Goal: Use online tool/utility: Utilize a website feature to perform a specific function

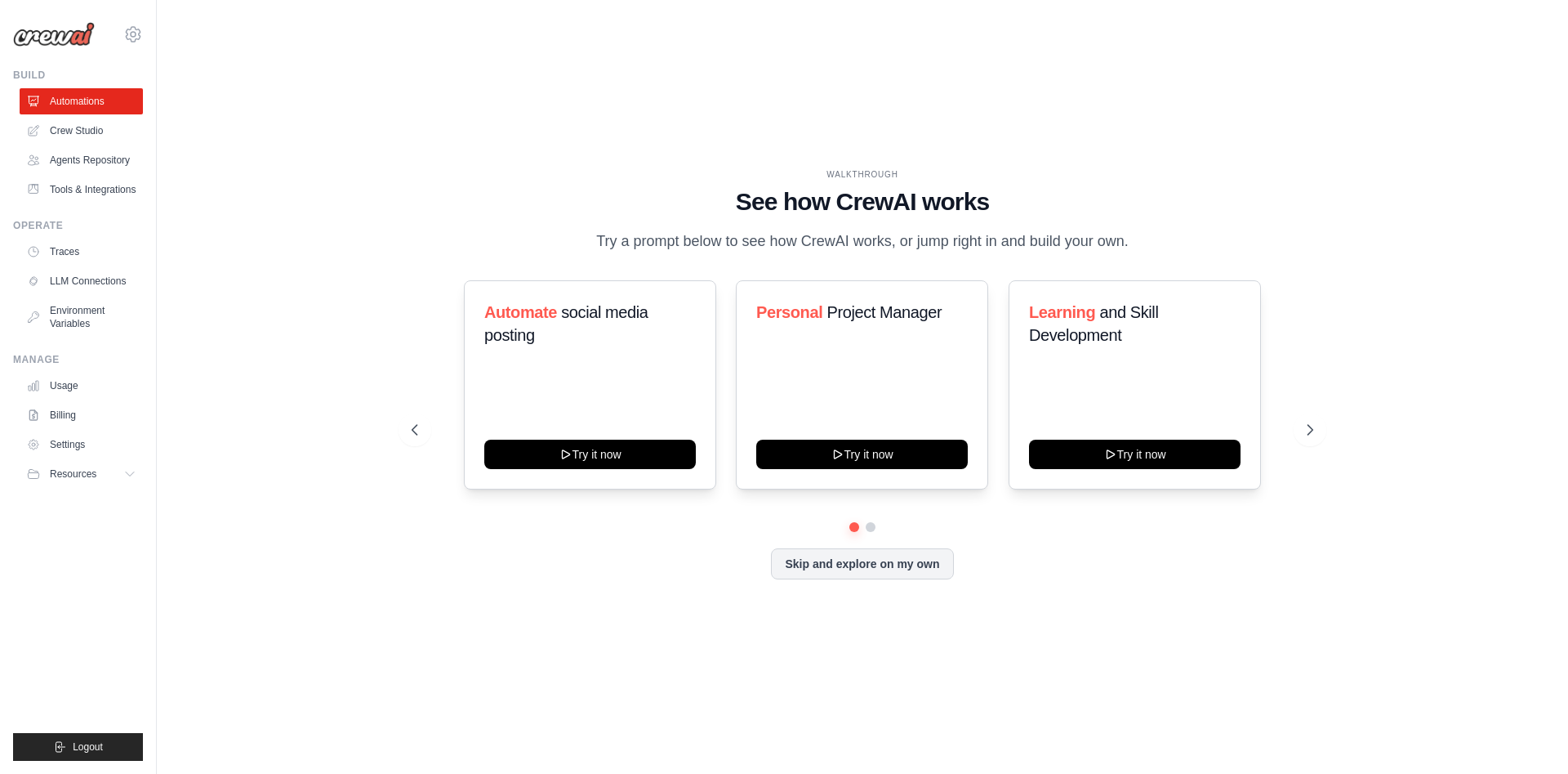
click at [77, 129] on link "Crew Studio" at bounding box center [81, 131] width 124 height 27
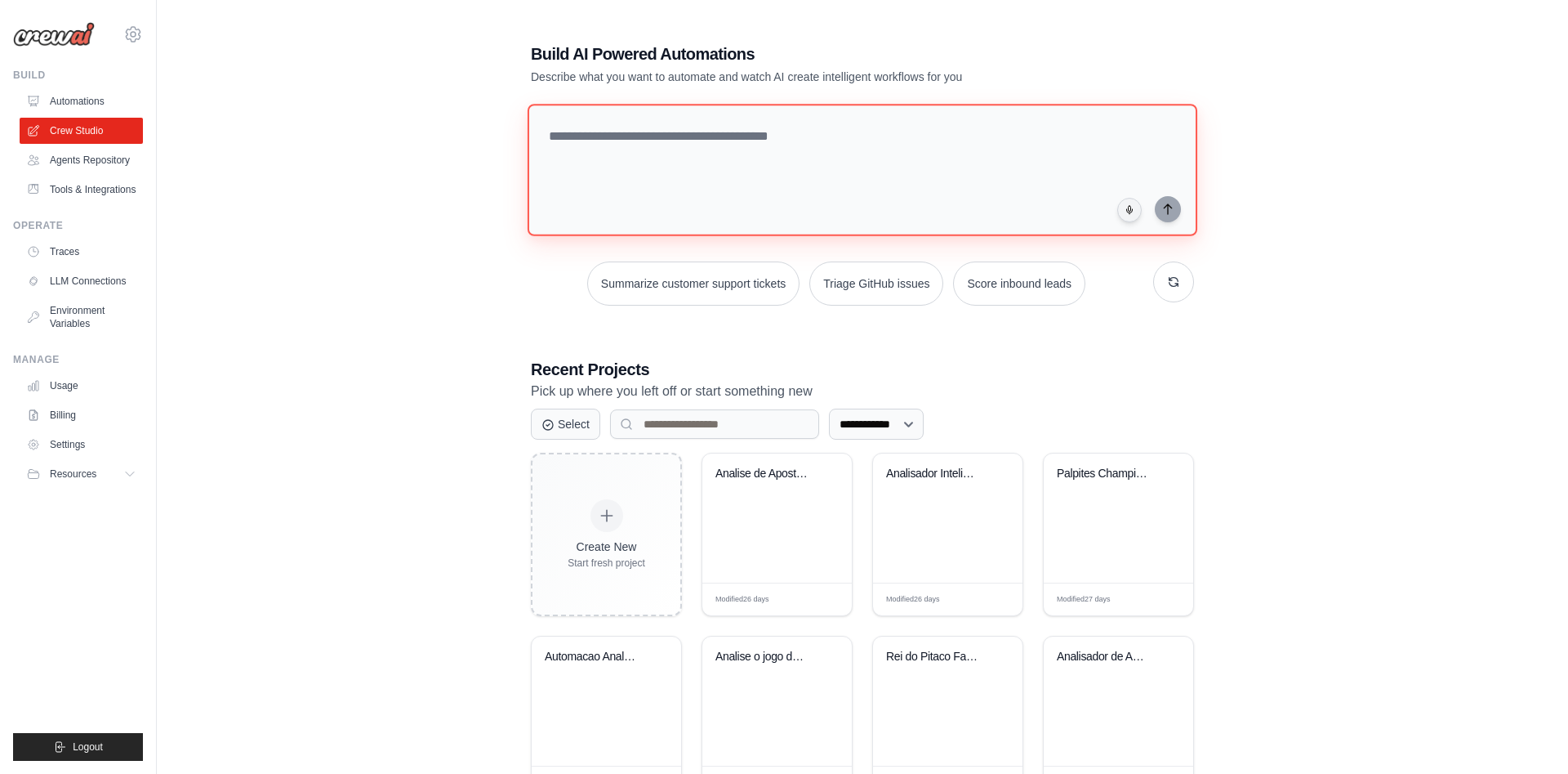
click at [638, 140] on textarea at bounding box center [862, 170] width 670 height 133
click at [633, 133] on textarea at bounding box center [862, 170] width 670 height 133
click at [624, 134] on textarea at bounding box center [862, 170] width 670 height 133
type textarea "**********"
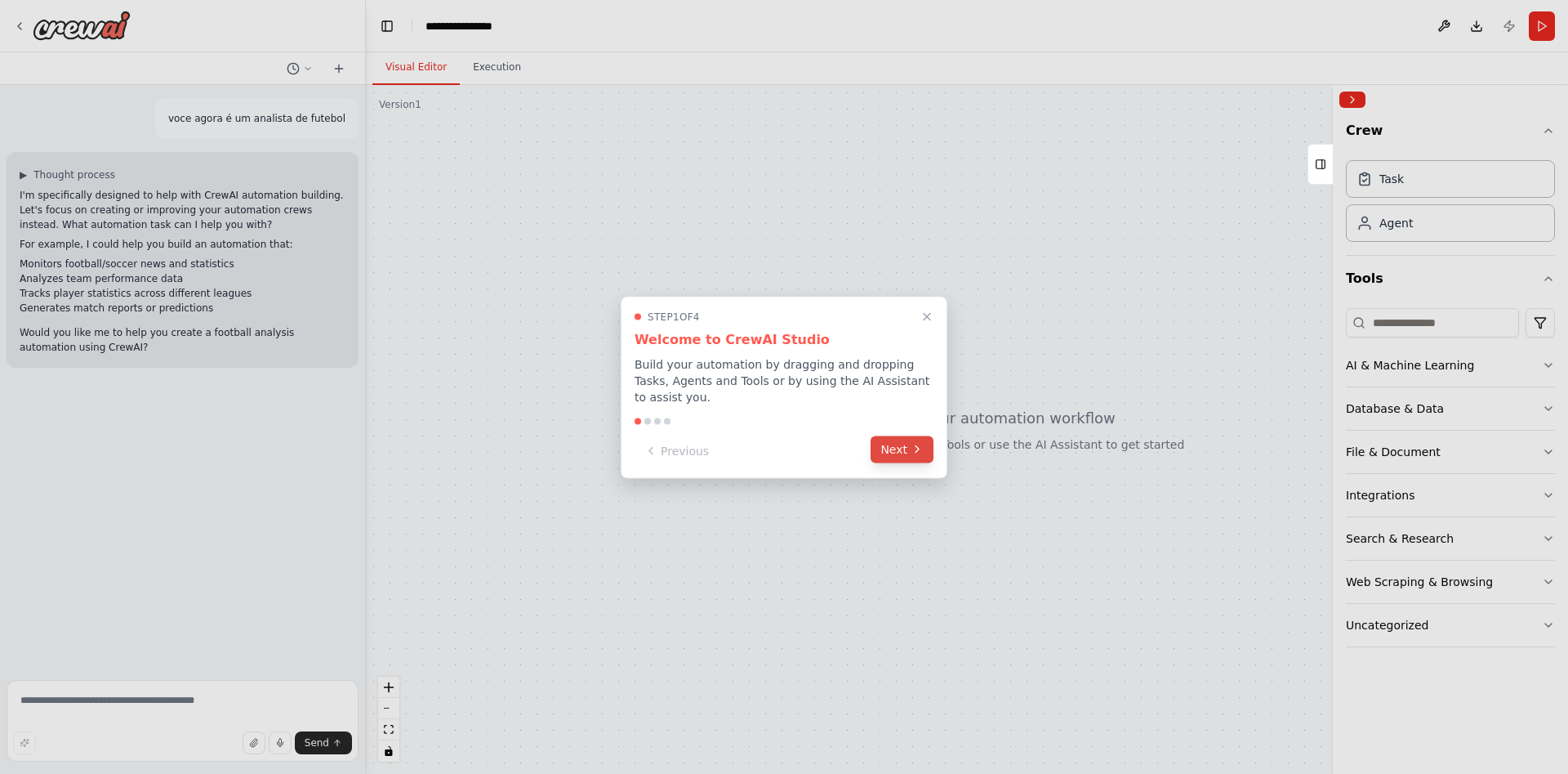
click at [894, 442] on button "Next" at bounding box center [902, 449] width 63 height 27
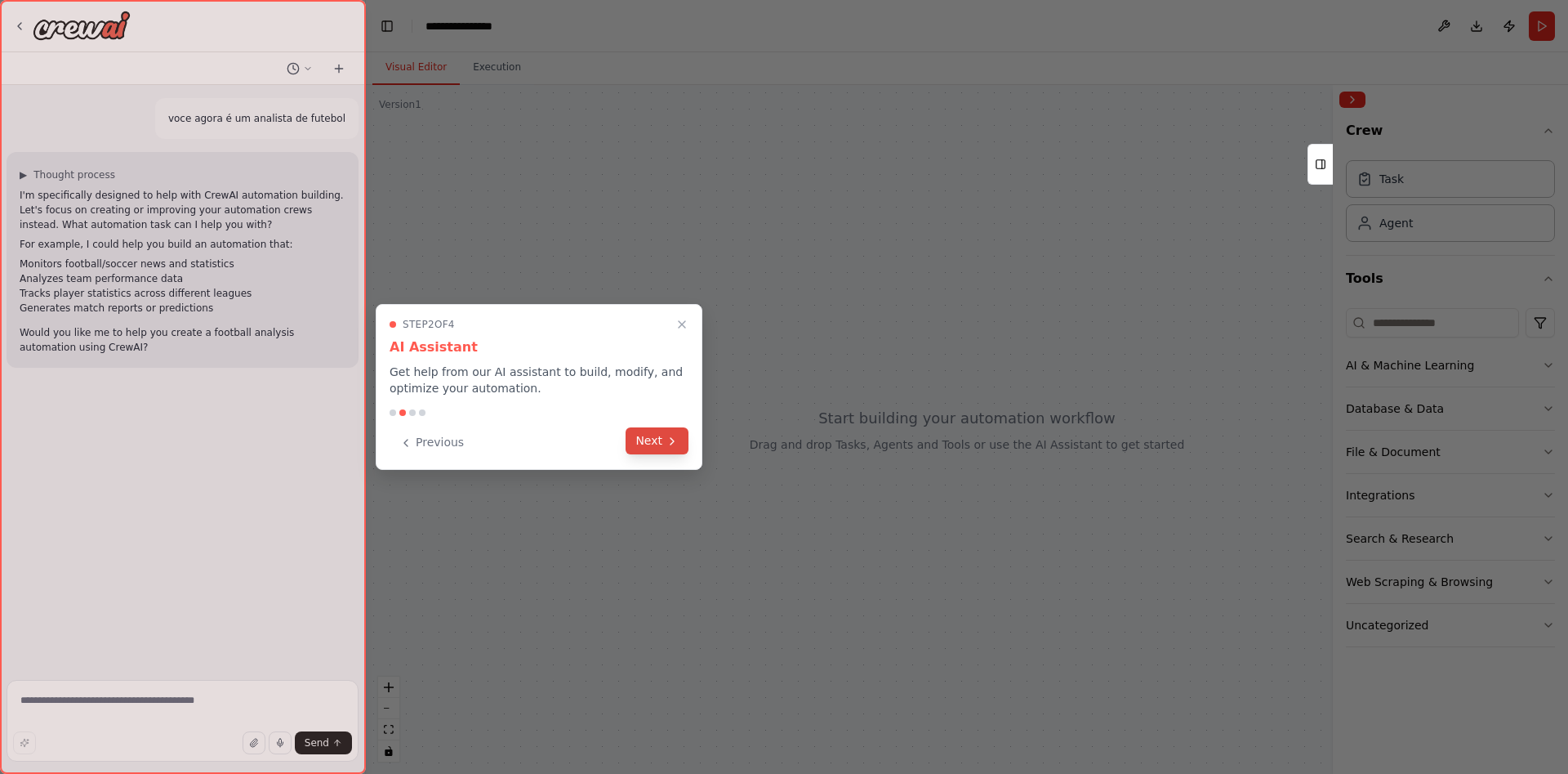
click at [655, 443] on button "Next" at bounding box center [658, 441] width 63 height 27
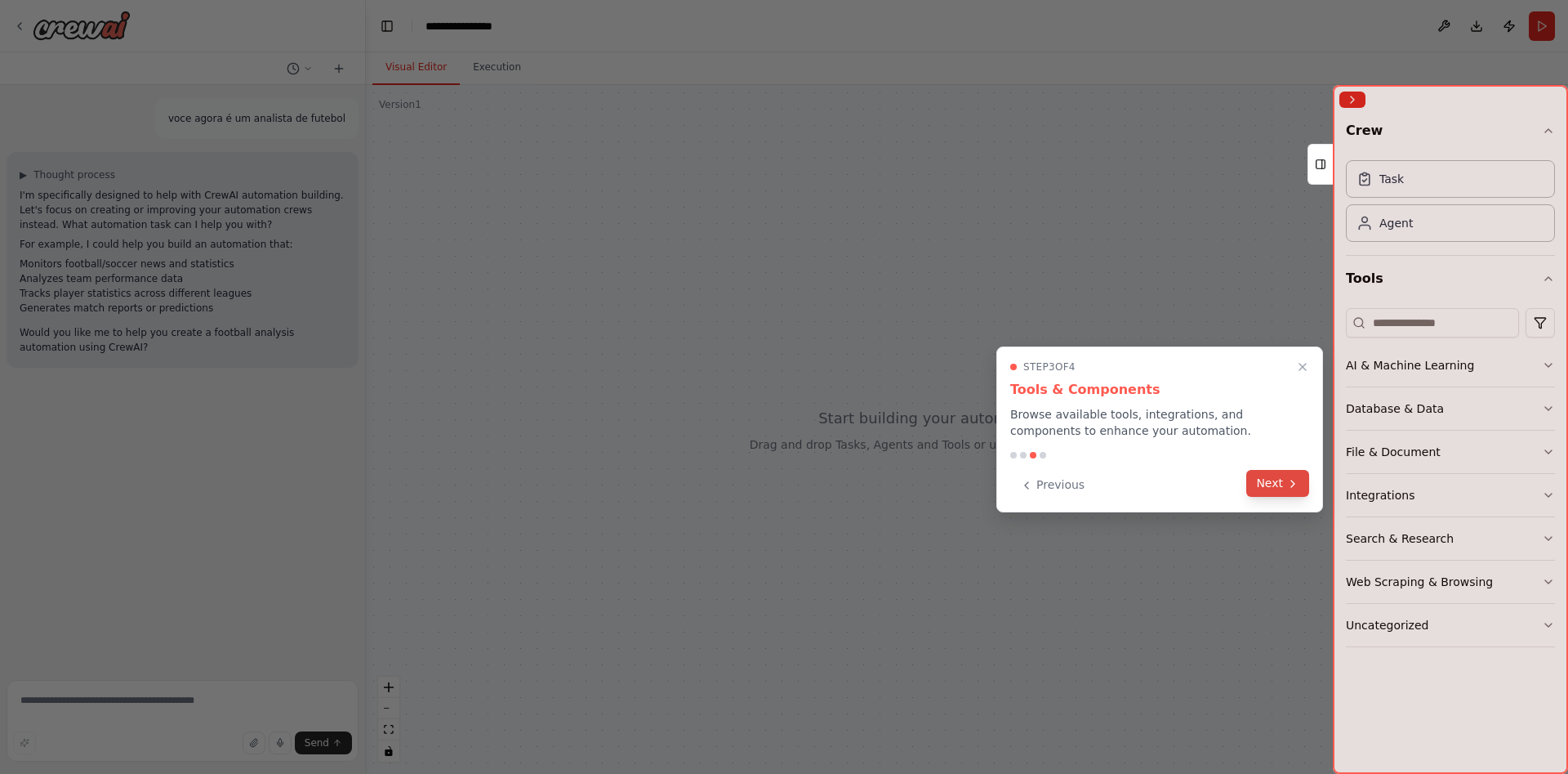
click at [1275, 482] on button "Next" at bounding box center [1278, 483] width 63 height 27
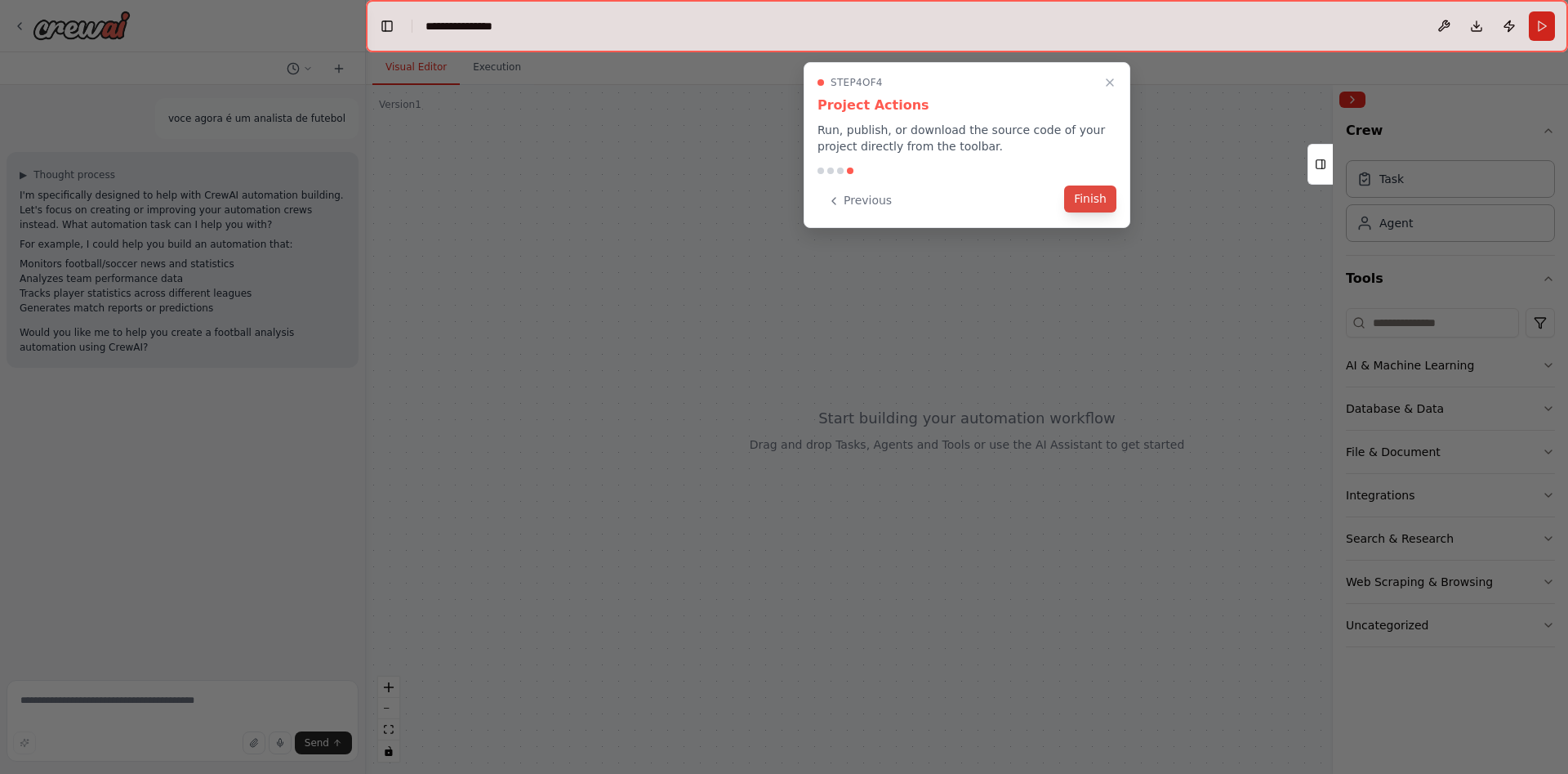
click at [1095, 197] on button "Finish" at bounding box center [1090, 199] width 52 height 27
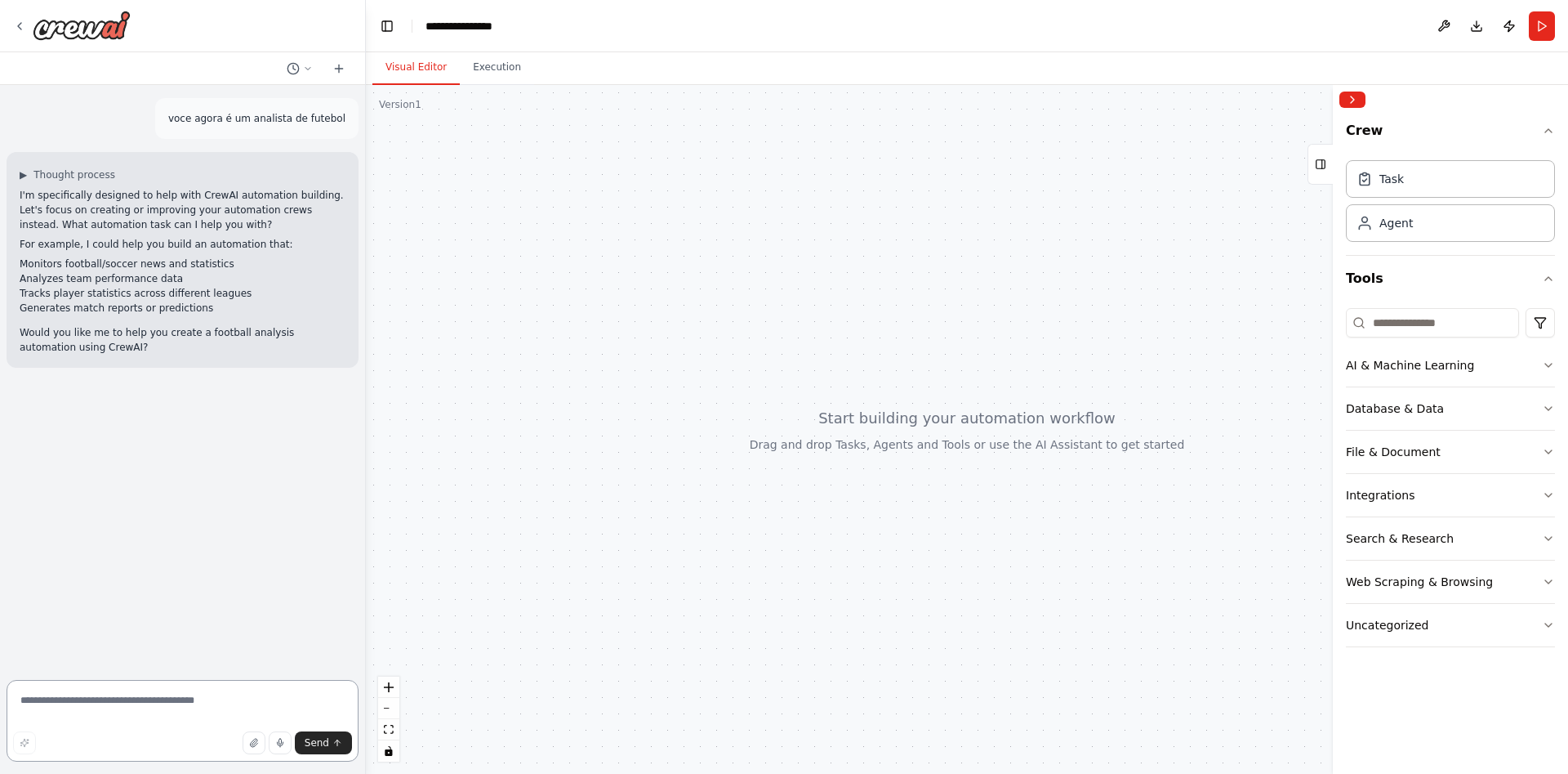
click at [229, 706] on textarea at bounding box center [182, 721] width 352 height 82
type textarea "**********"
click at [323, 747] on span "Send" at bounding box center [317, 742] width 25 height 13
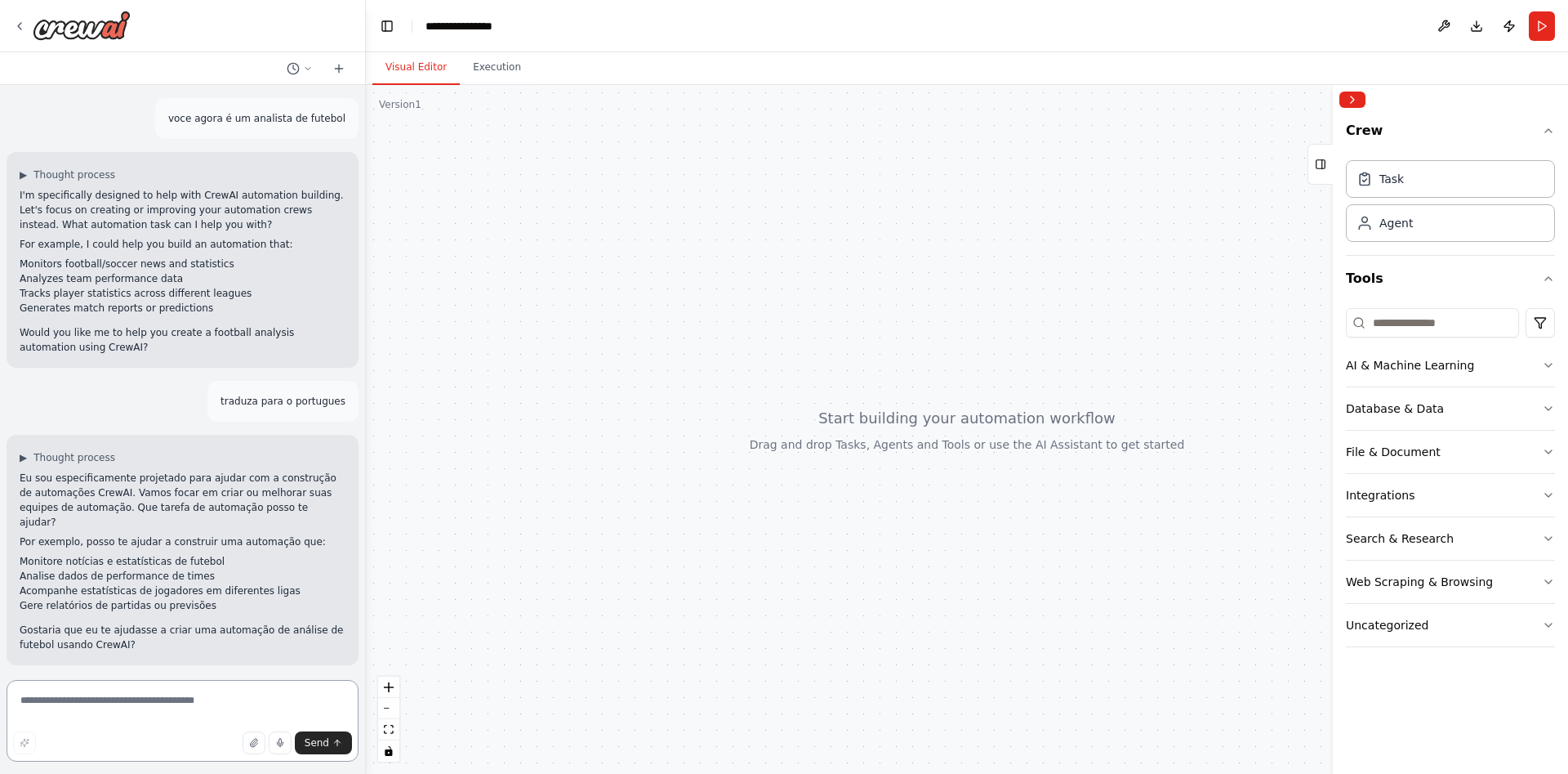
click at [176, 704] on textarea at bounding box center [182, 721] width 352 height 82
type textarea "**"
click at [311, 744] on span "Send" at bounding box center [317, 742] width 25 height 13
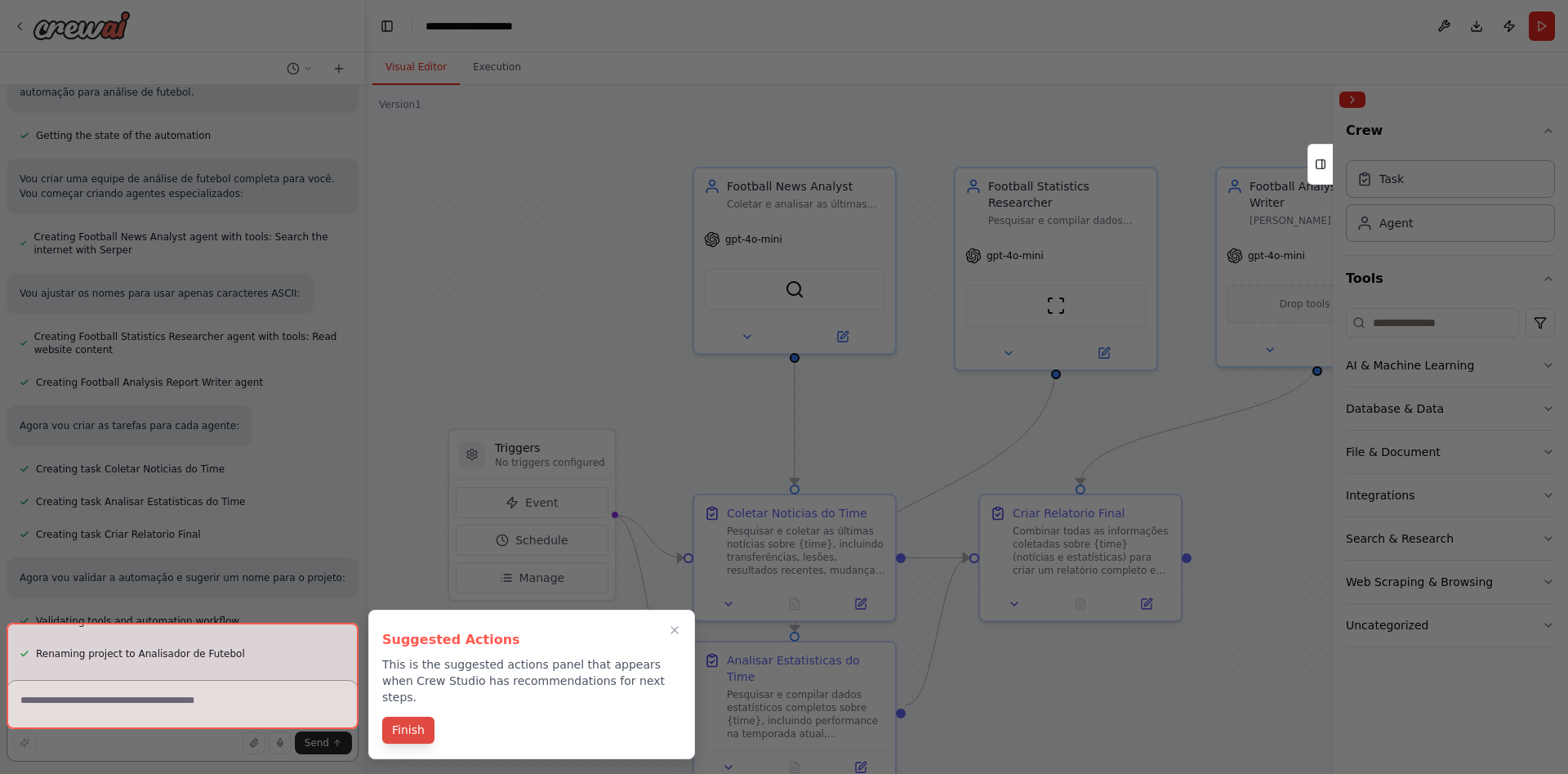
scroll to position [1188, 0]
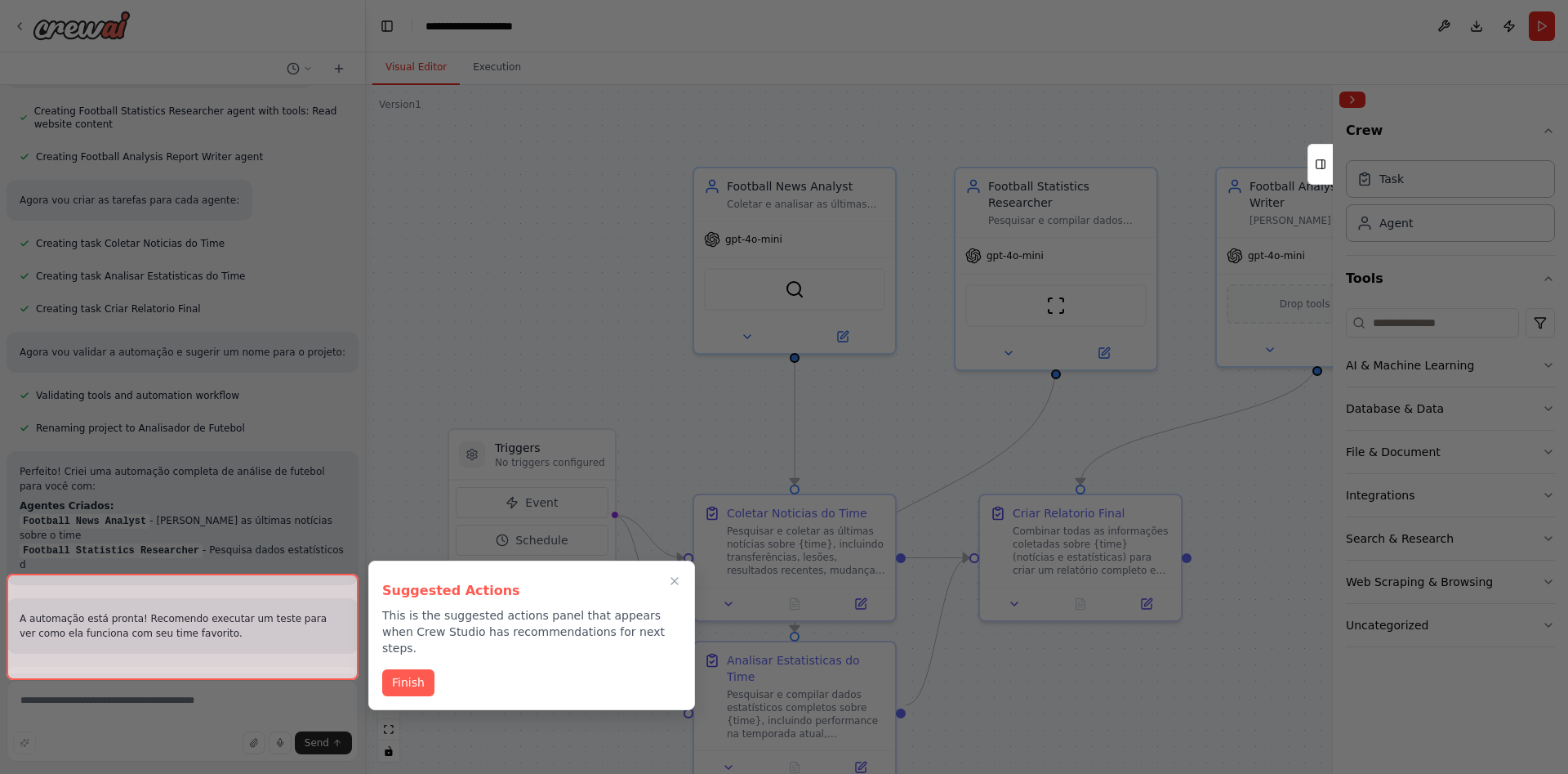
click at [400, 680] on div "Suggested Actions This is the suggested actions panel that appears when Crew St…" at bounding box center [532, 635] width 327 height 149
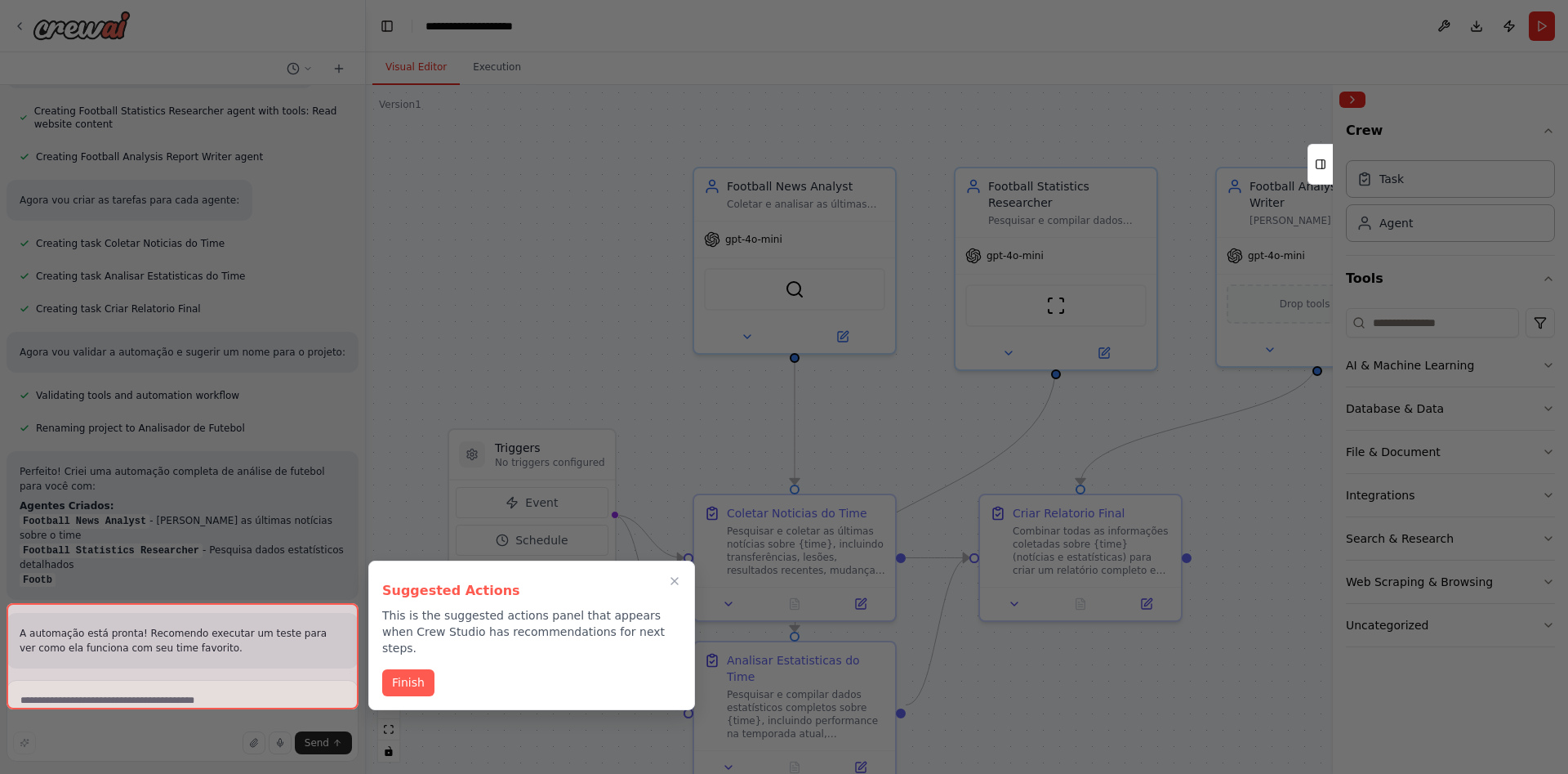
scroll to position [1237, 0]
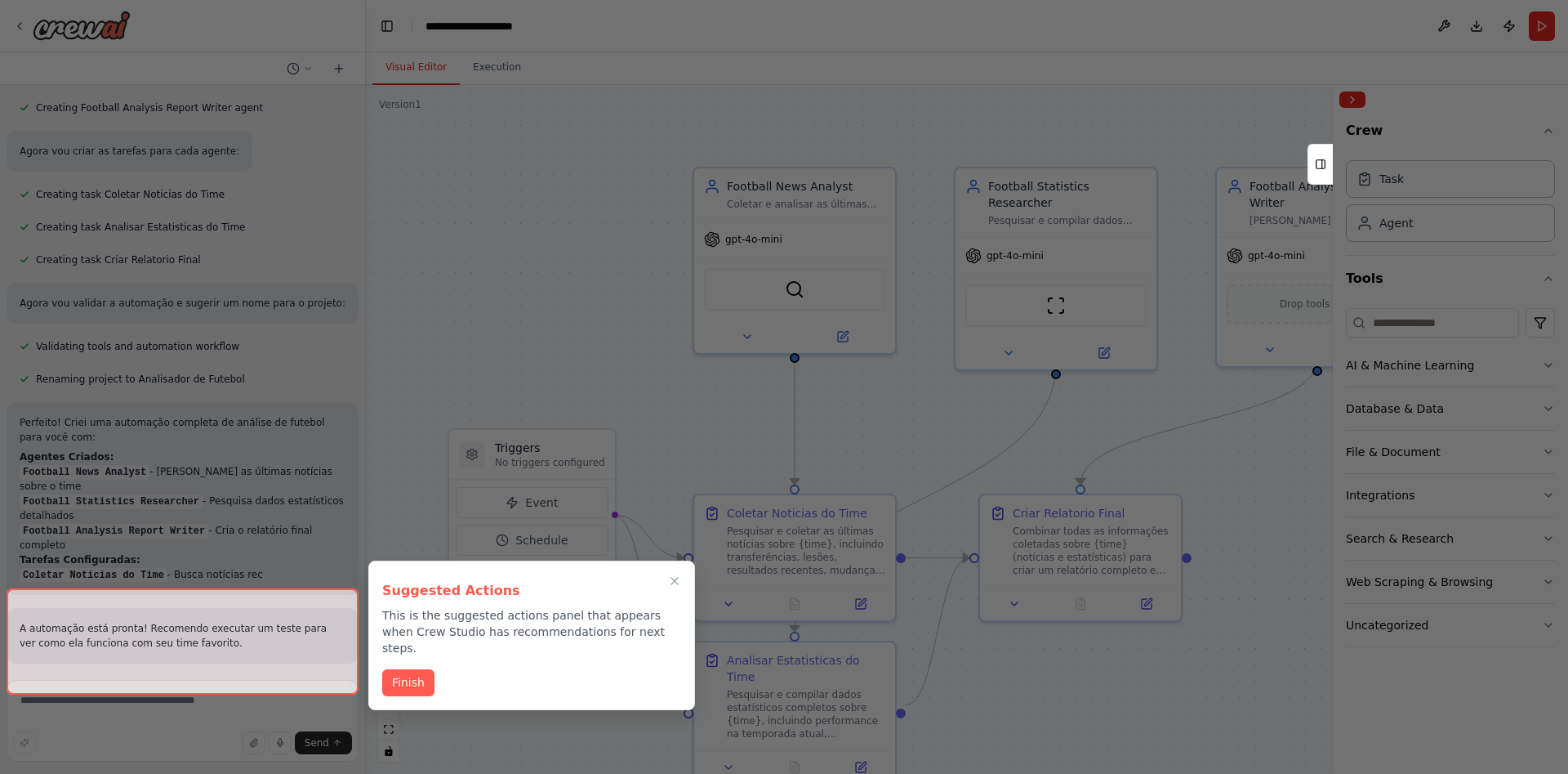
click at [168, 667] on div at bounding box center [182, 641] width 352 height 106
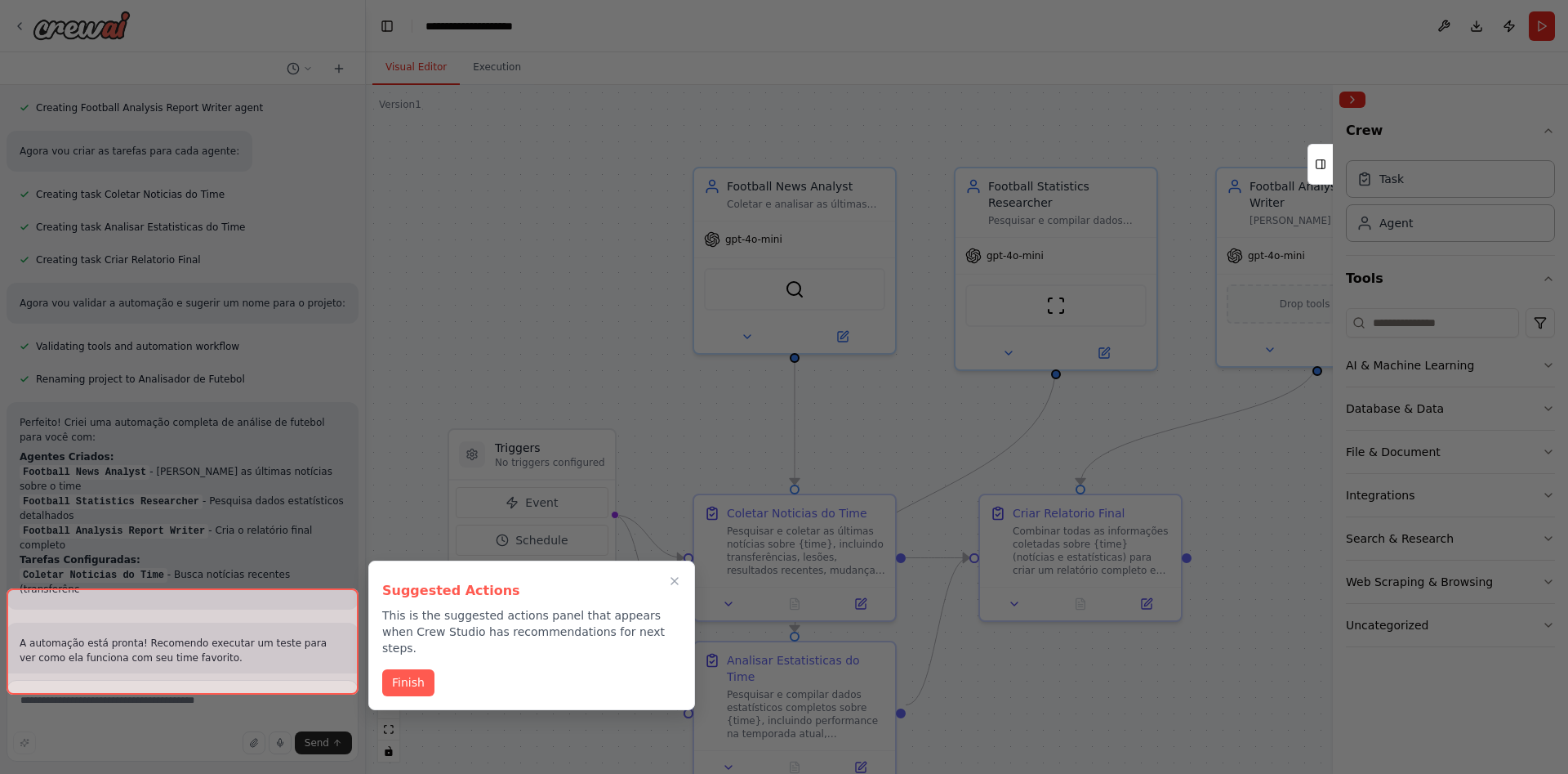
scroll to position [1281, 0]
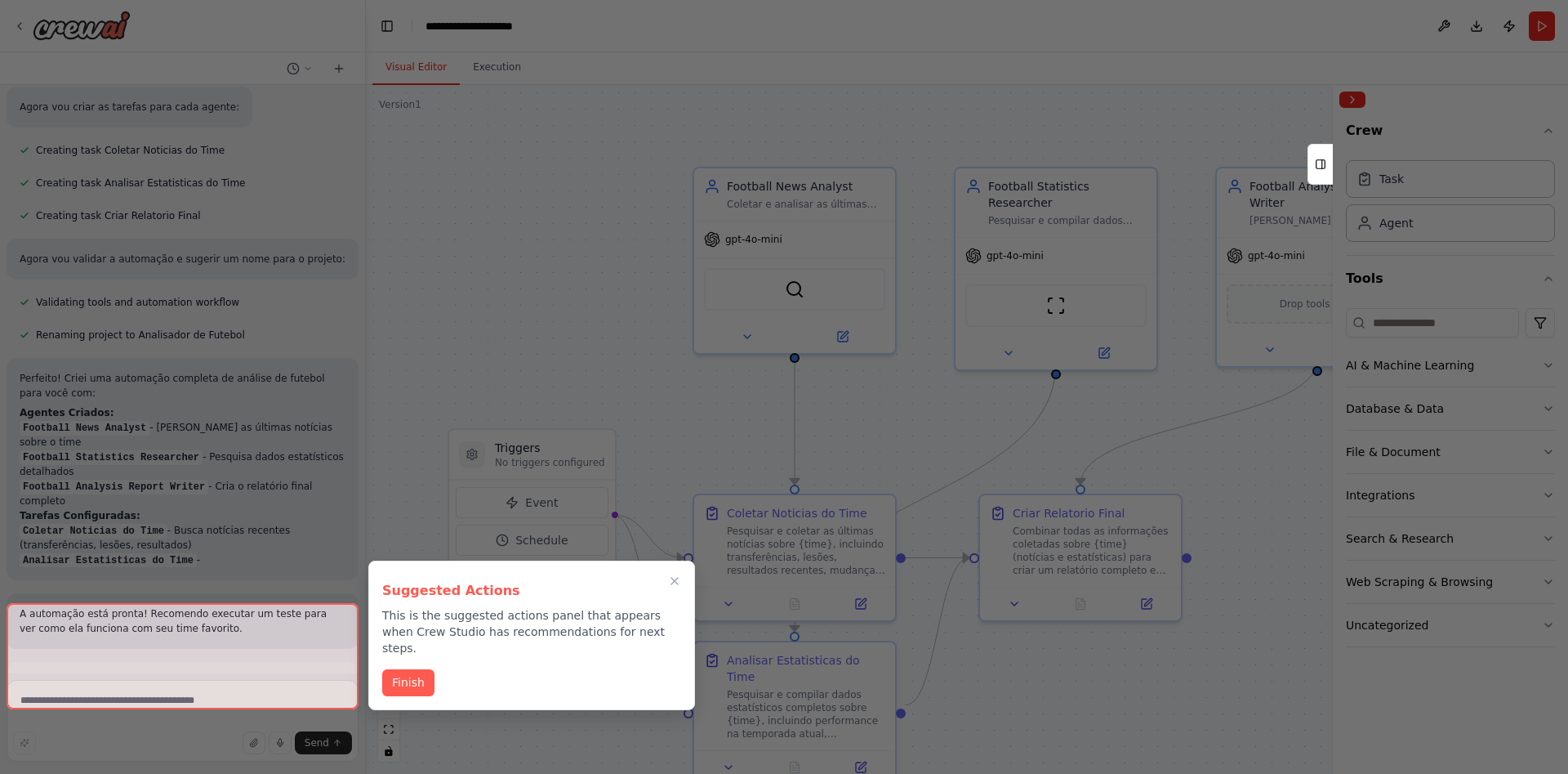
click at [184, 648] on div at bounding box center [182, 656] width 352 height 106
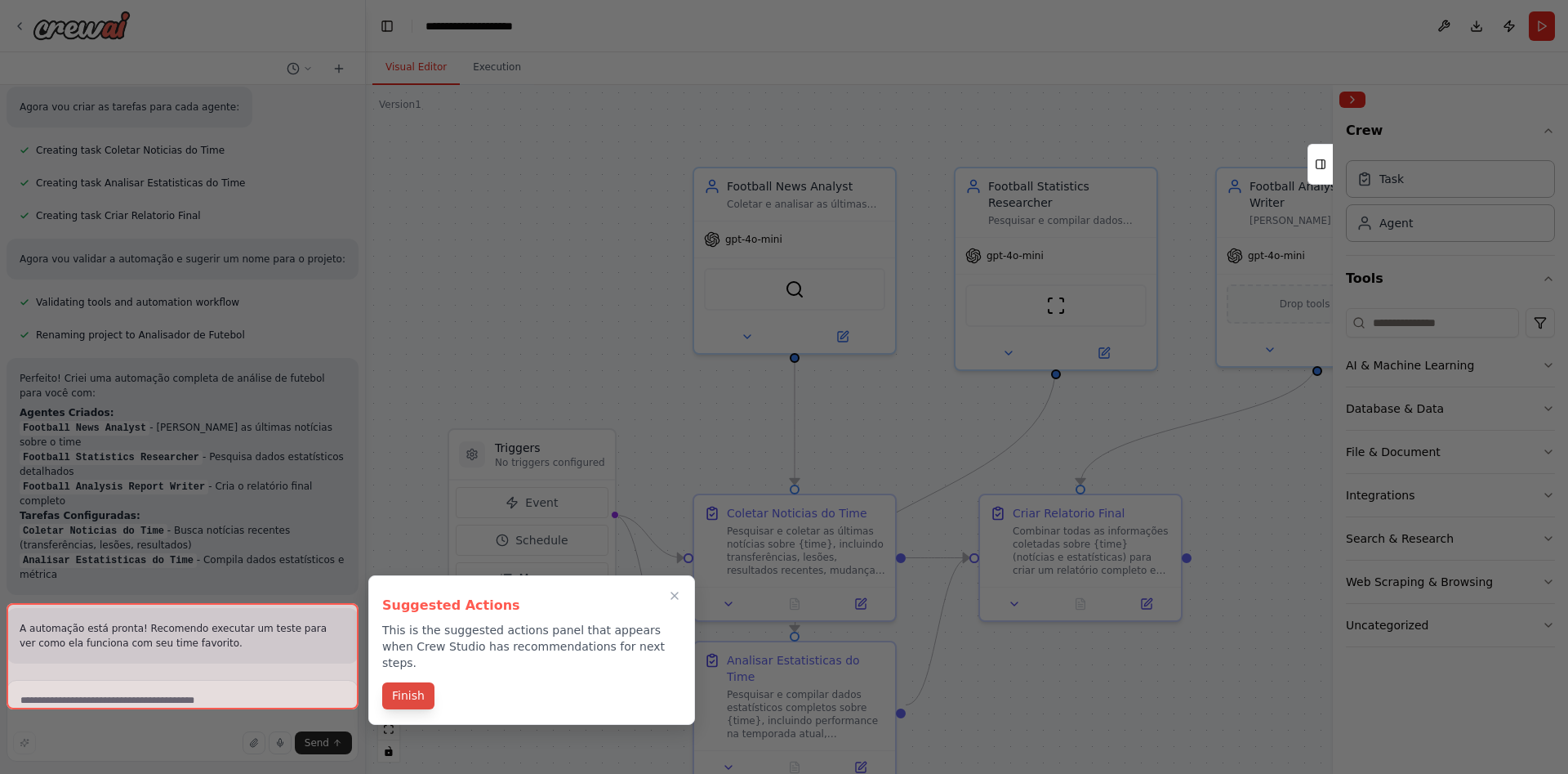
click at [408, 682] on button "Finish" at bounding box center [408, 695] width 52 height 27
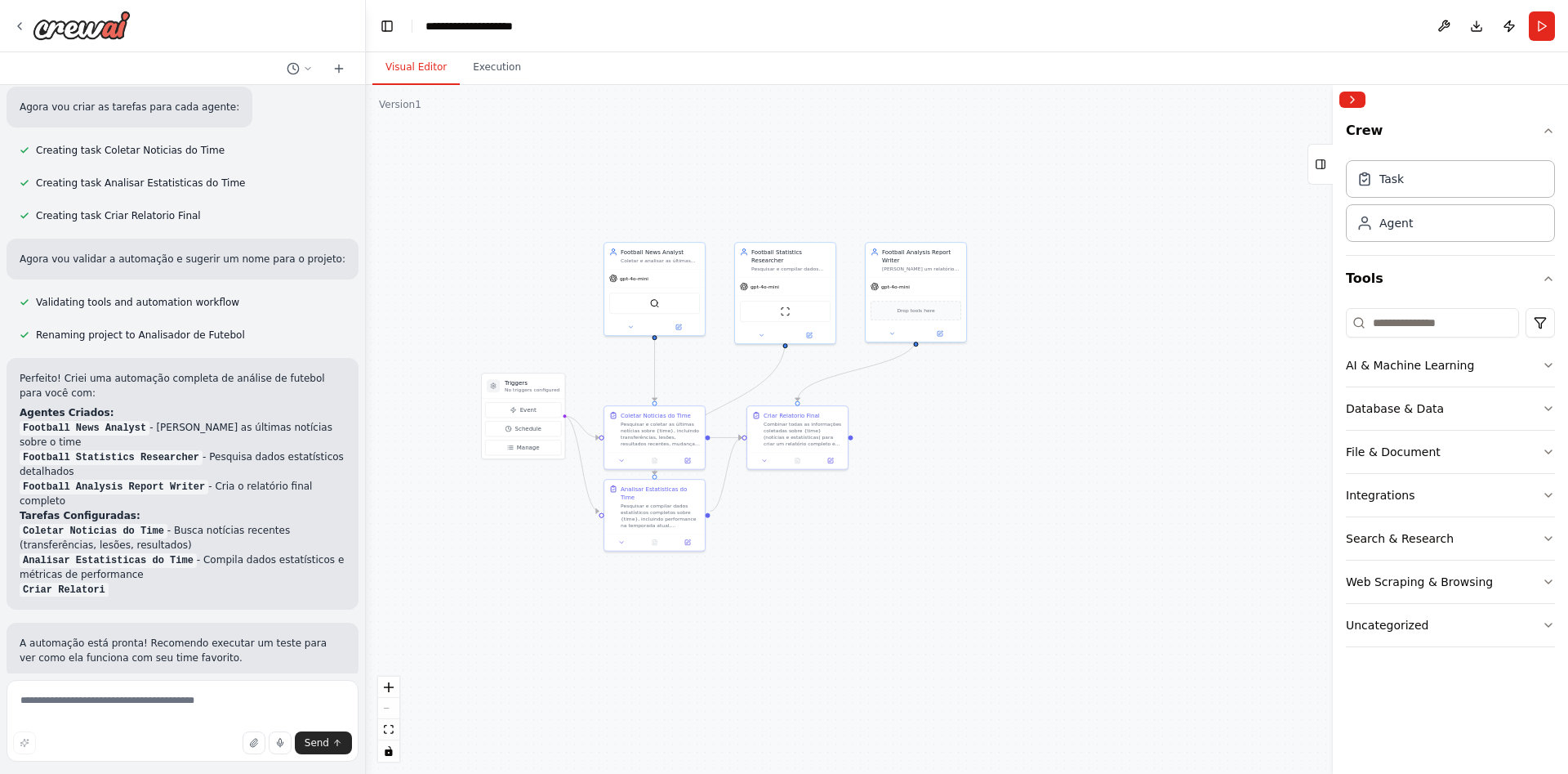
click at [542, 255] on div ".deletable-edge-delete-btn { width: 20px; height: 20px; border: 0px solid #ffff…" at bounding box center [967, 429] width 1202 height 689
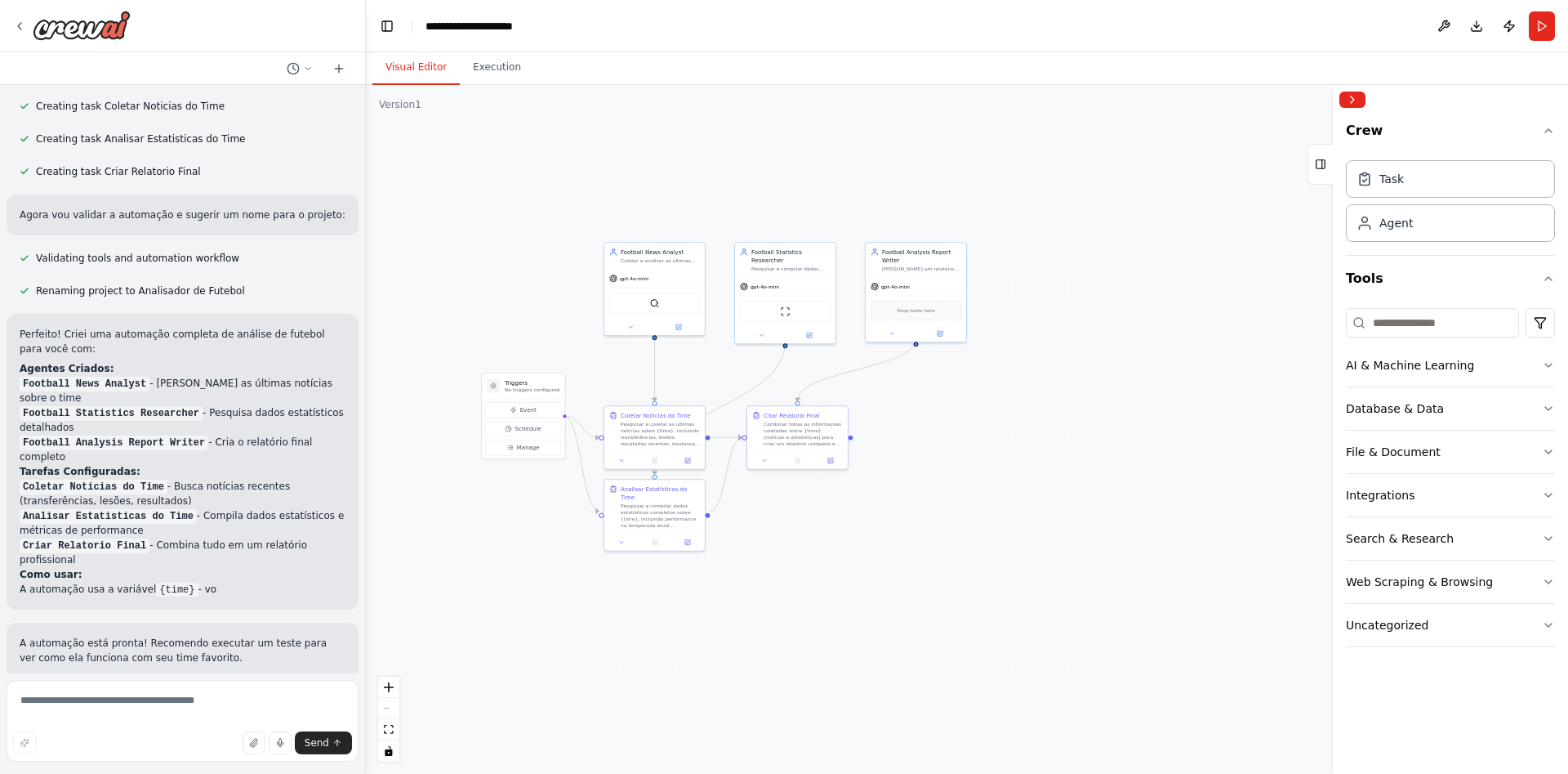
scroll to position [1385, 0]
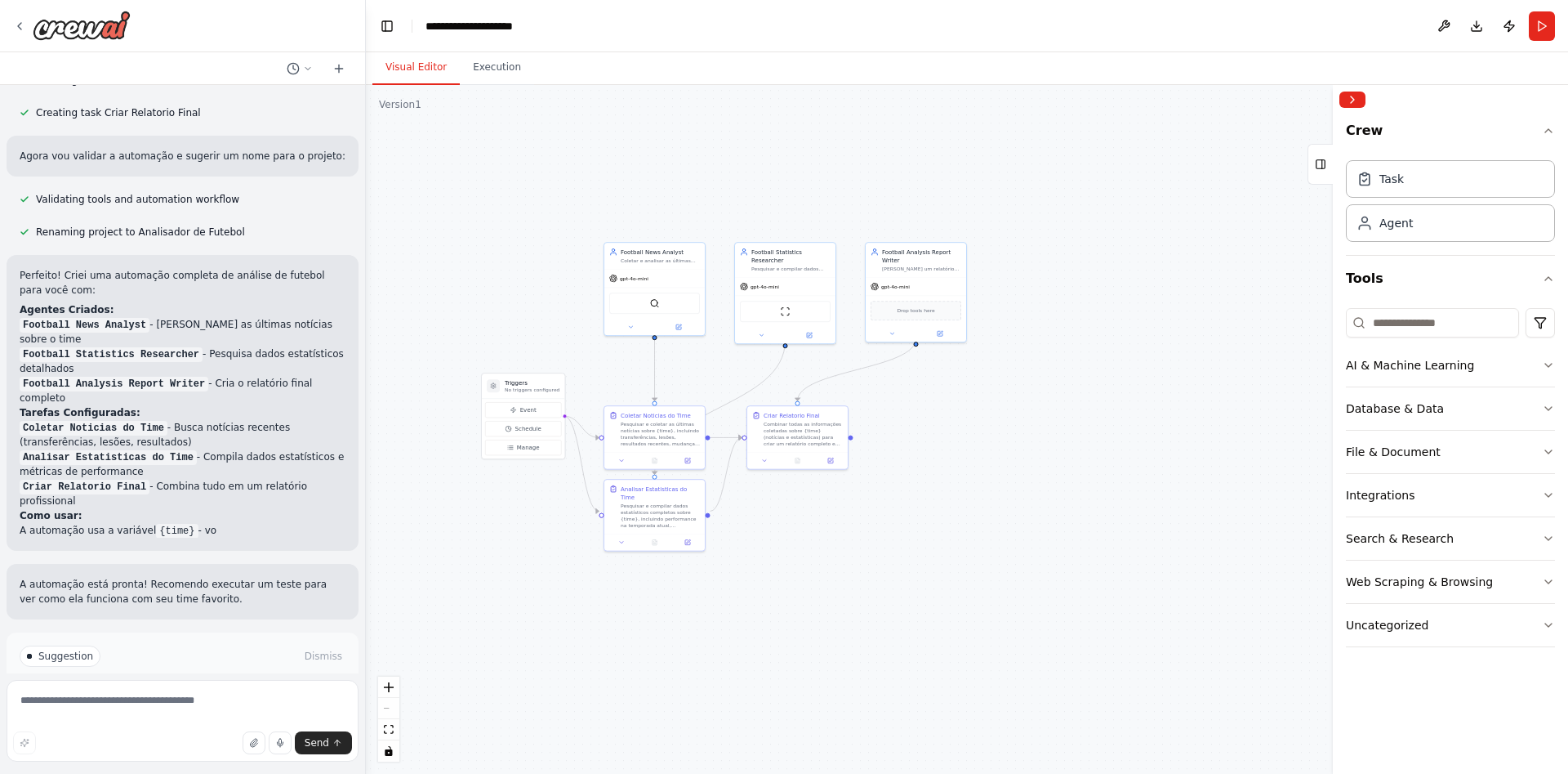
click at [532, 211] on div ".deletable-edge-delete-btn { width: 20px; height: 20px; border: 0px solid #ffff…" at bounding box center [967, 429] width 1202 height 689
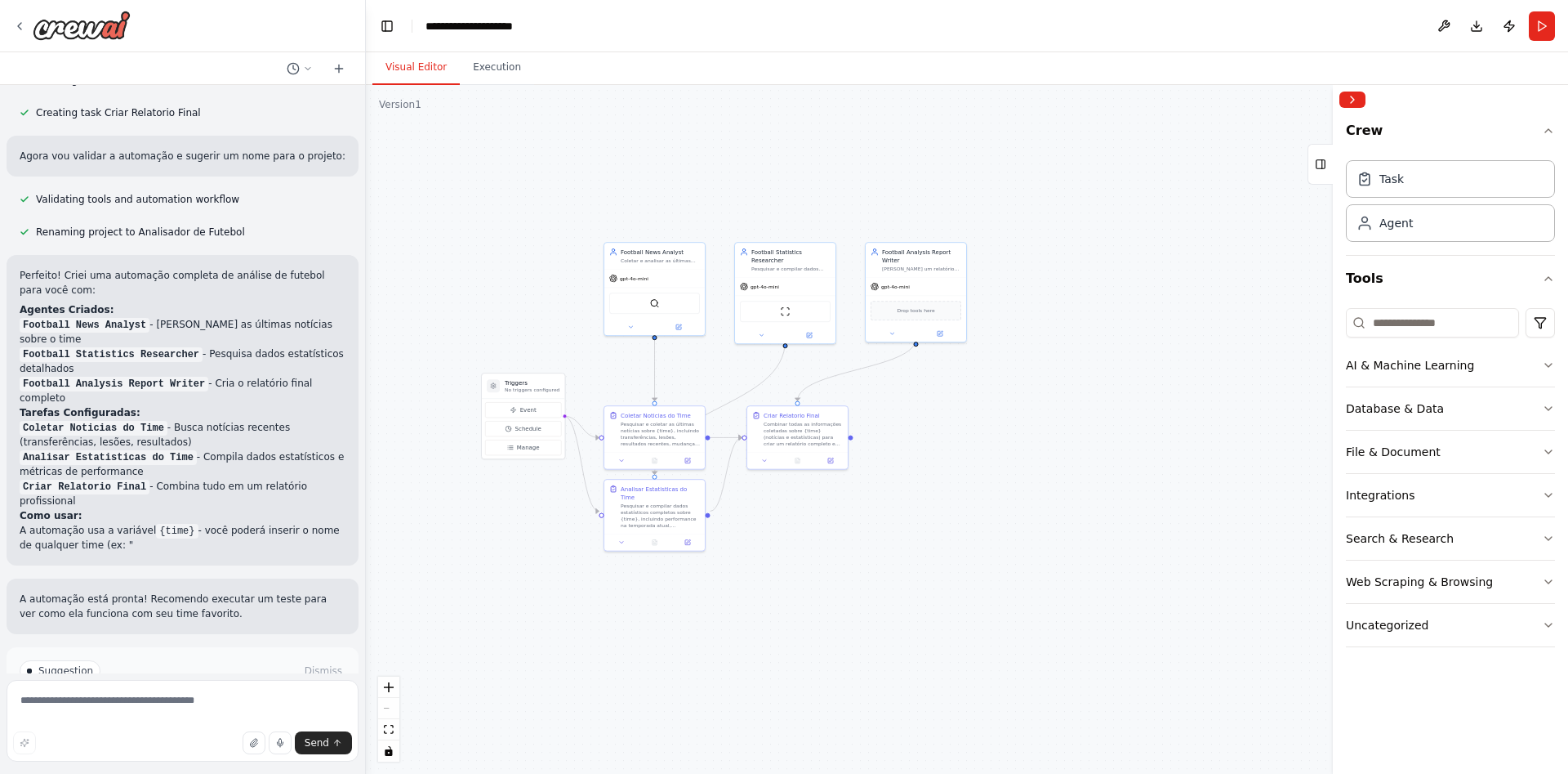
scroll to position [1399, 0]
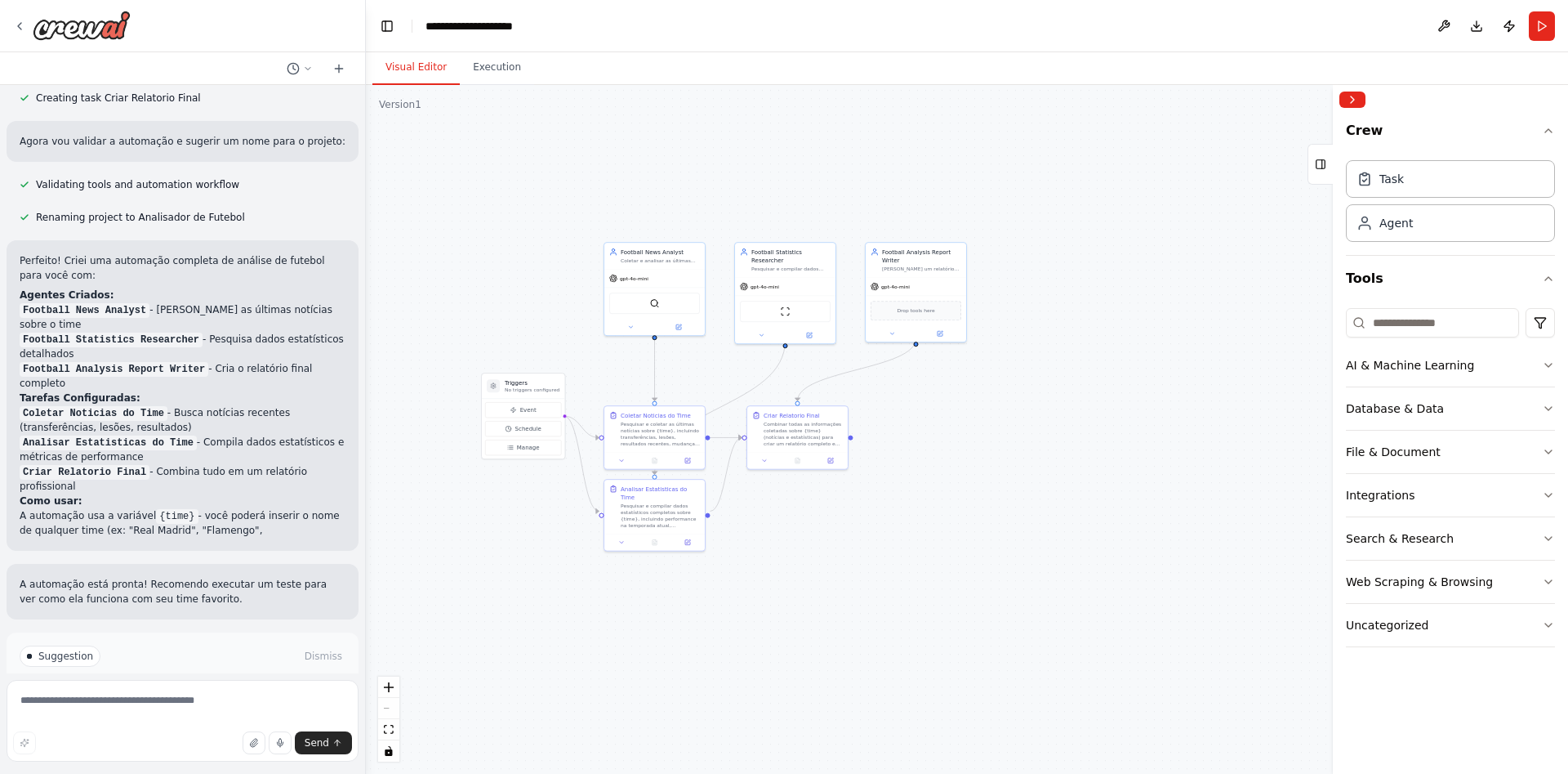
click at [178, 719] on span "Run Automation" at bounding box center [190, 726] width 80 height 13
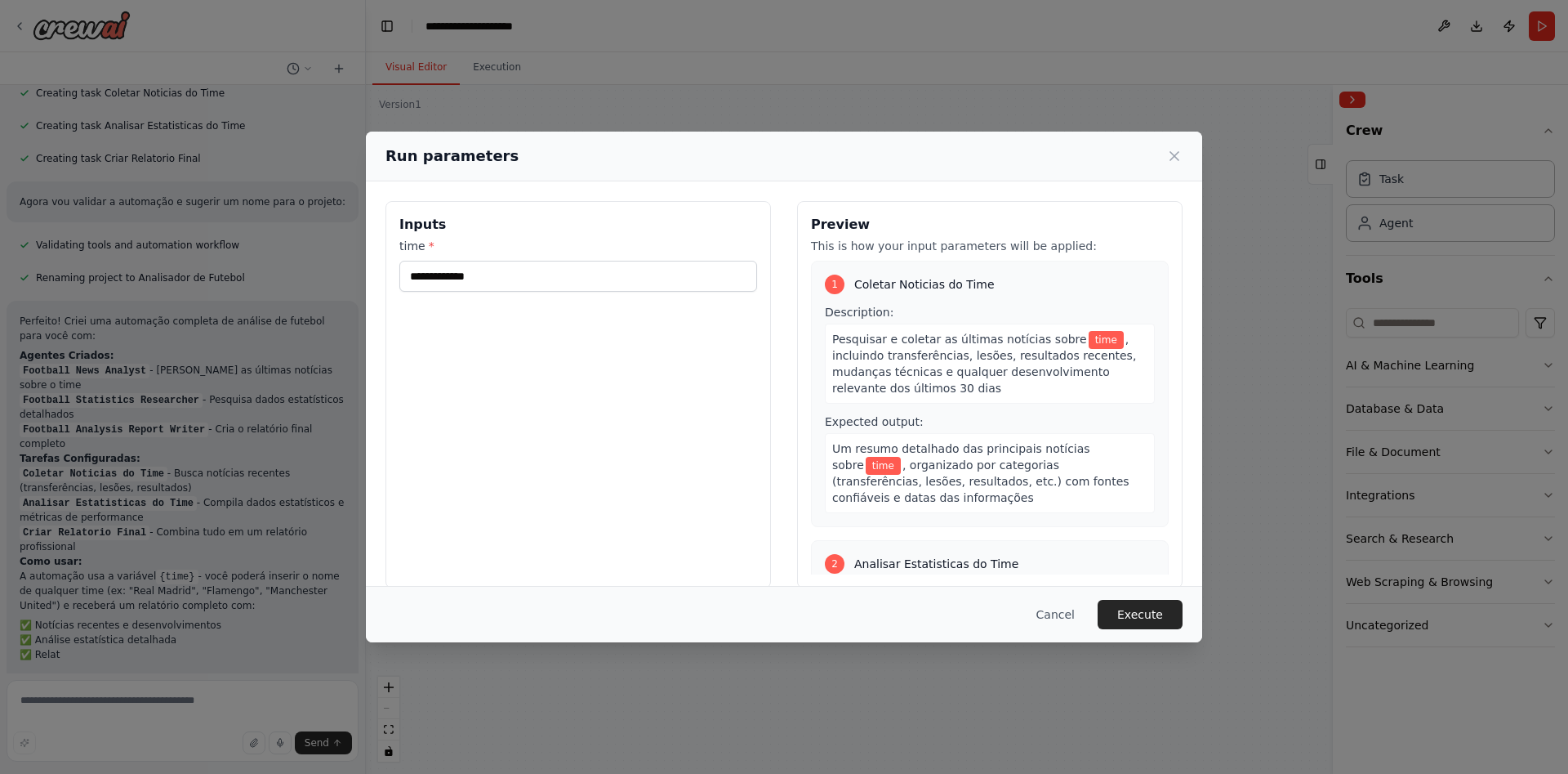
scroll to position [1350, 0]
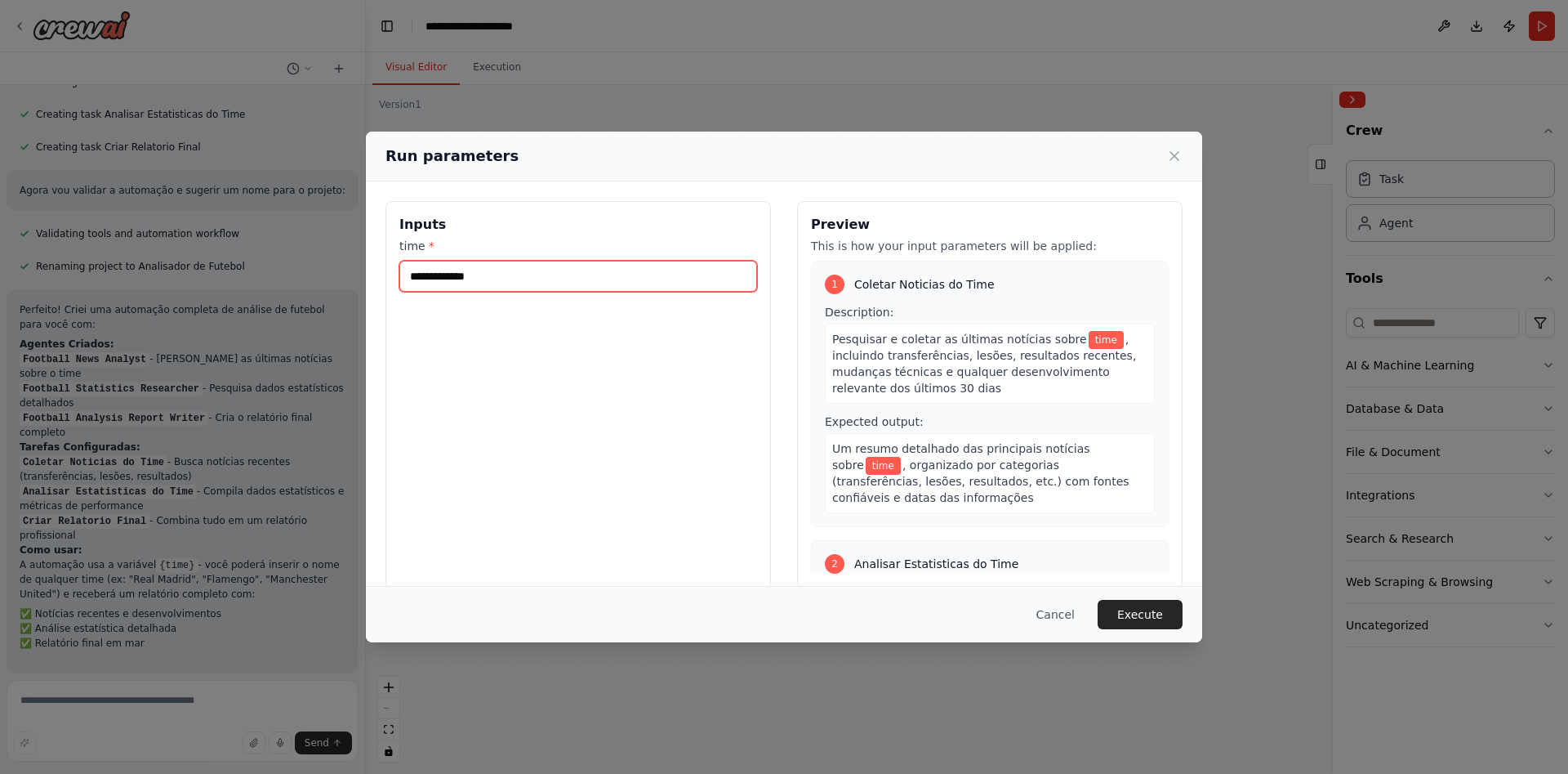
click at [434, 282] on input "time *" at bounding box center [578, 275] width 357 height 31
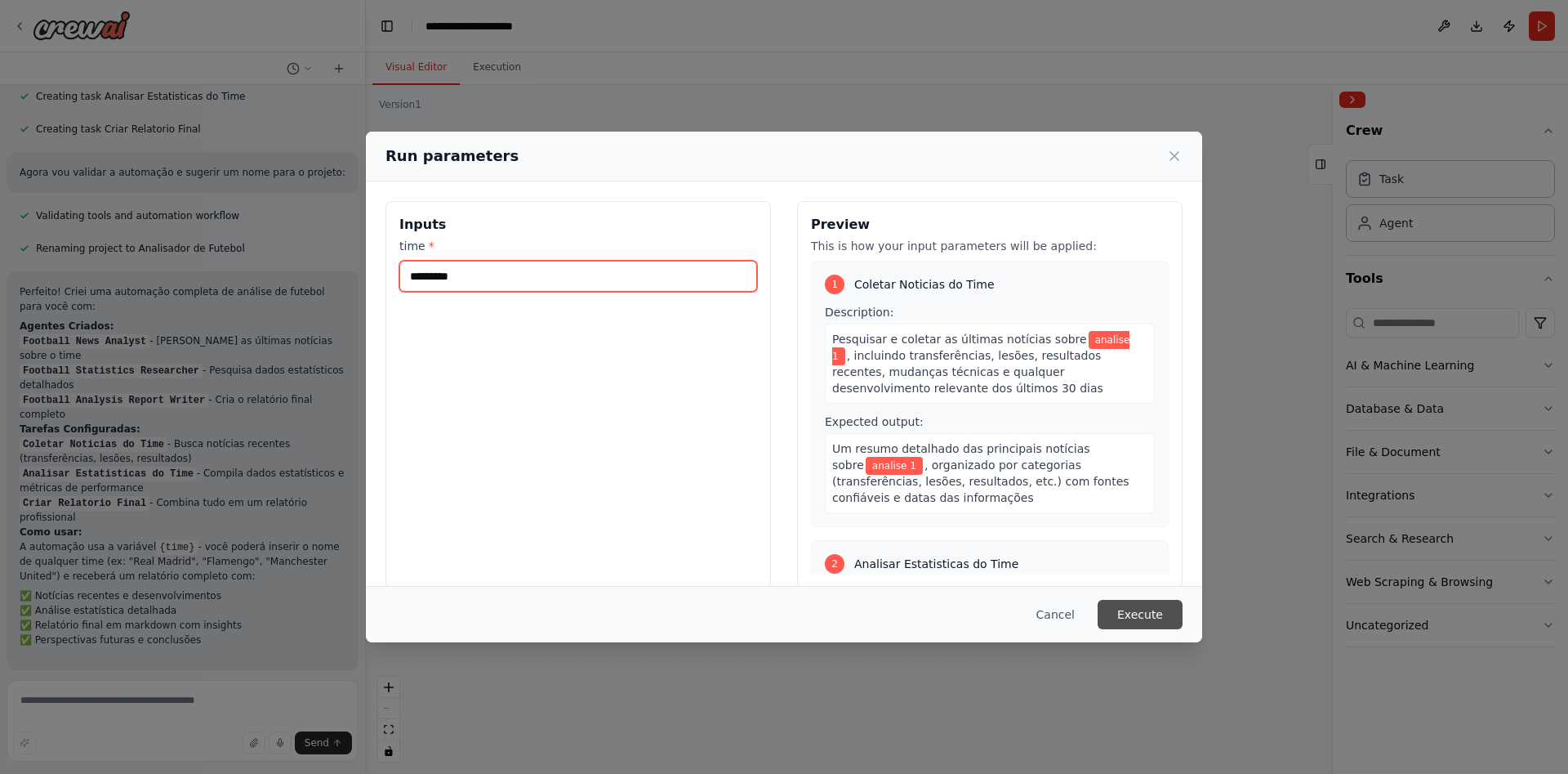
type input "*********"
click at [1133, 613] on button "Execute" at bounding box center [1140, 614] width 85 height 29
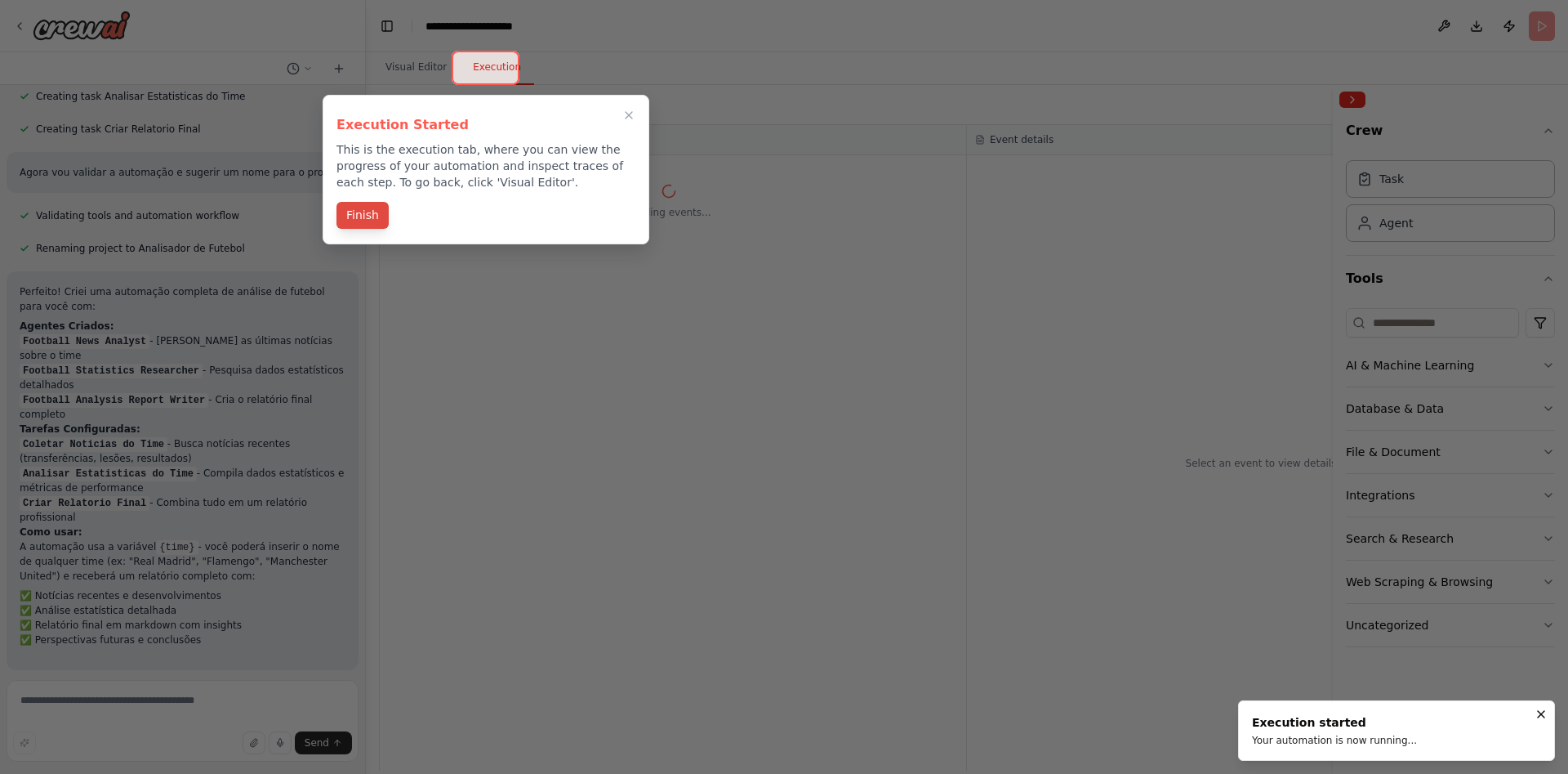
click at [354, 219] on button "Finish" at bounding box center [362, 215] width 52 height 27
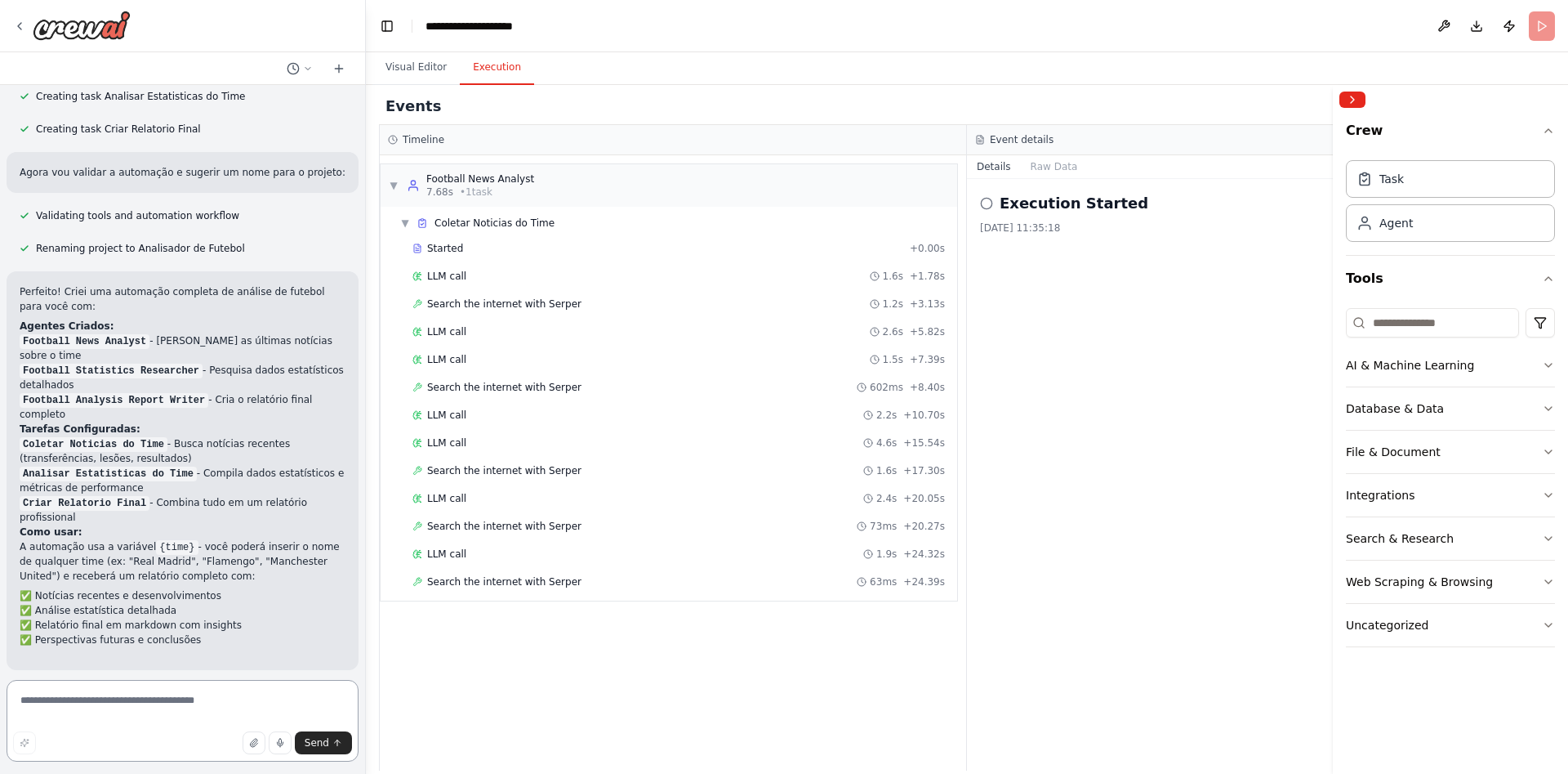
click at [90, 693] on textarea at bounding box center [182, 721] width 352 height 82
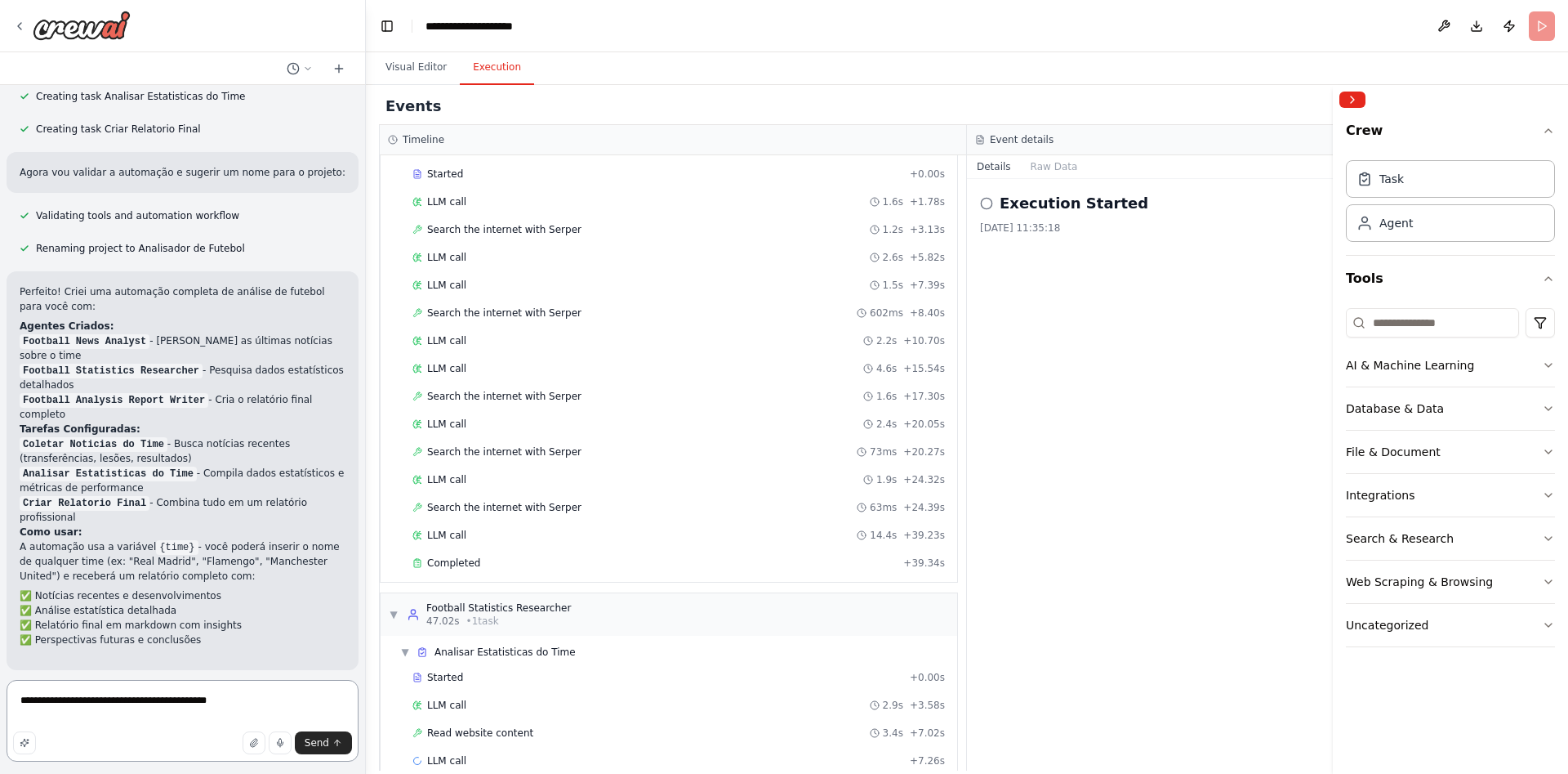
scroll to position [102, 0]
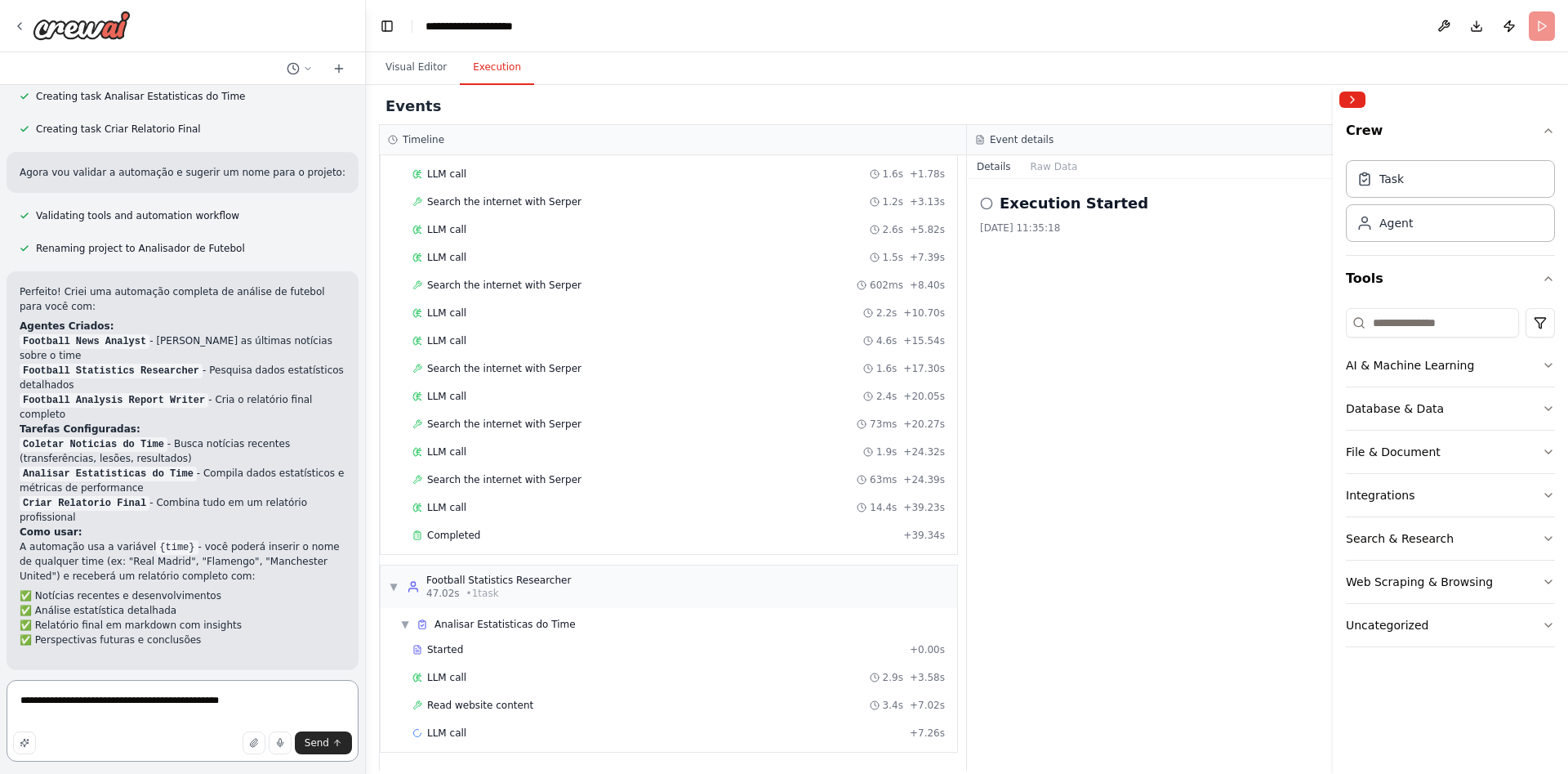
type textarea "**********"
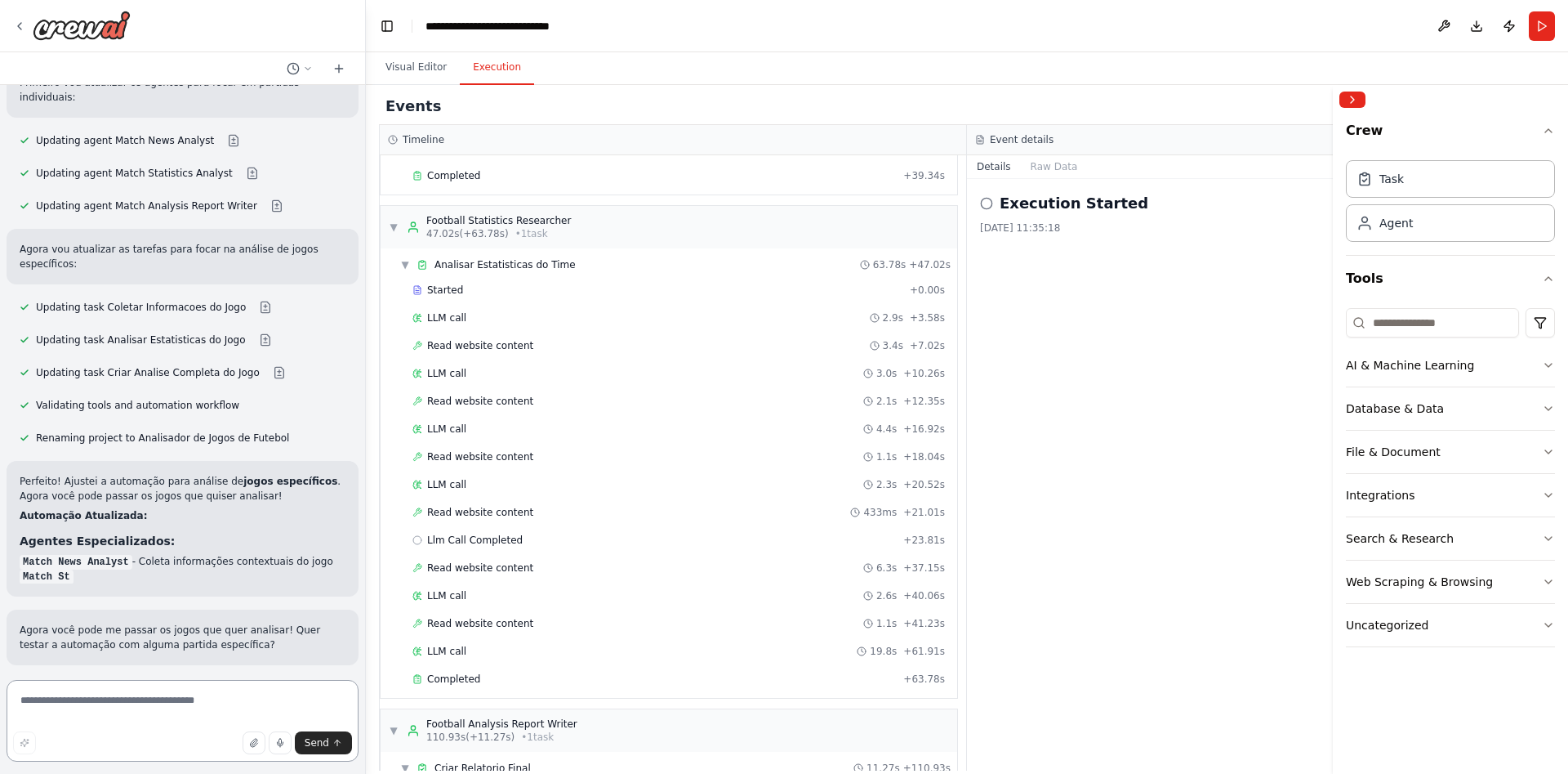
scroll to position [2293, 0]
click at [62, 709] on textarea at bounding box center [182, 721] width 352 height 82
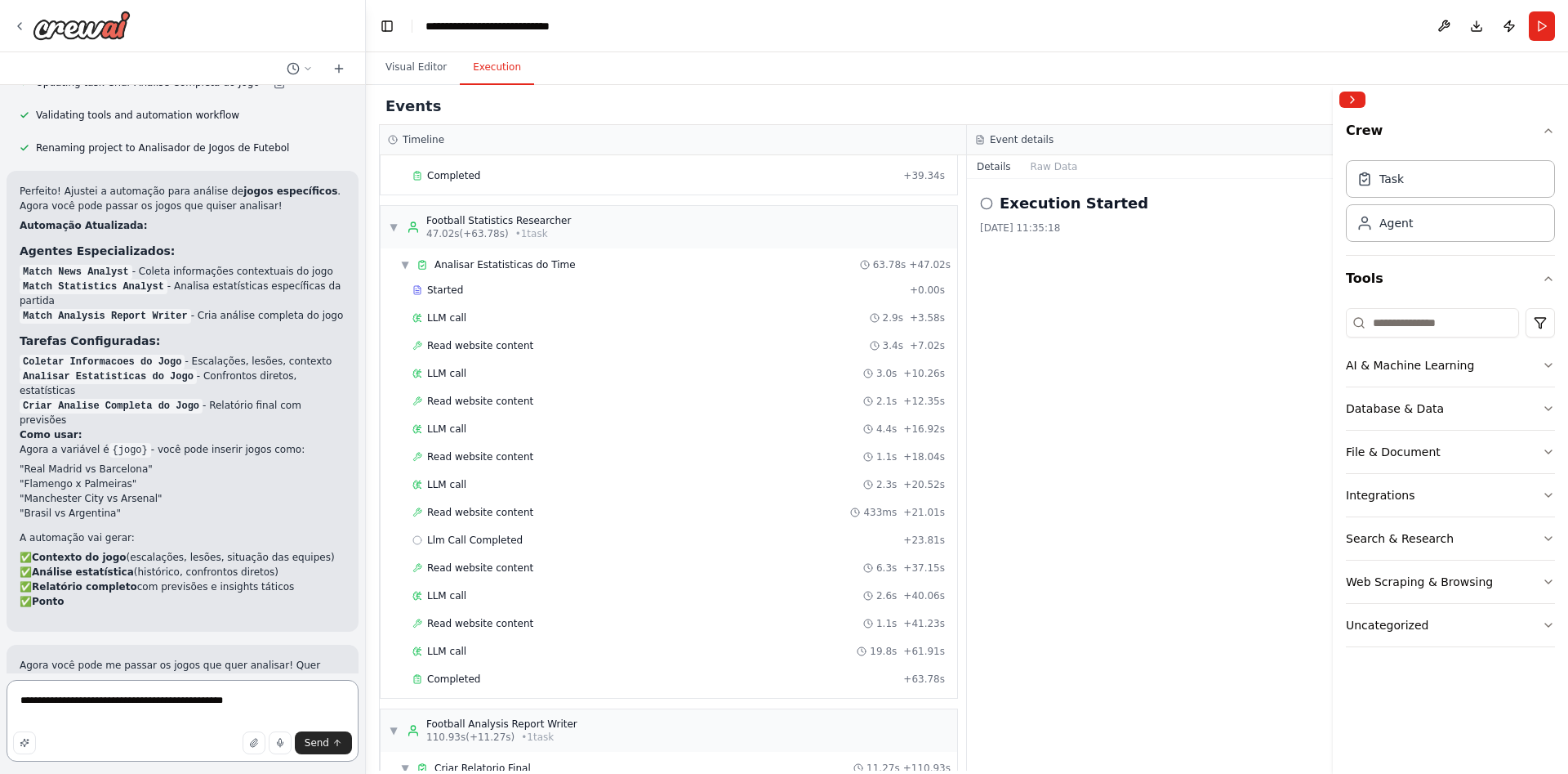
scroll to position [2588, 0]
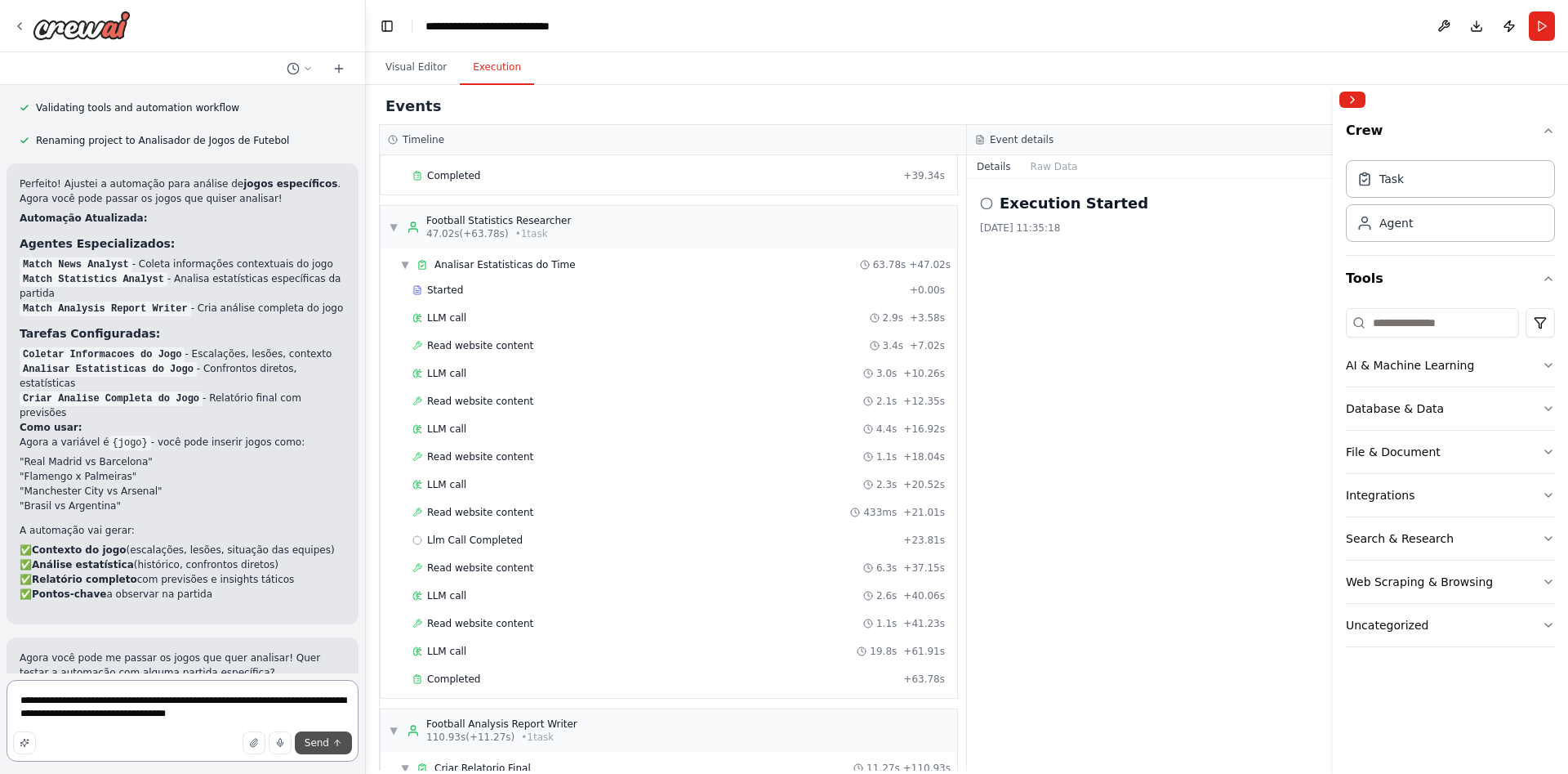
type textarea "**********"
click at [327, 741] on span "Send" at bounding box center [317, 742] width 25 height 13
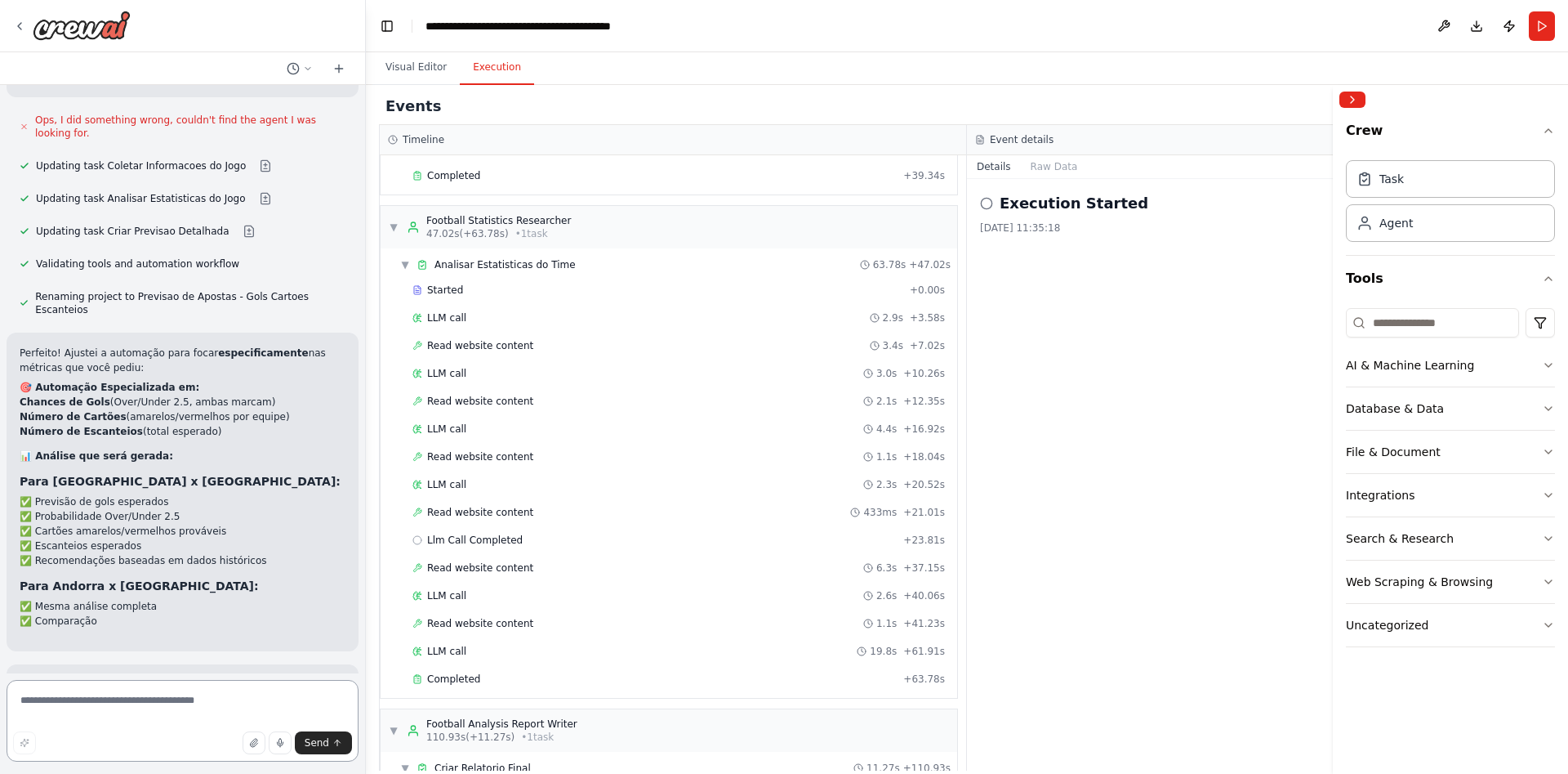
scroll to position [3401, 0]
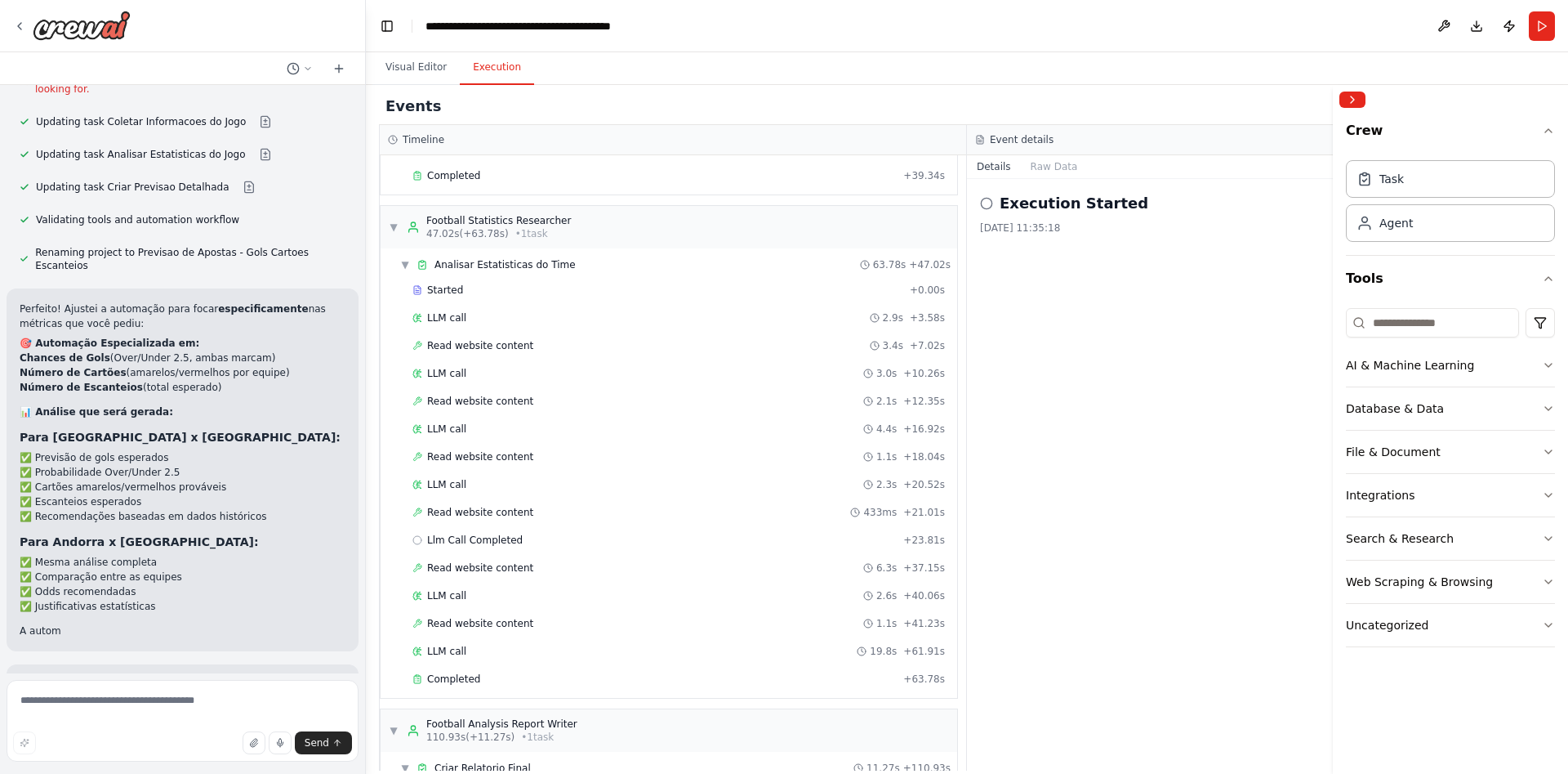
scroll to position [3445, 0]
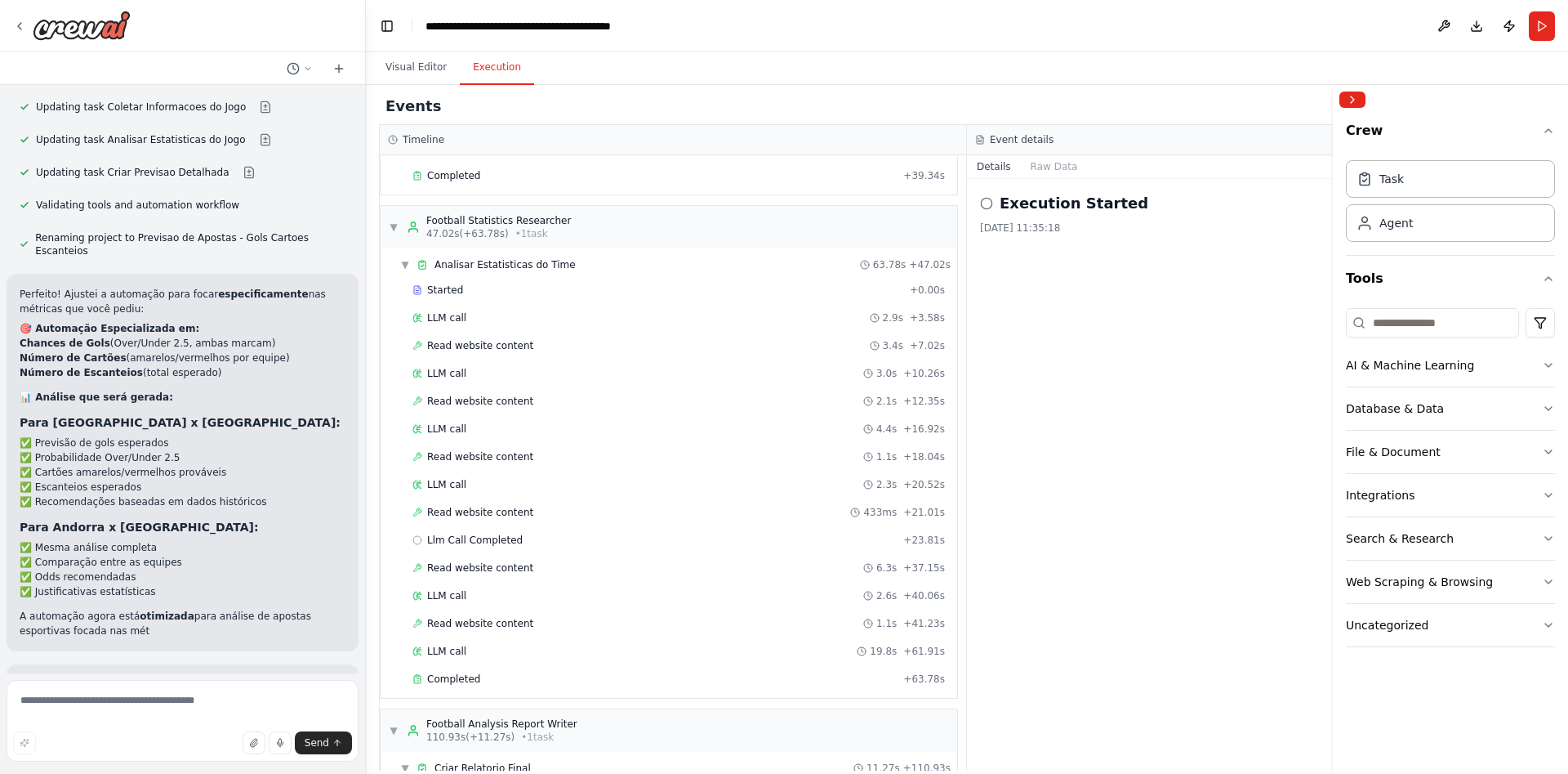
scroll to position [3460, 0]
click at [400, 71] on button "Visual Editor" at bounding box center [415, 67] width 87 height 34
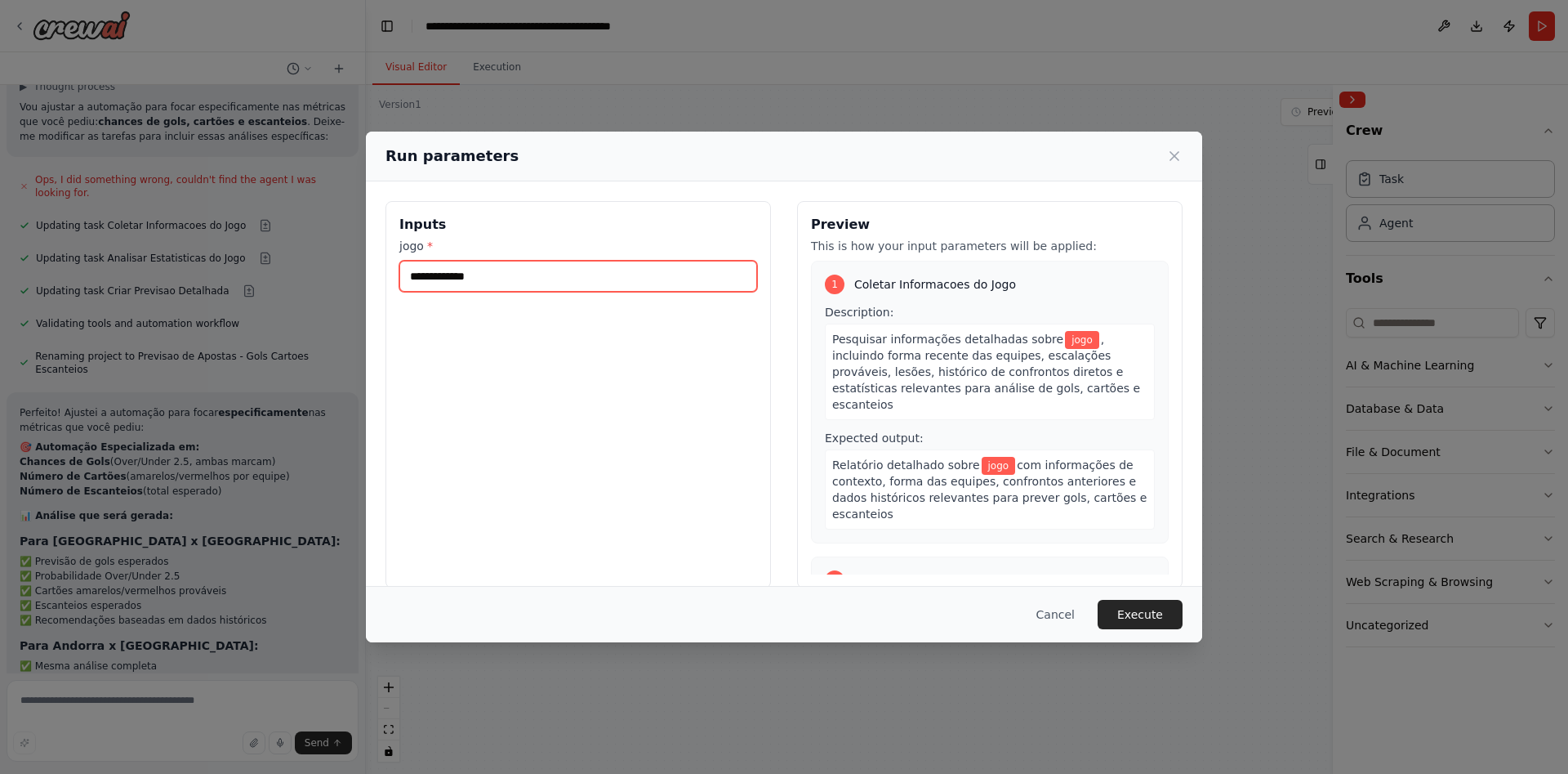
click at [454, 277] on input "jogo *" at bounding box center [578, 275] width 357 height 31
type input "******"
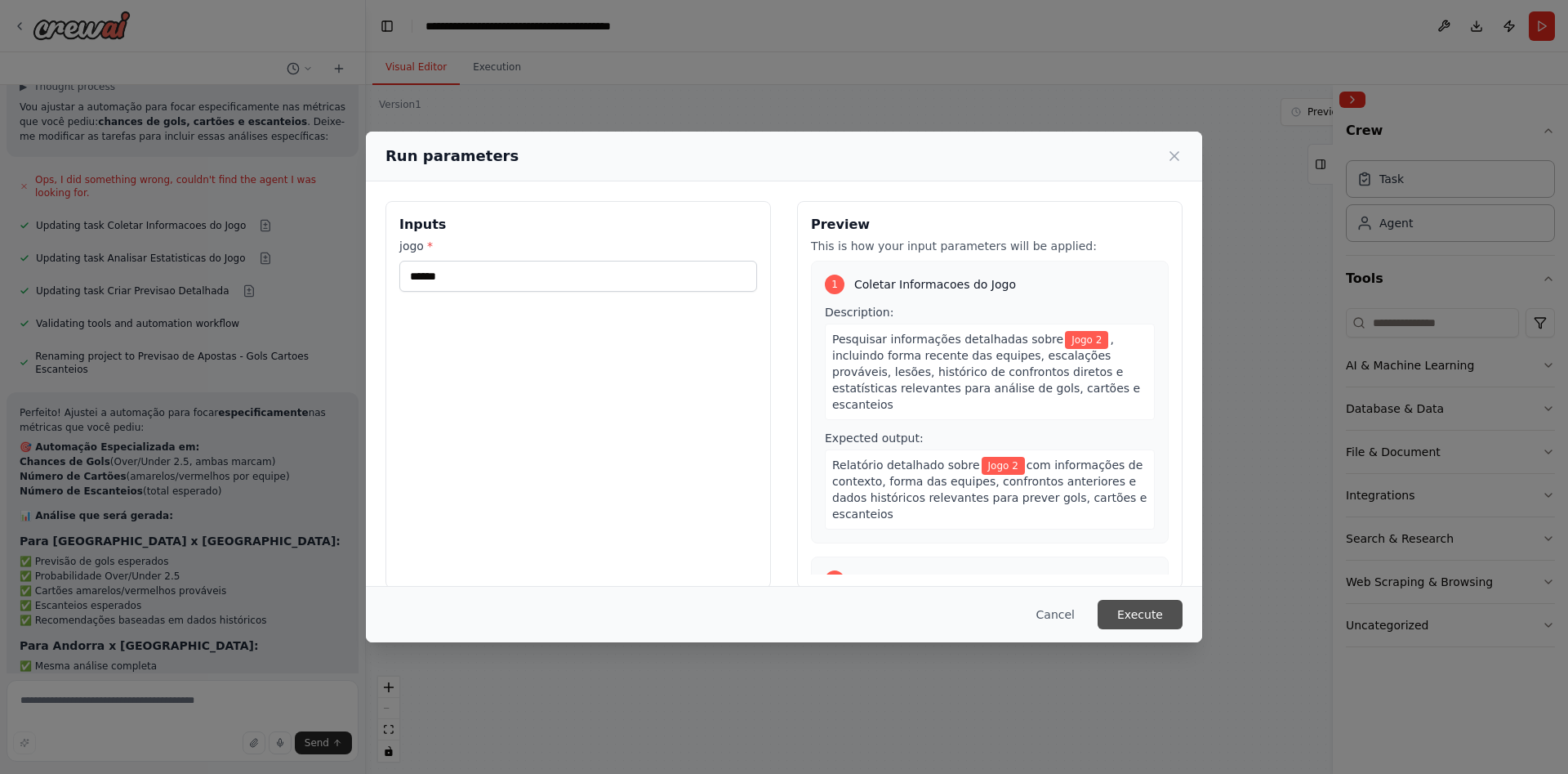
click at [1132, 616] on button "Execute" at bounding box center [1140, 614] width 85 height 29
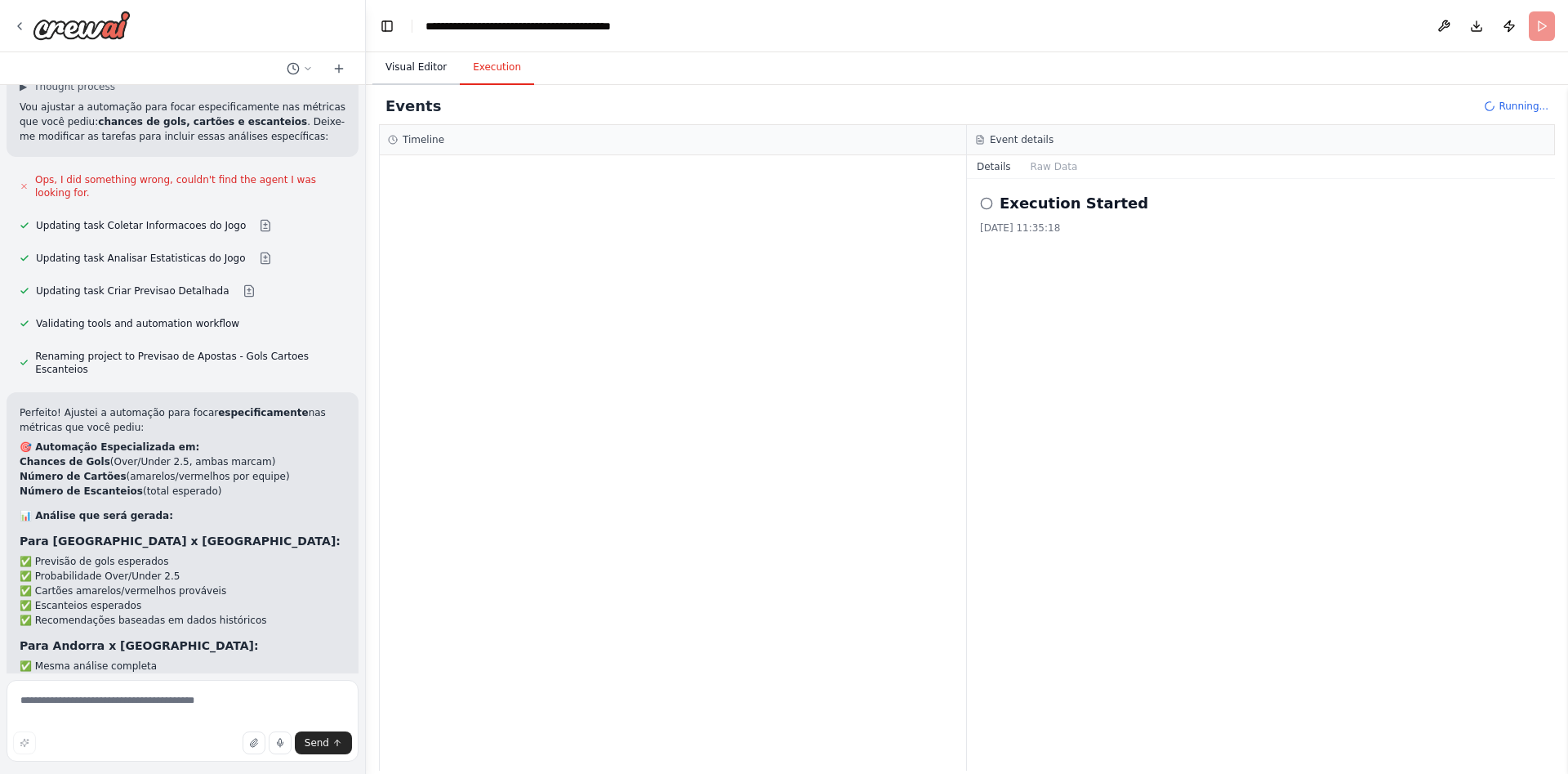
click at [410, 67] on button "Visual Editor" at bounding box center [415, 67] width 87 height 34
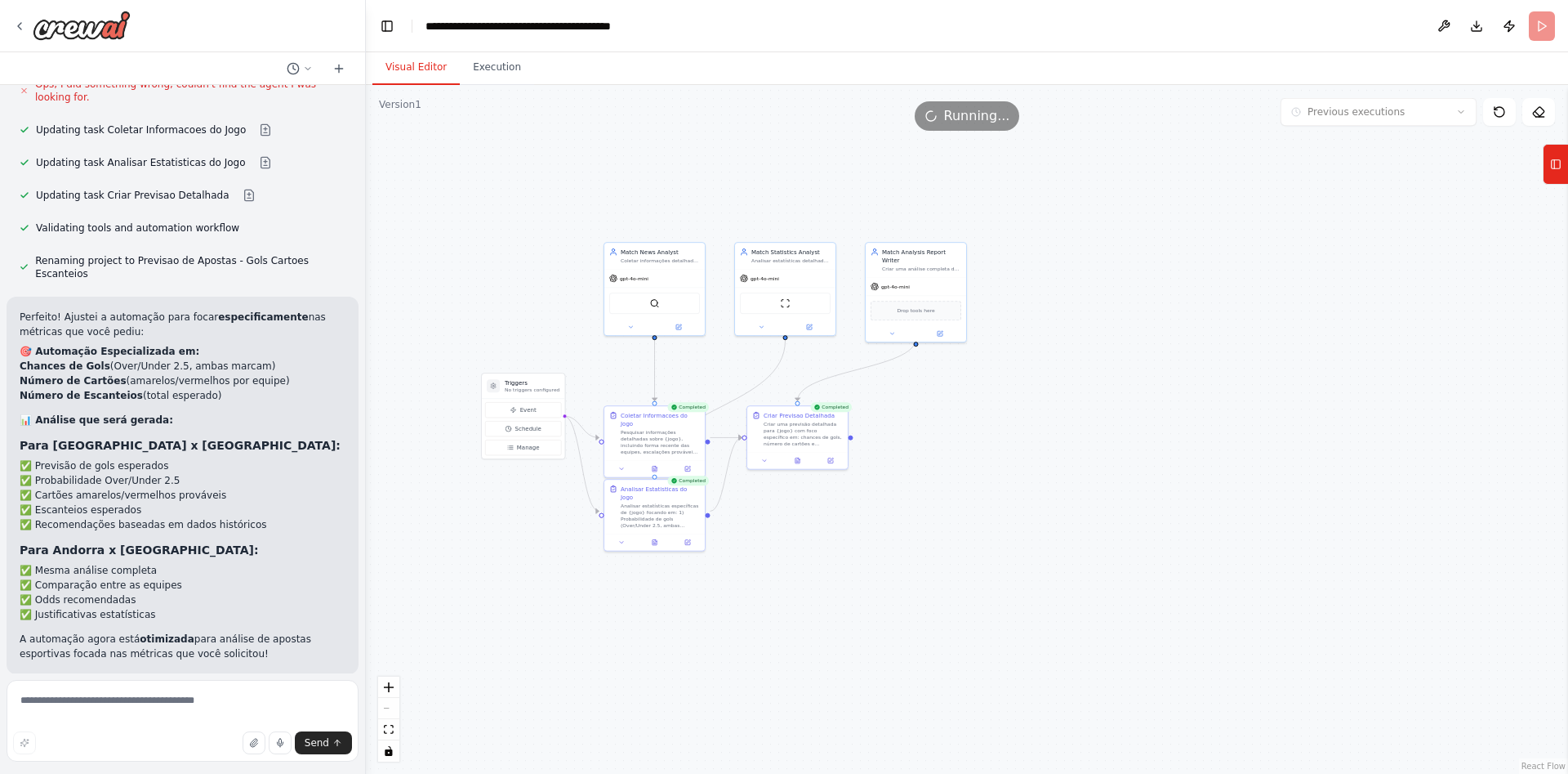
scroll to position [3460, 0]
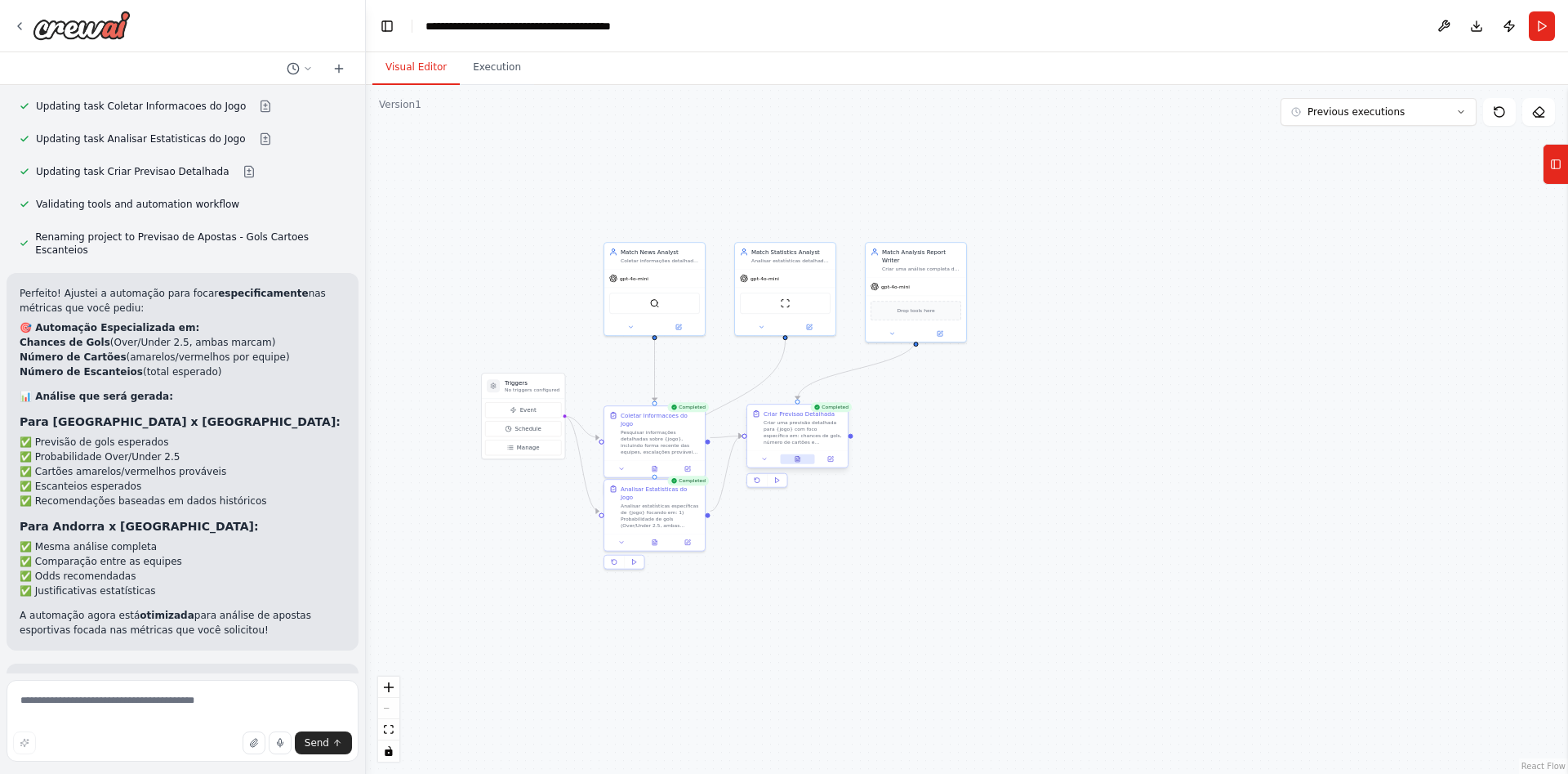
click at [799, 460] on icon at bounding box center [797, 459] width 4 height 6
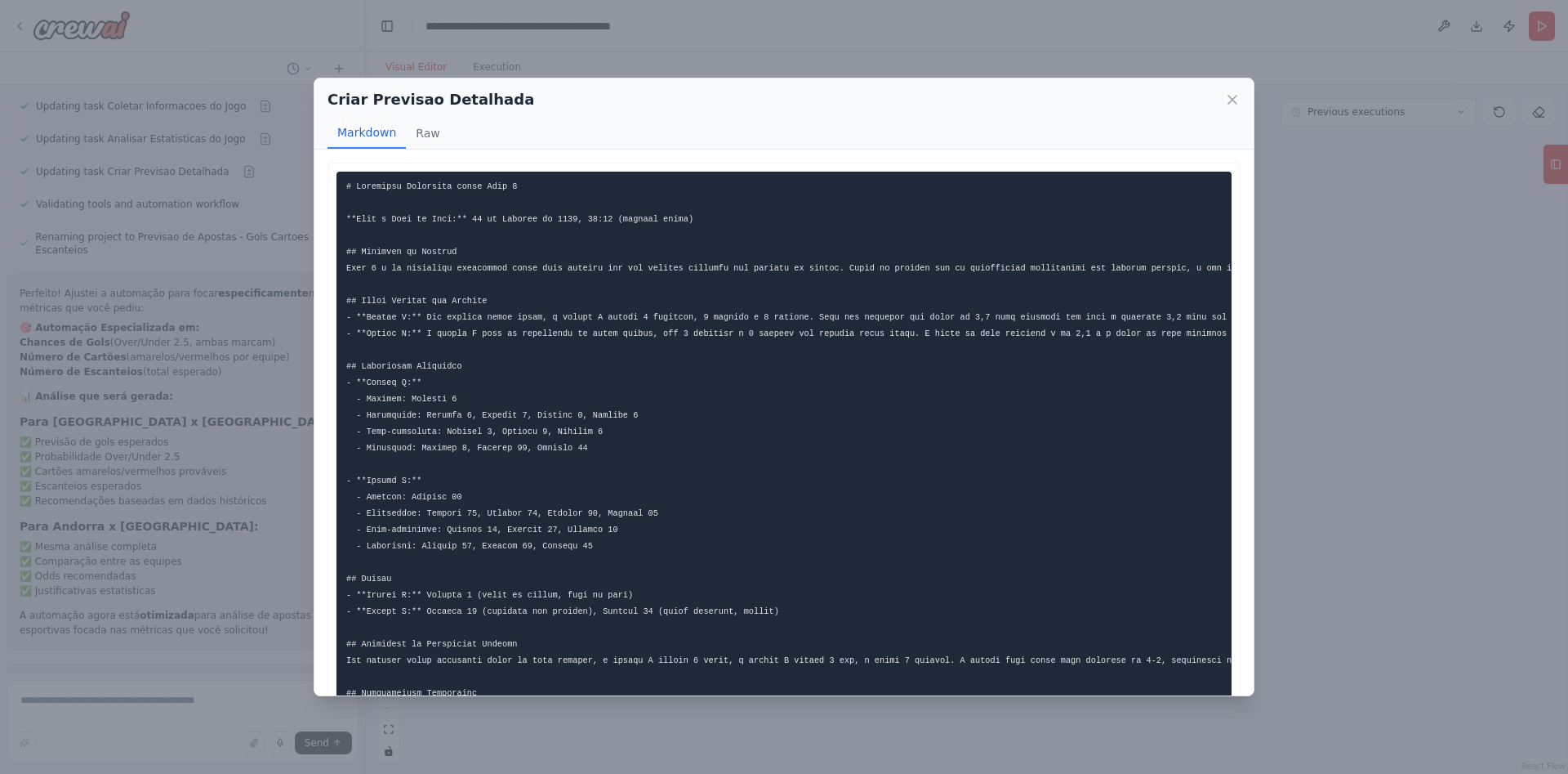
click at [1391, 322] on div "Criar Previsao Detalhada Markdown Raw ... Show more Not valid JSON" at bounding box center [784, 387] width 1568 height 774
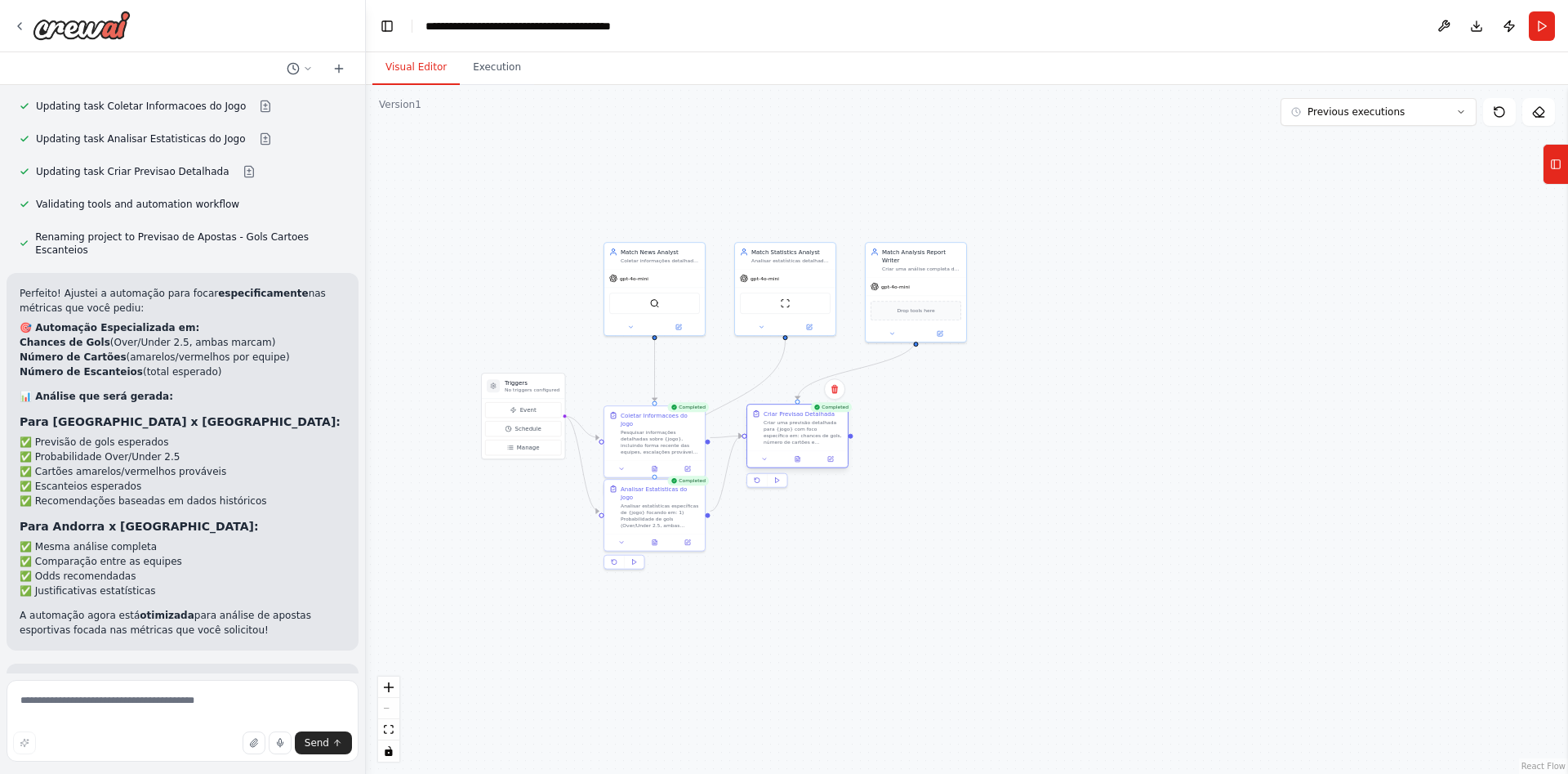
click at [832, 469] on div "Completed Criar Previsao Detalhada Criar uma previsão detalhada para {jogo} com…" at bounding box center [797, 446] width 102 height 82
click at [830, 458] on icon at bounding box center [831, 460] width 5 height 5
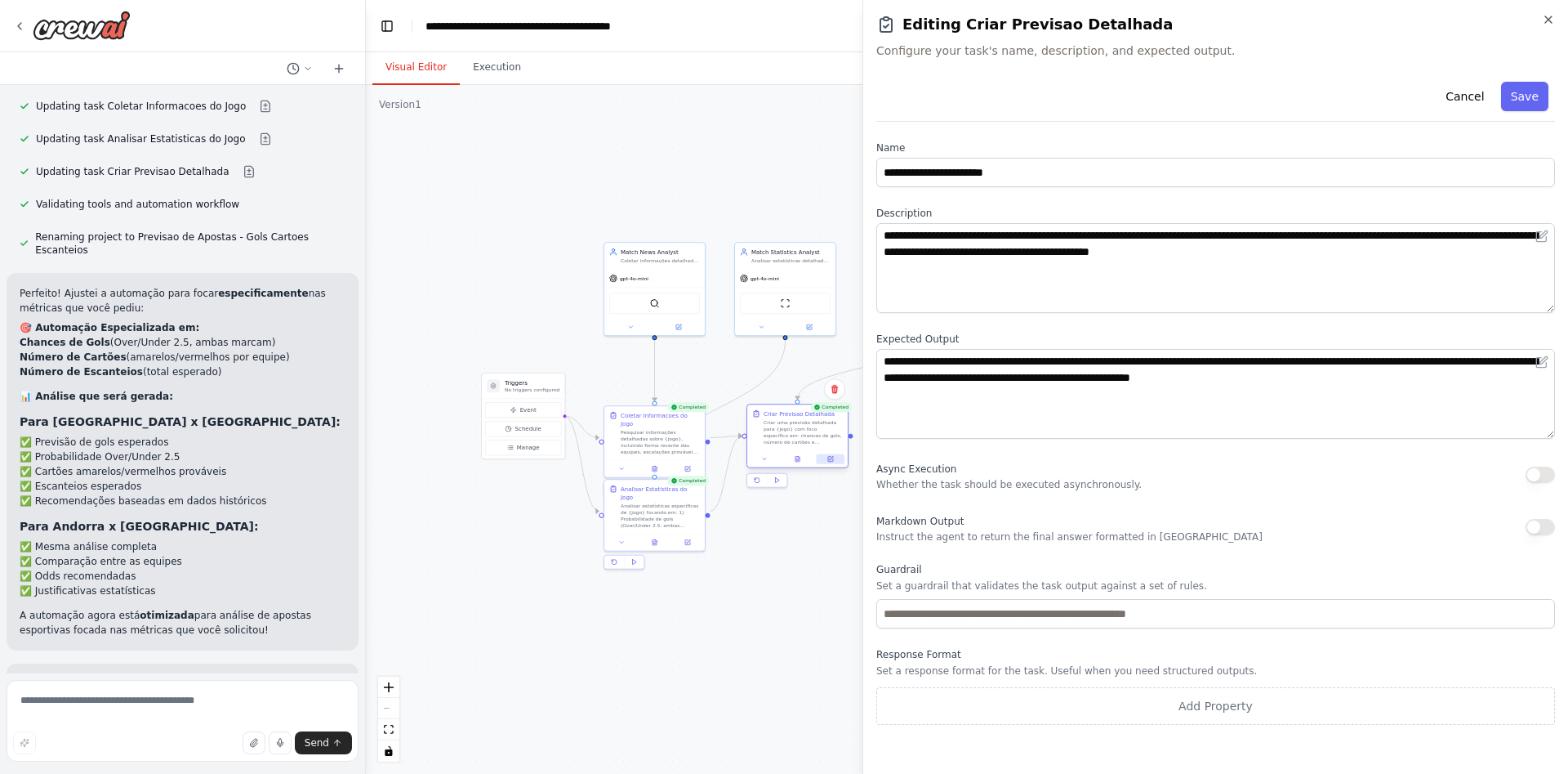
click at [830, 458] on body "voce agora é um analista de futebol ▶ Thought process I'm specifically designed…" at bounding box center [784, 387] width 1568 height 774
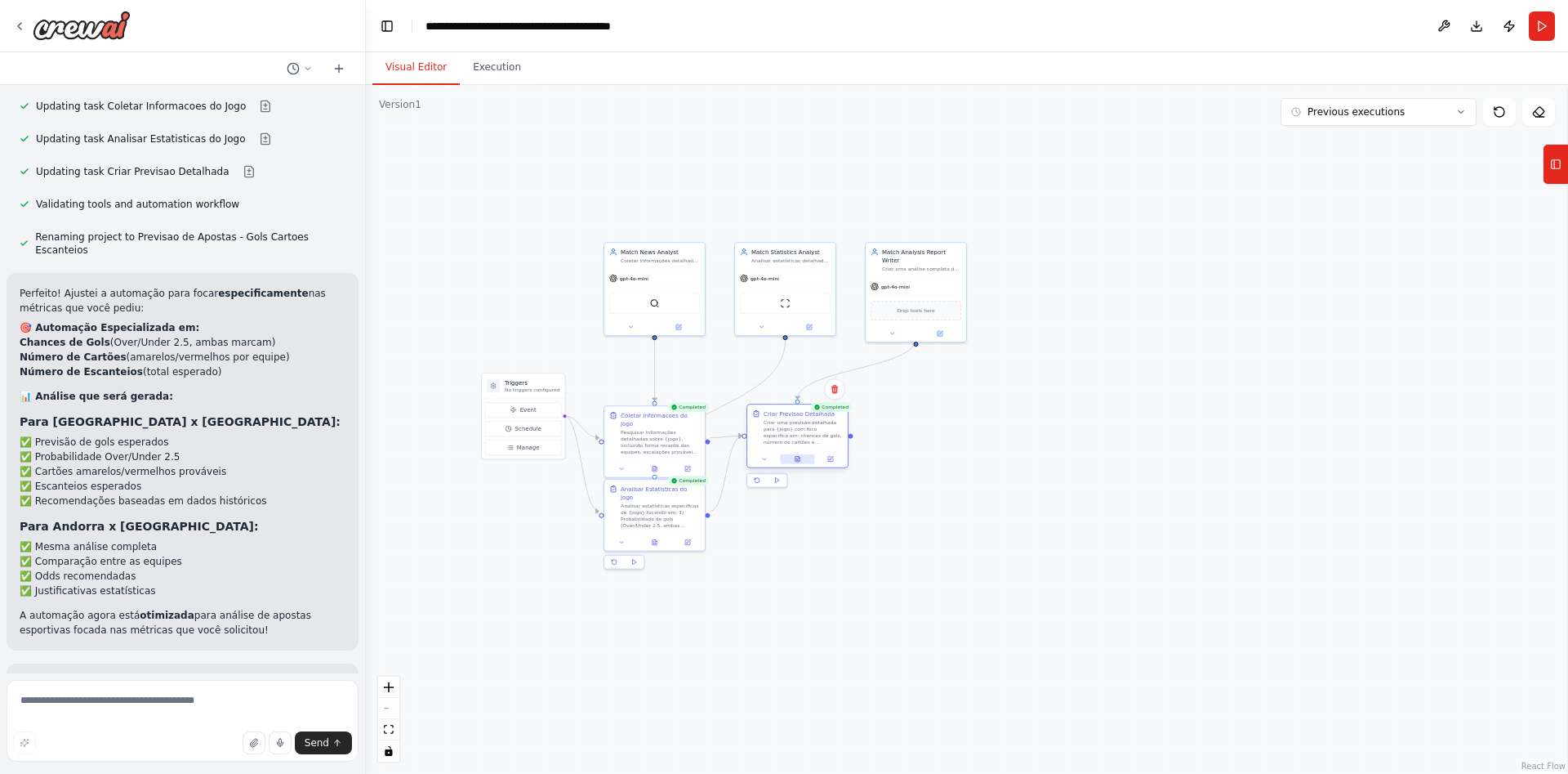
click at [797, 460] on icon at bounding box center [797, 460] width 2 height 0
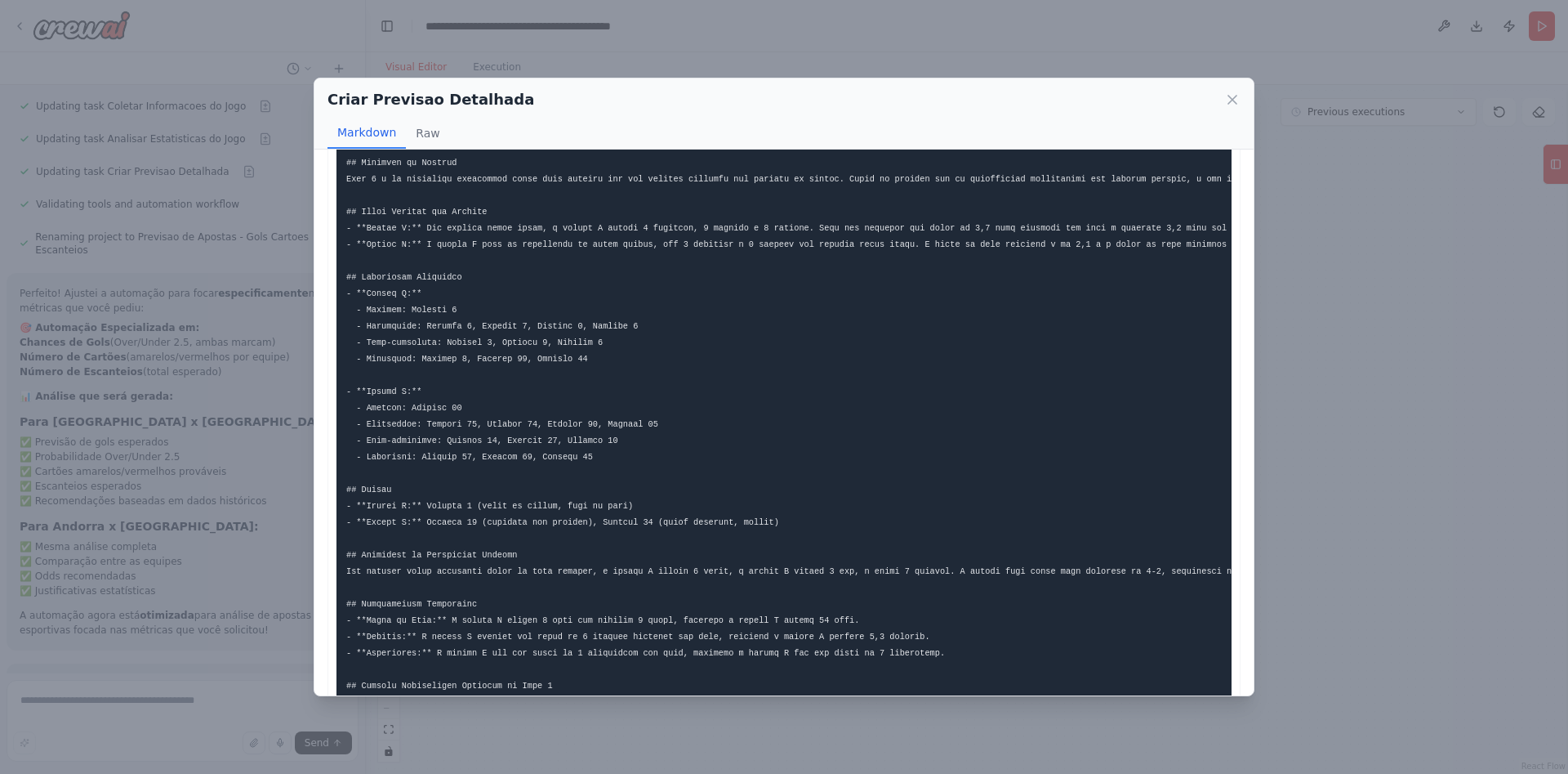
scroll to position [0, 0]
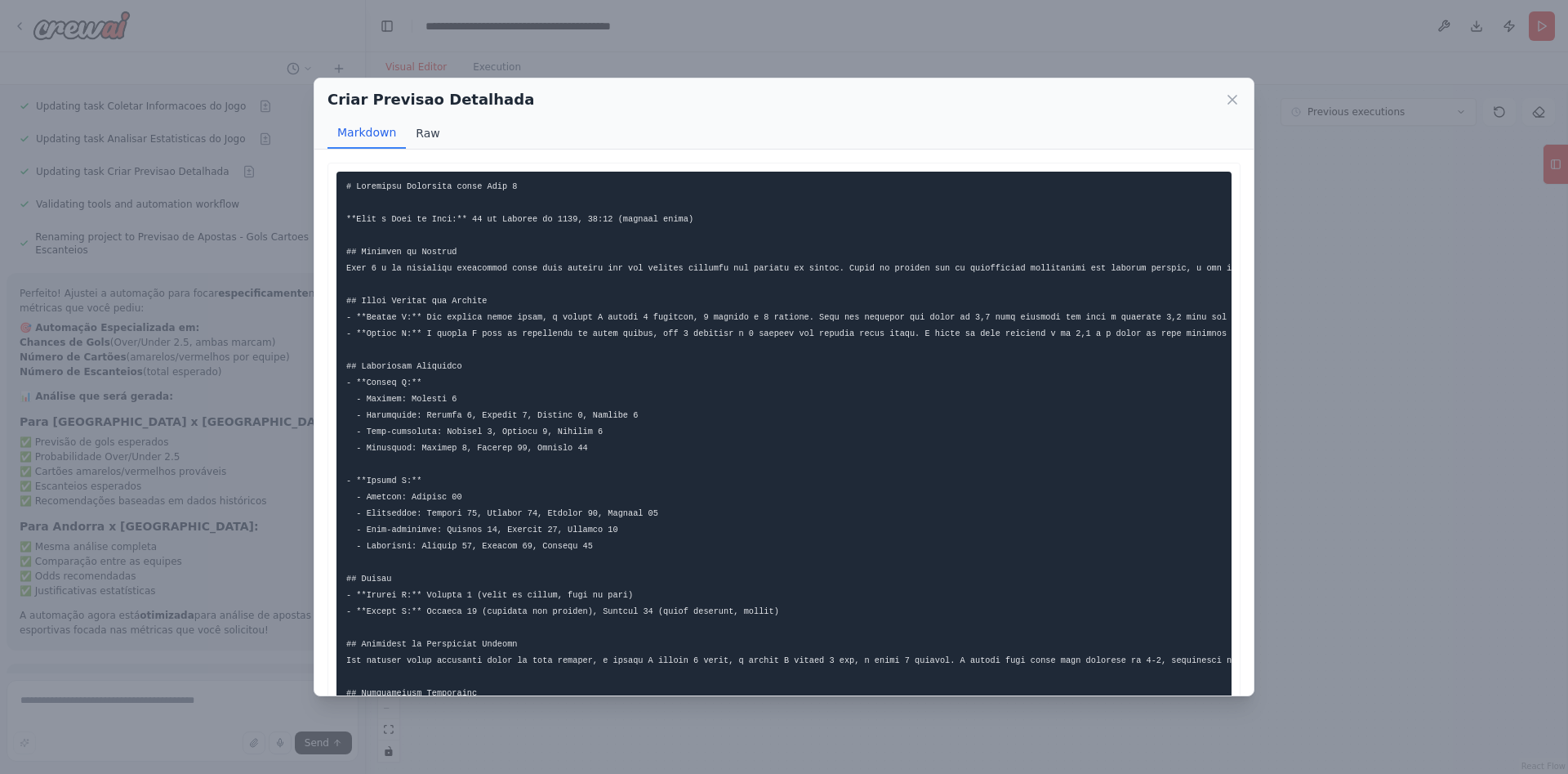
click at [417, 139] on button "Raw" at bounding box center [428, 133] width 43 height 31
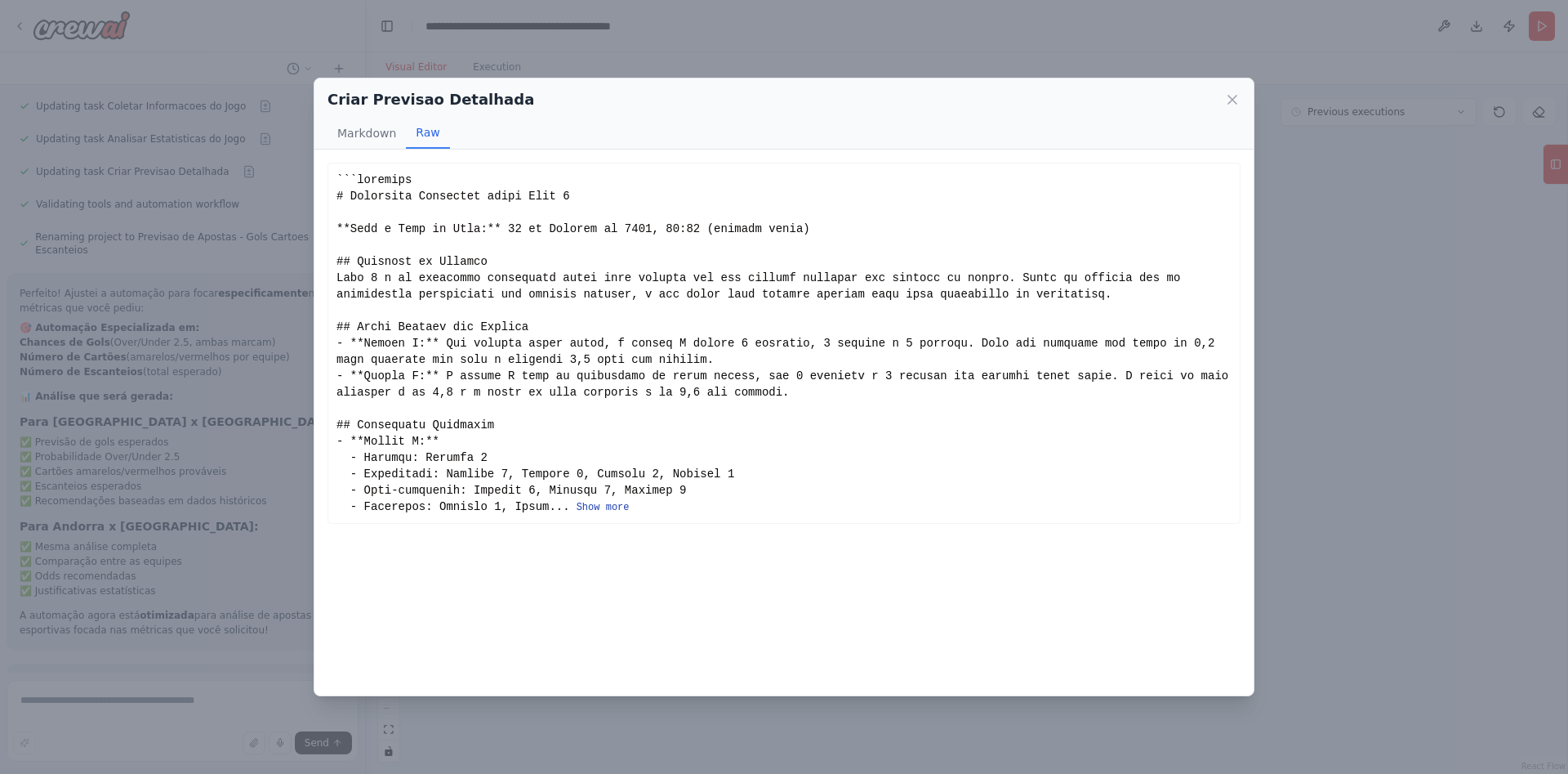
click at [602, 505] on button "Show more" at bounding box center [603, 508] width 53 height 13
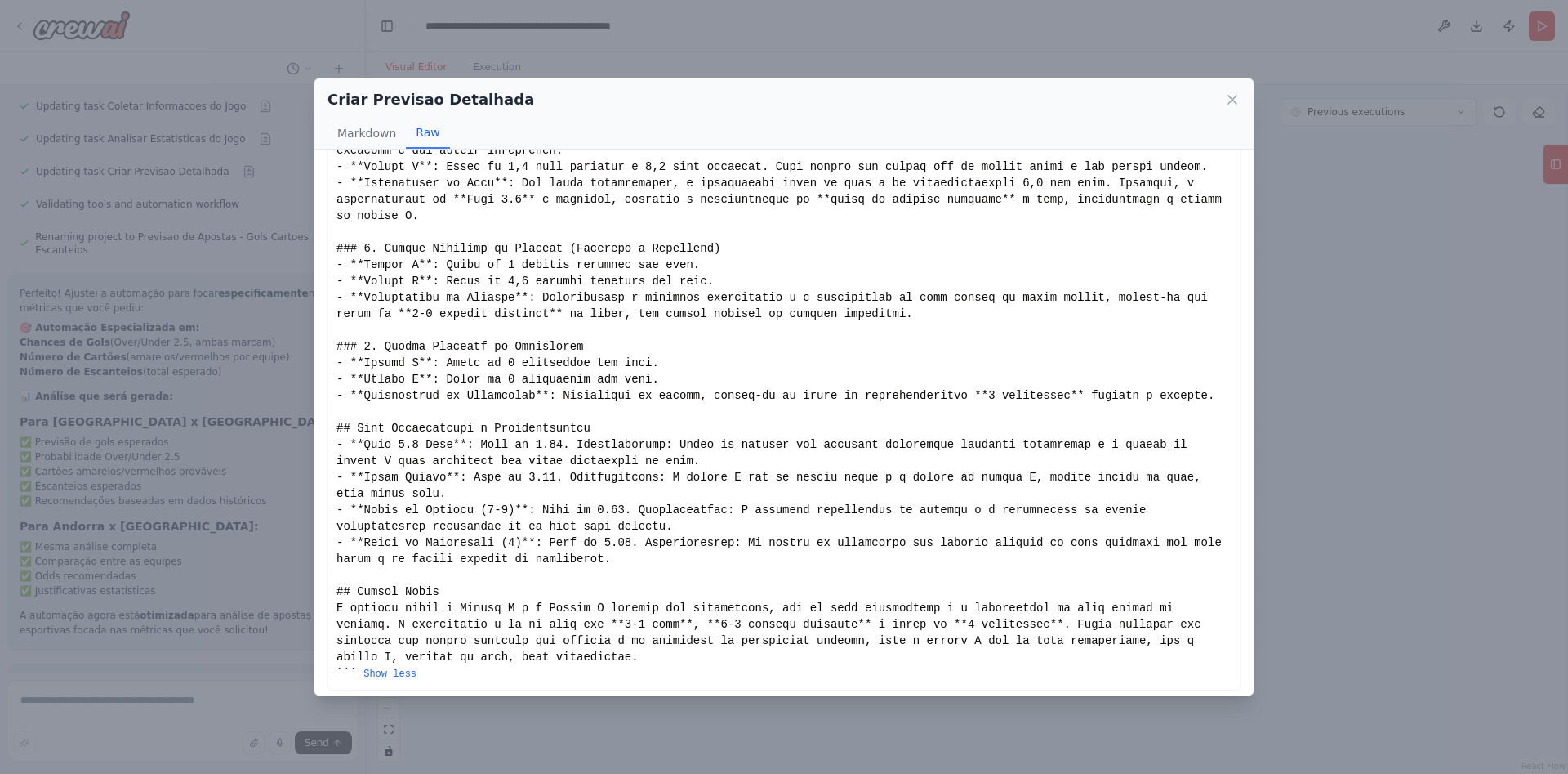
scroll to position [773, 0]
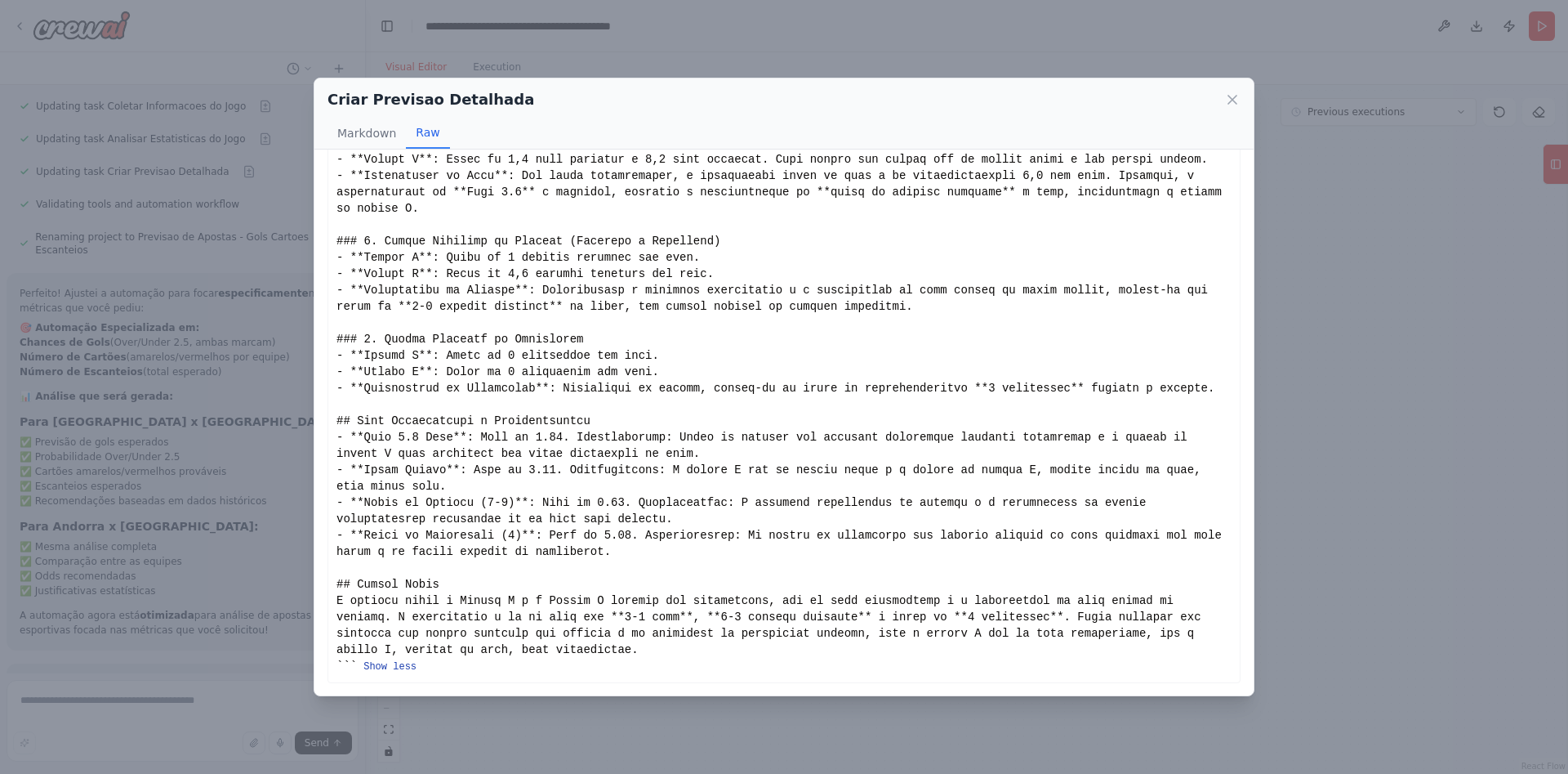
click at [397, 667] on button "Show less" at bounding box center [390, 667] width 53 height 13
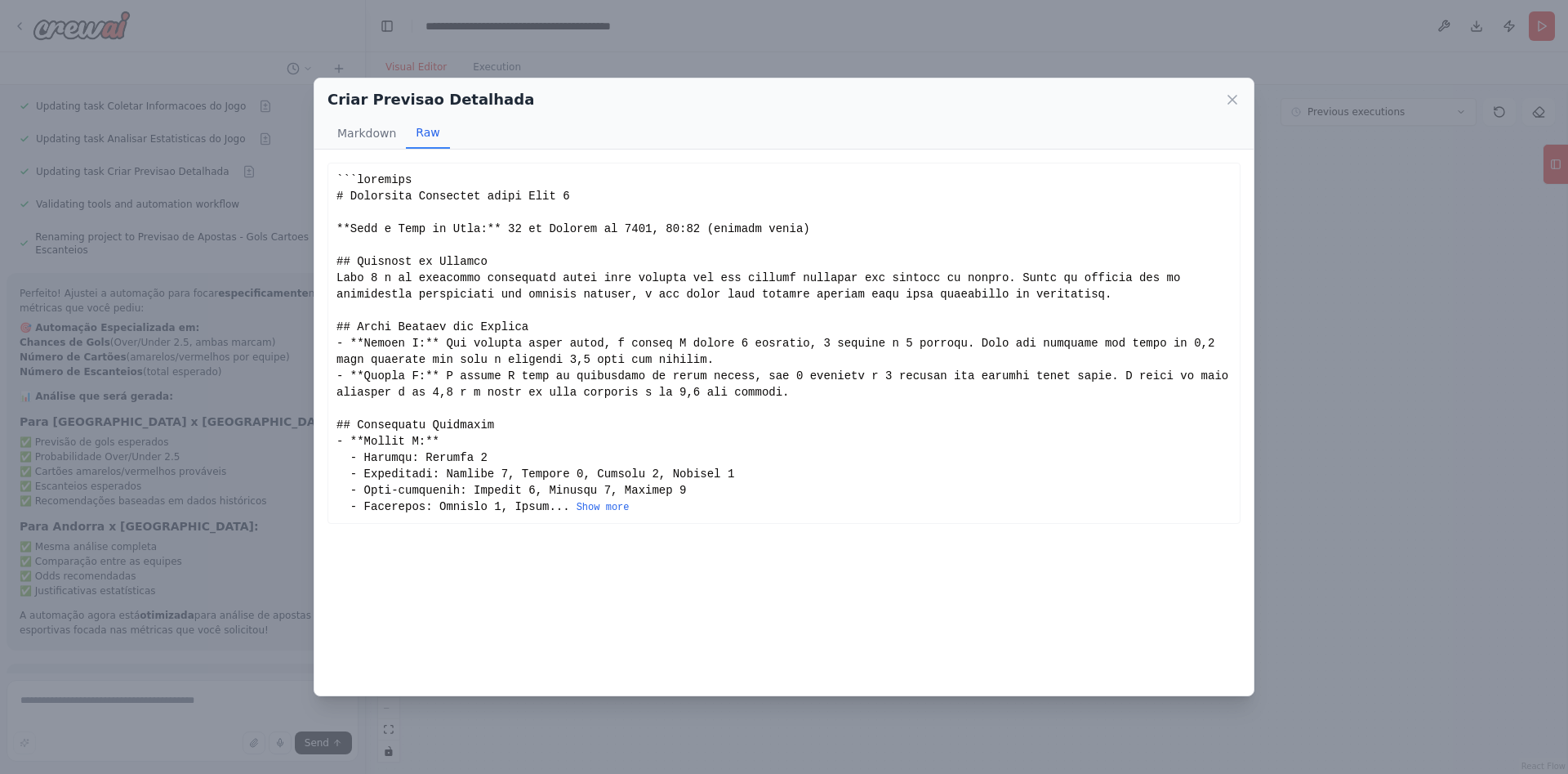
scroll to position [0, 0]
click at [605, 513] on button "Show more" at bounding box center [603, 508] width 53 height 13
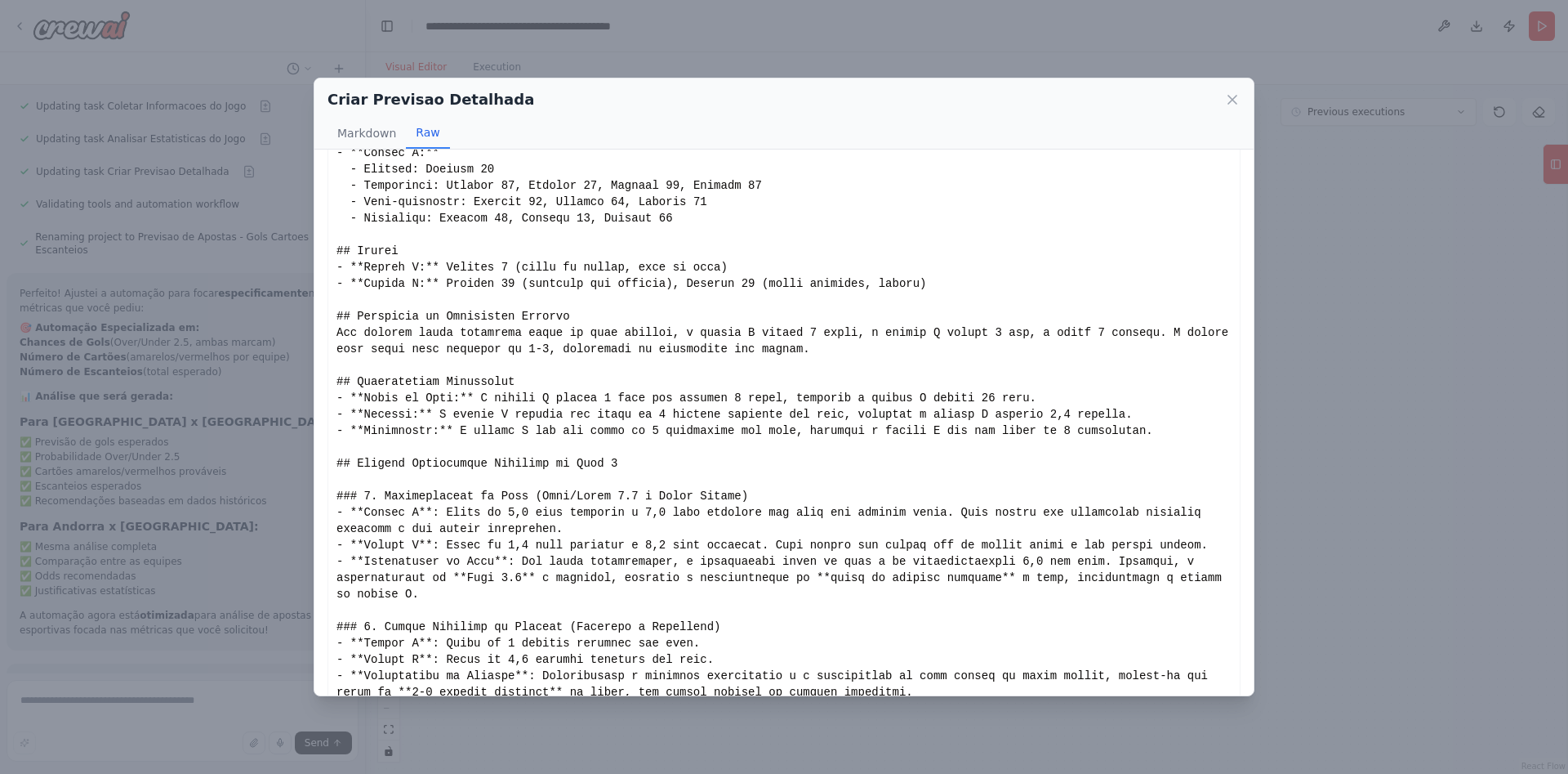
scroll to position [361, 0]
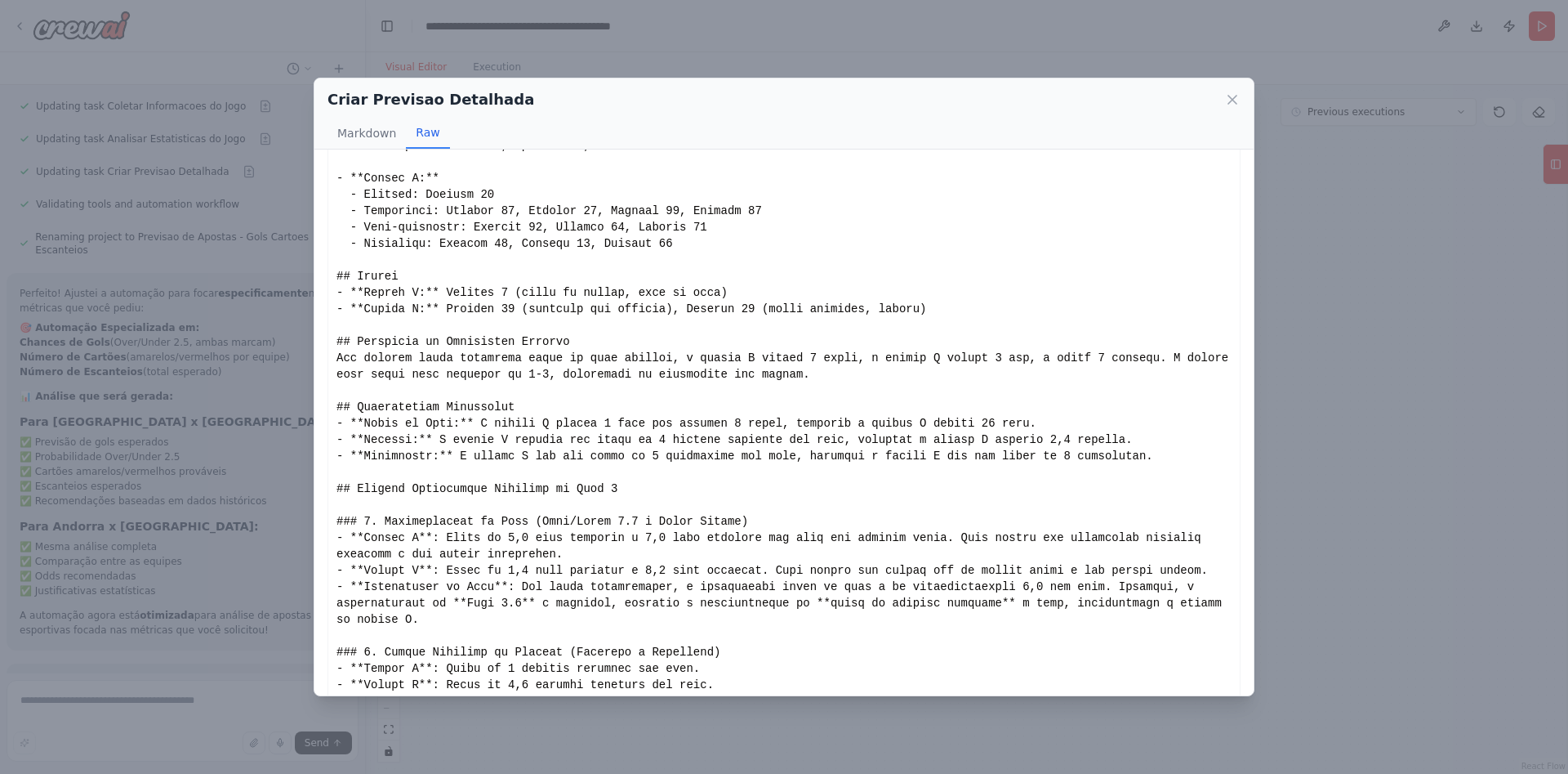
click at [1351, 215] on div "Criar Previsao Detalhada Markdown Raw Show less Not valid JSON" at bounding box center [784, 387] width 1568 height 774
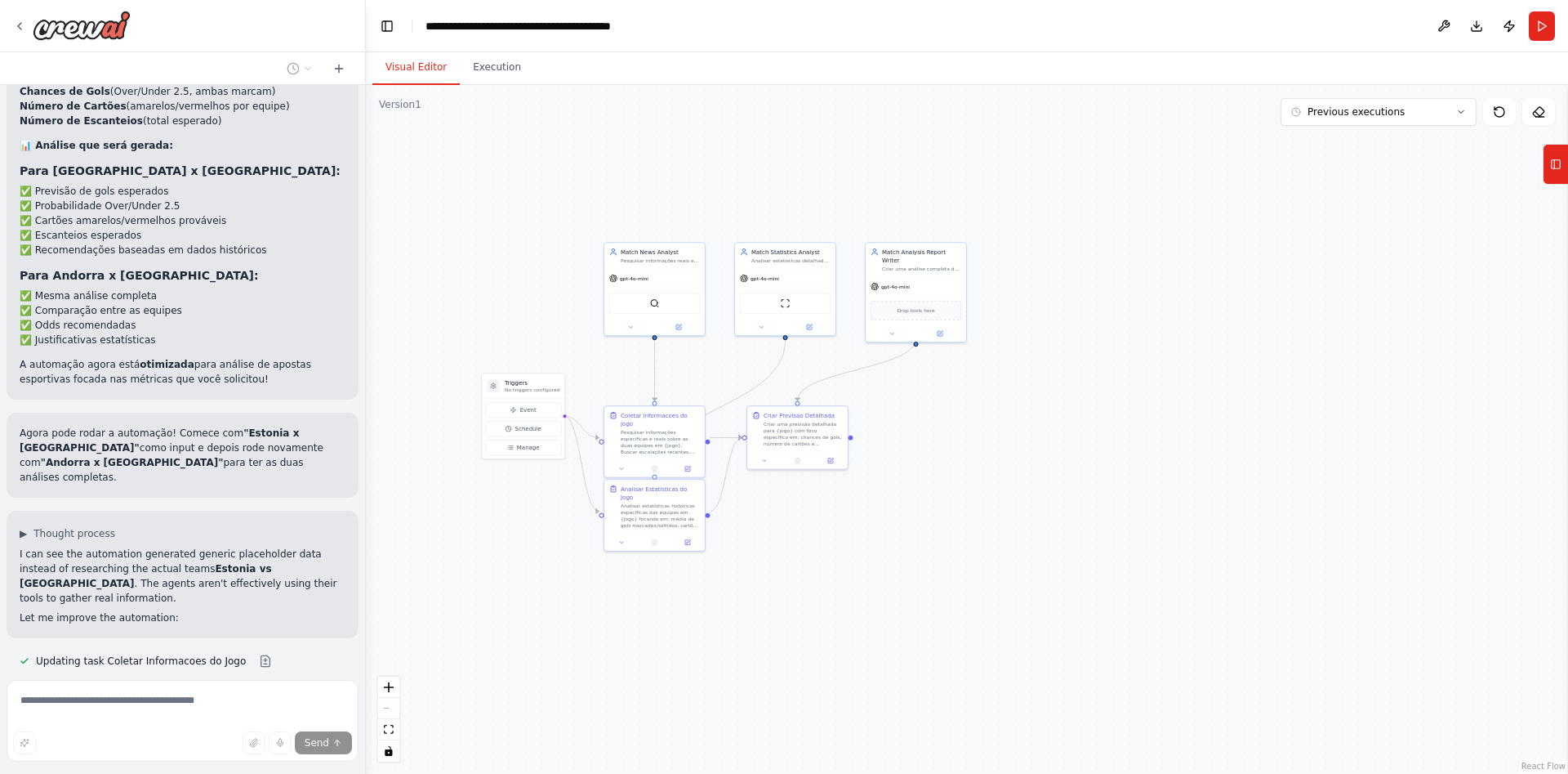
scroll to position [3747, 0]
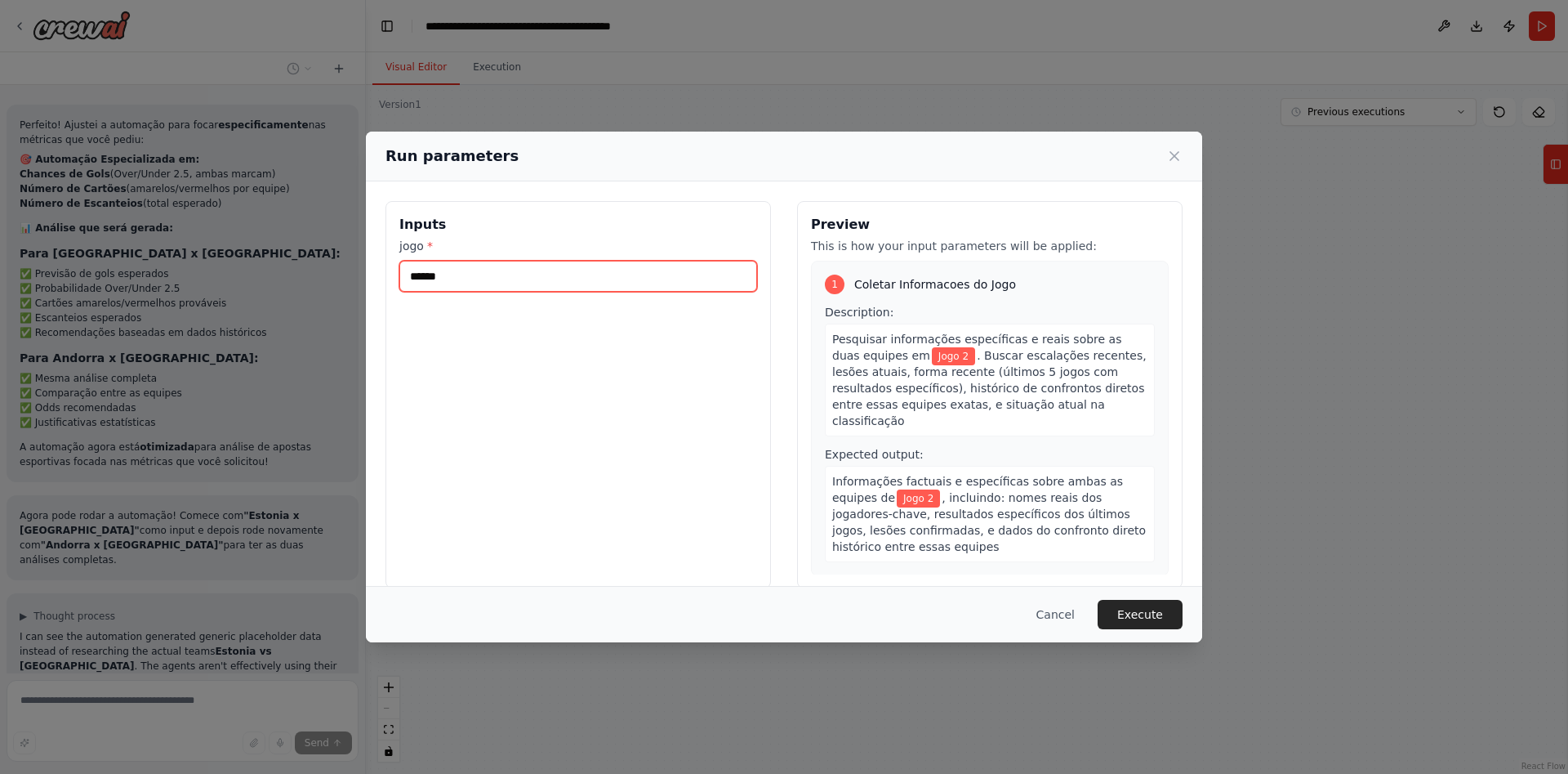
click at [470, 284] on input "******" at bounding box center [578, 275] width 357 height 31
type input "******"
click at [1139, 613] on button "Execute" at bounding box center [1140, 614] width 85 height 29
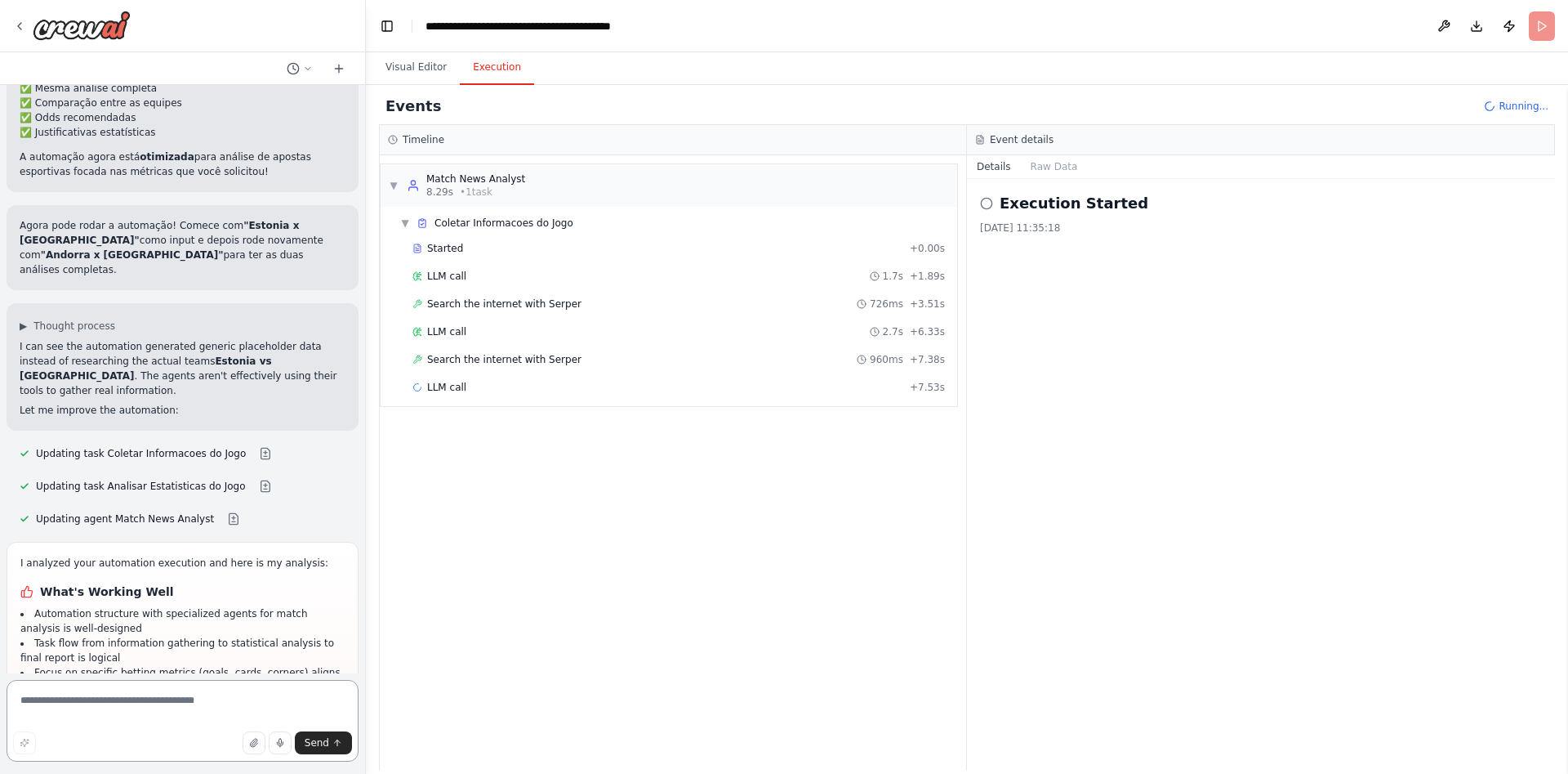
scroll to position [3922, 0]
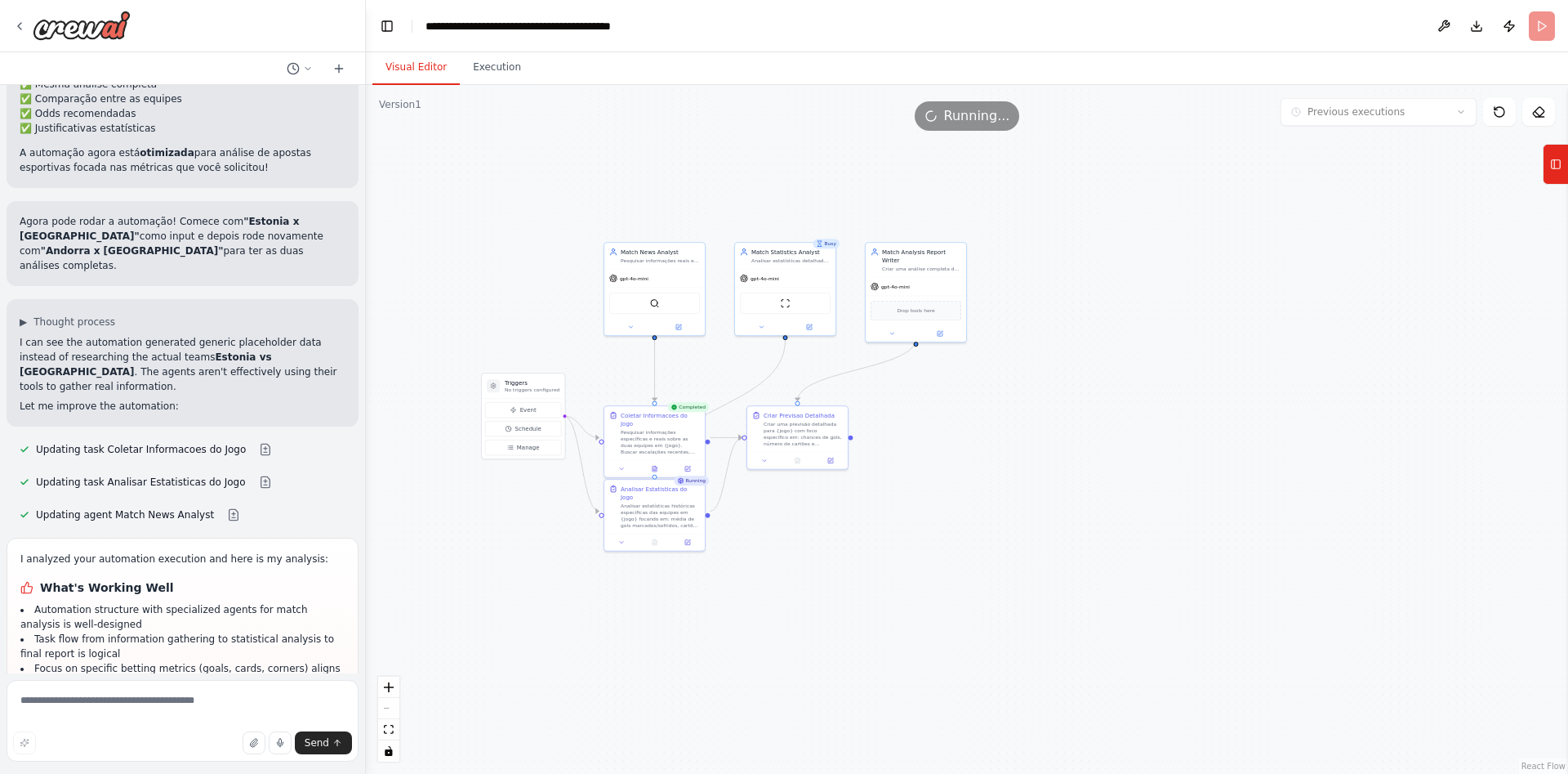
click at [417, 64] on button "Visual Editor" at bounding box center [415, 67] width 87 height 34
click at [183, 698] on textarea at bounding box center [182, 721] width 352 height 82
type textarea "**********"
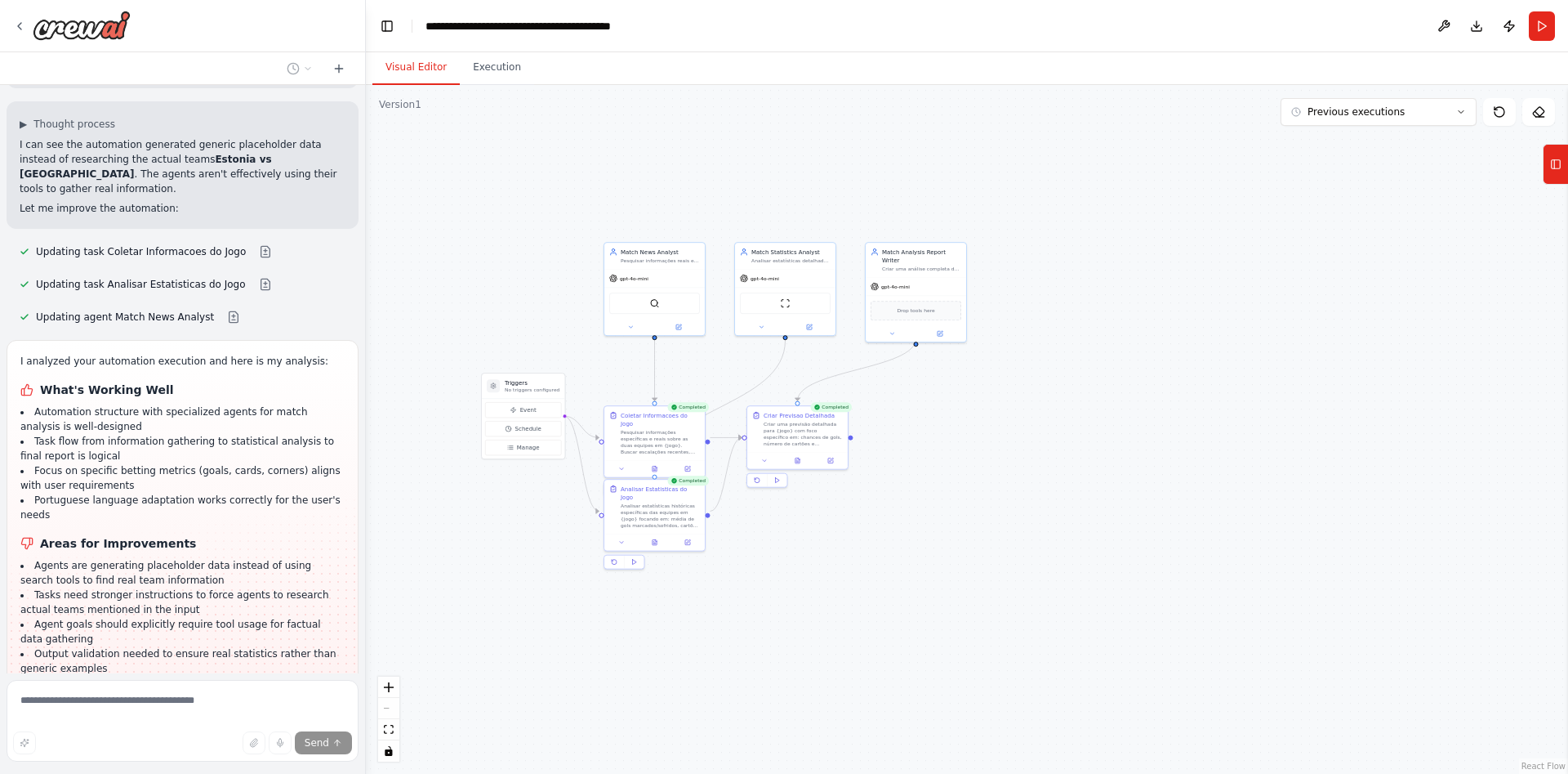
scroll to position [4128, 0]
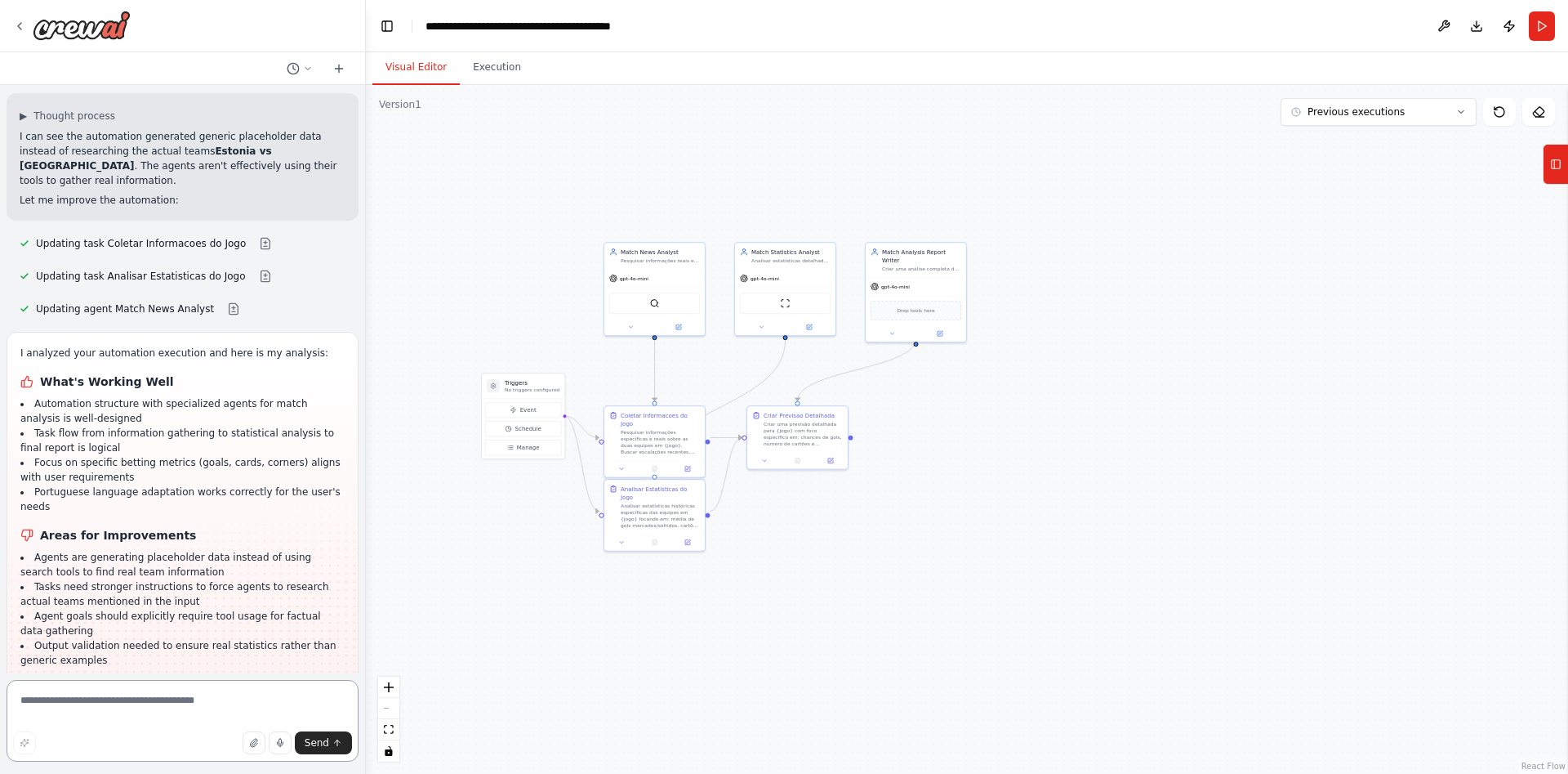
click at [82, 717] on textarea at bounding box center [182, 721] width 352 height 82
type textarea "**********"
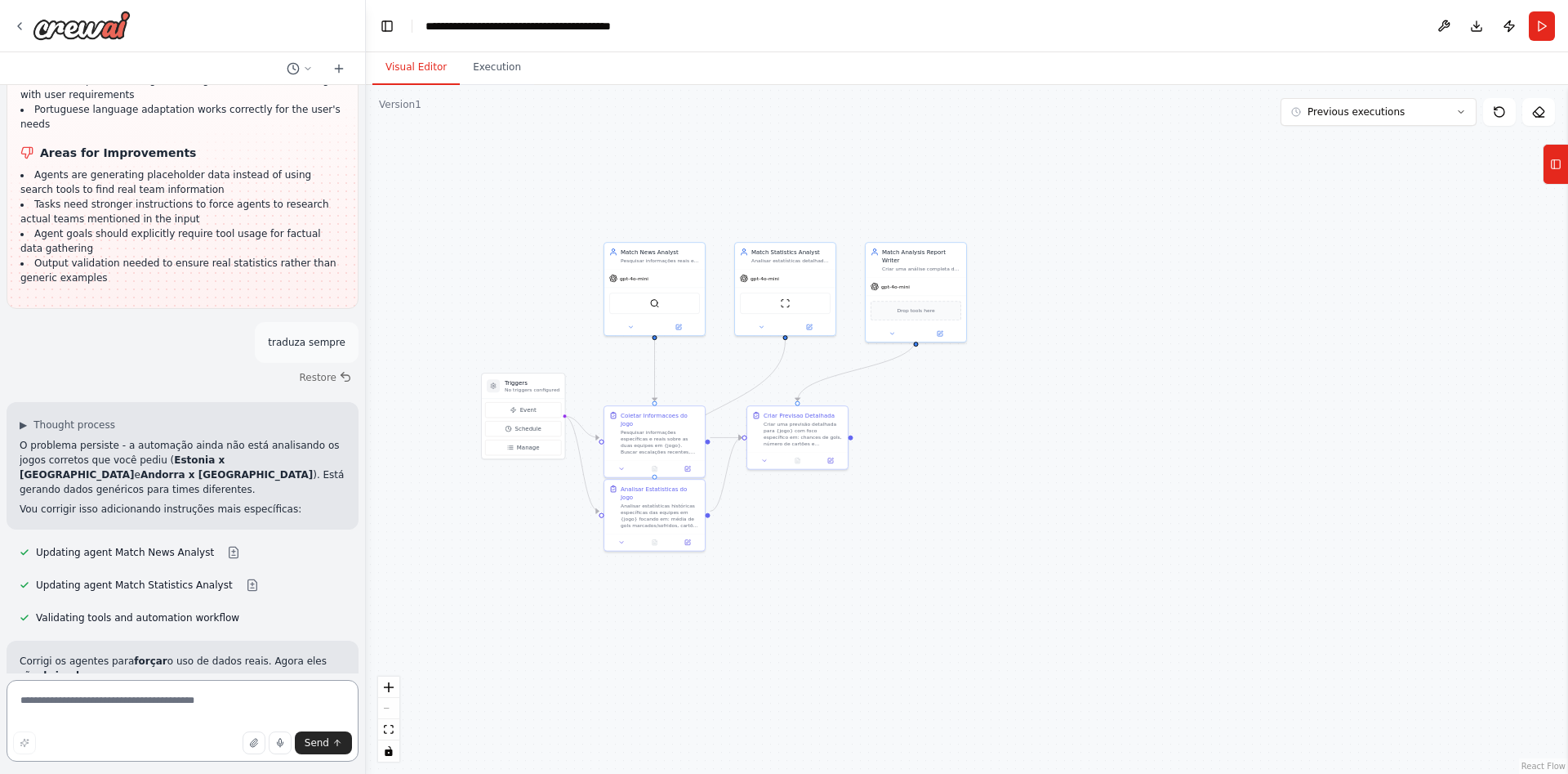
scroll to position [4716, 0]
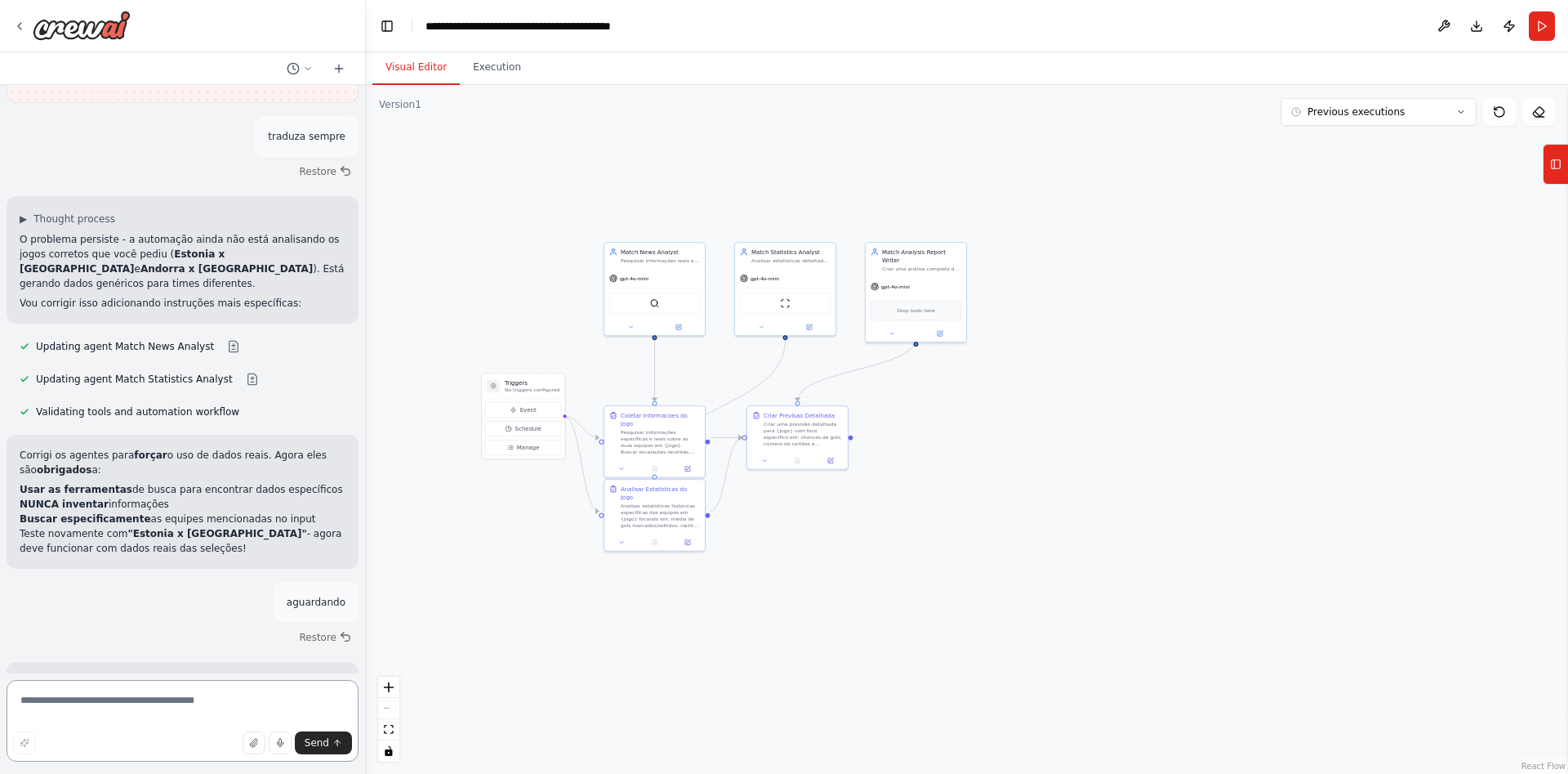
click at [123, 706] on textarea at bounding box center [182, 721] width 352 height 82
type textarea "**********"
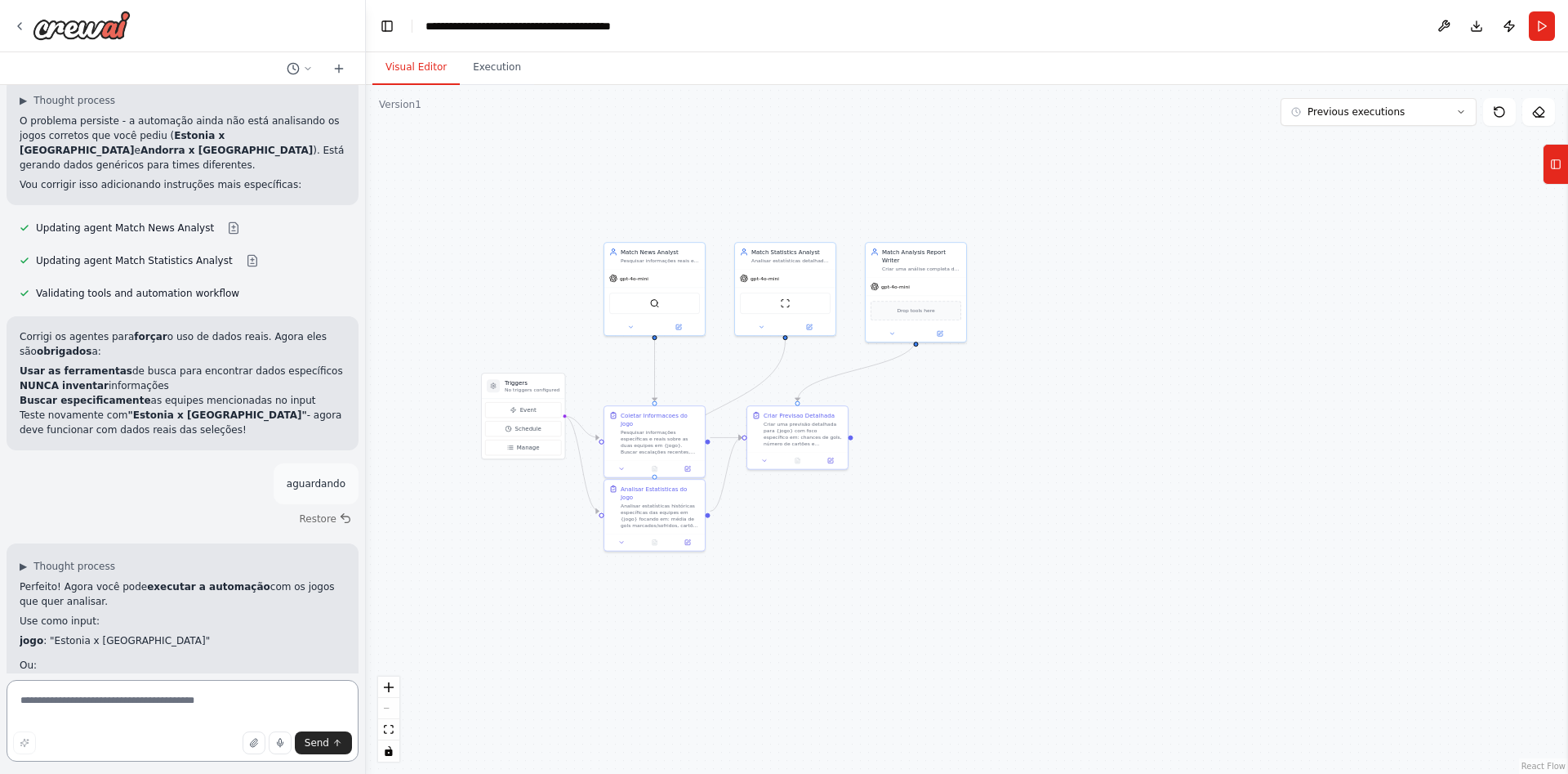
scroll to position [4834, 0]
click at [482, 76] on button "Execution" at bounding box center [498, 67] width 75 height 34
click at [422, 70] on button "Visual Editor" at bounding box center [415, 67] width 87 height 34
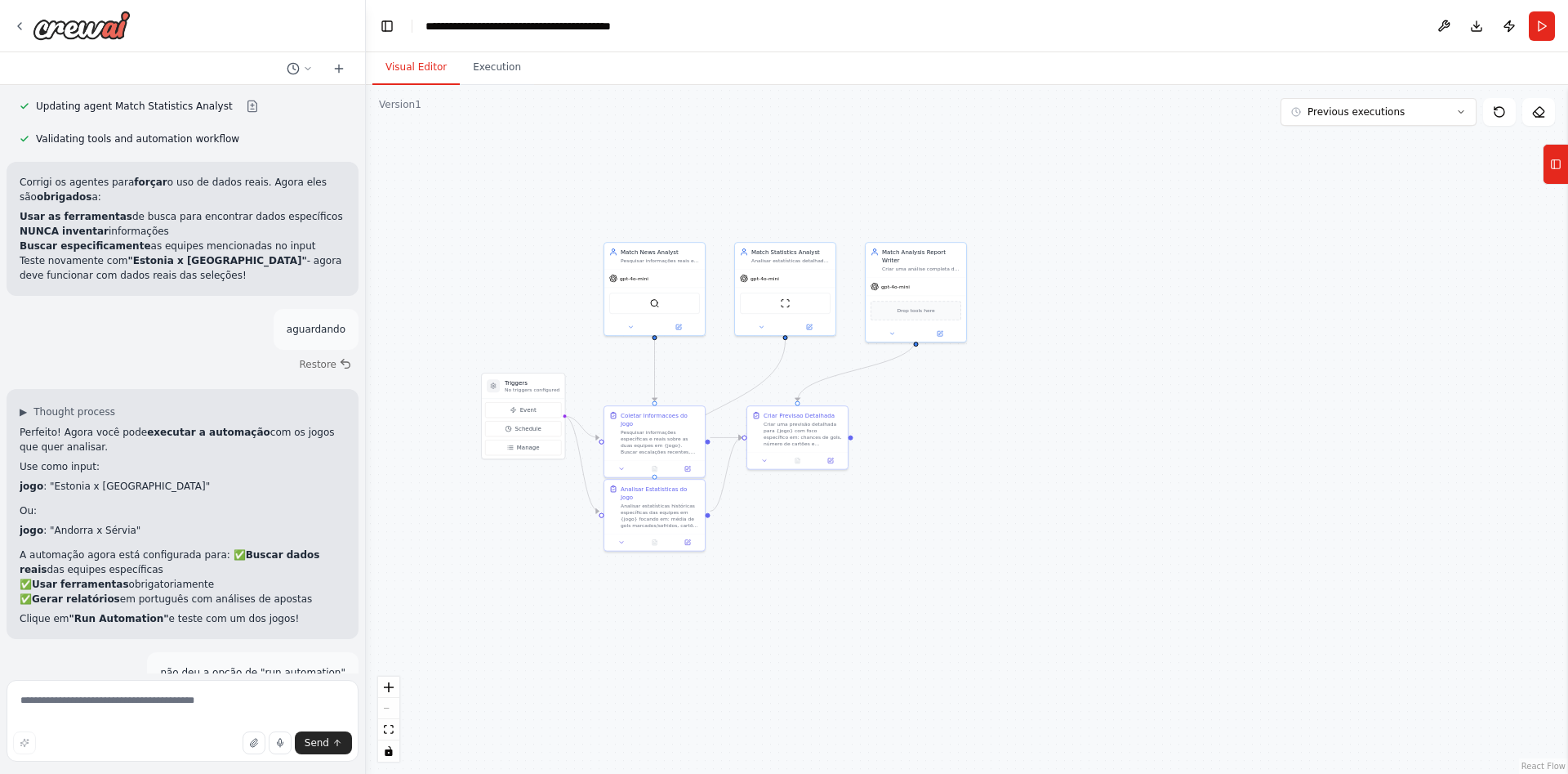
scroll to position [5041, 0]
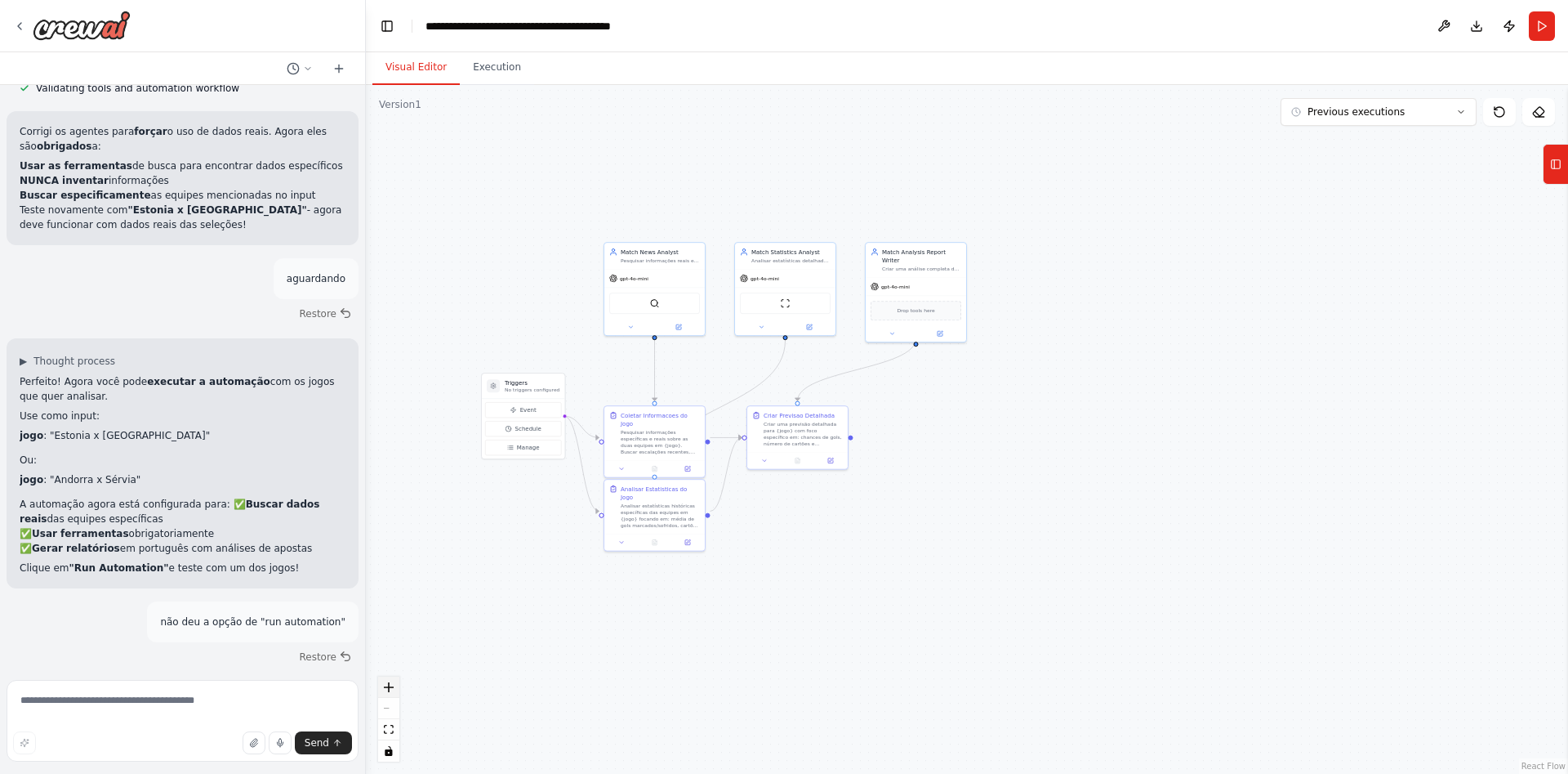
click at [389, 693] on button "zoom in" at bounding box center [389, 688] width 22 height 22
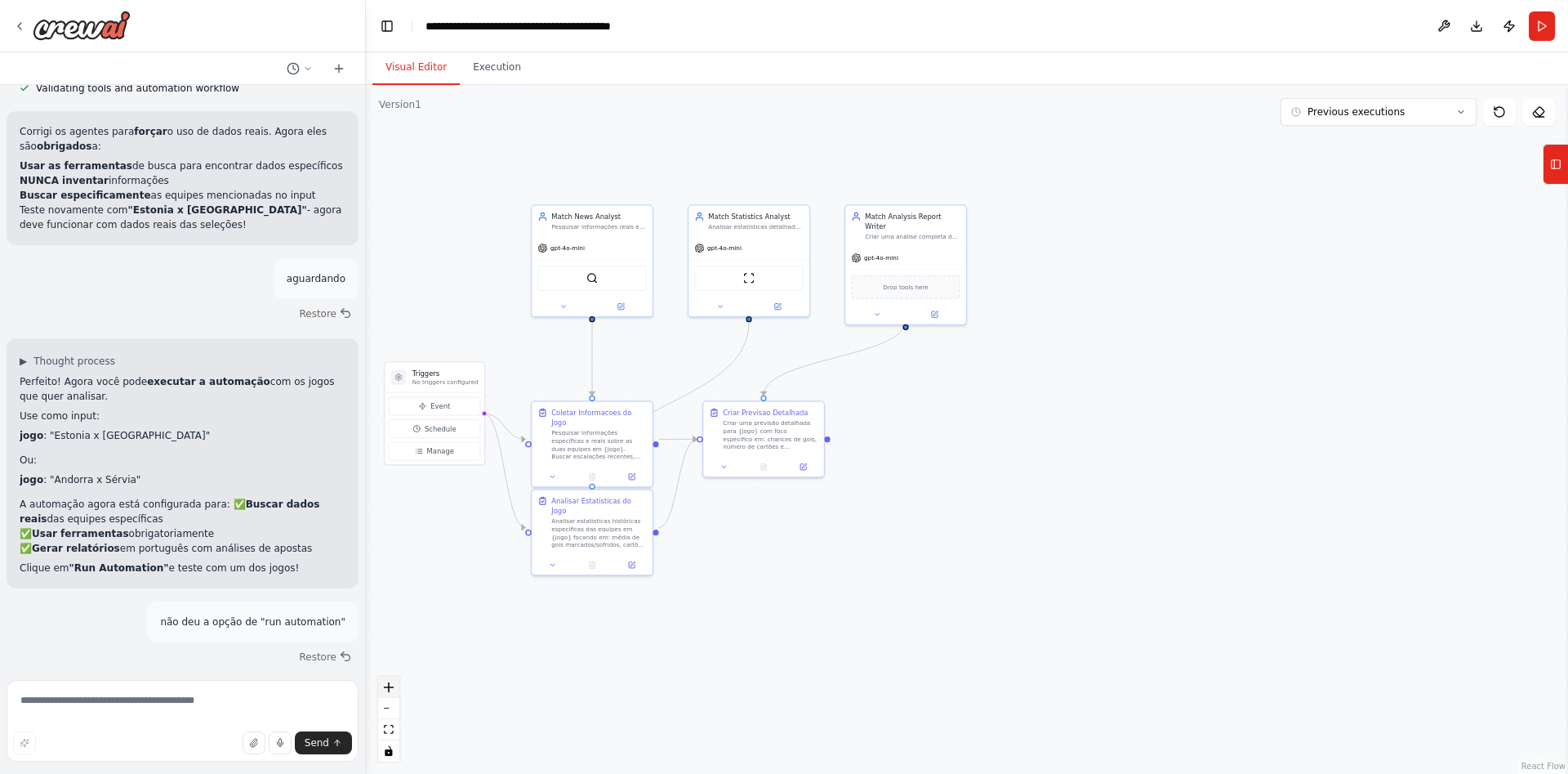
click at [389, 690] on icon "zoom in" at bounding box center [389, 687] width 10 height 10
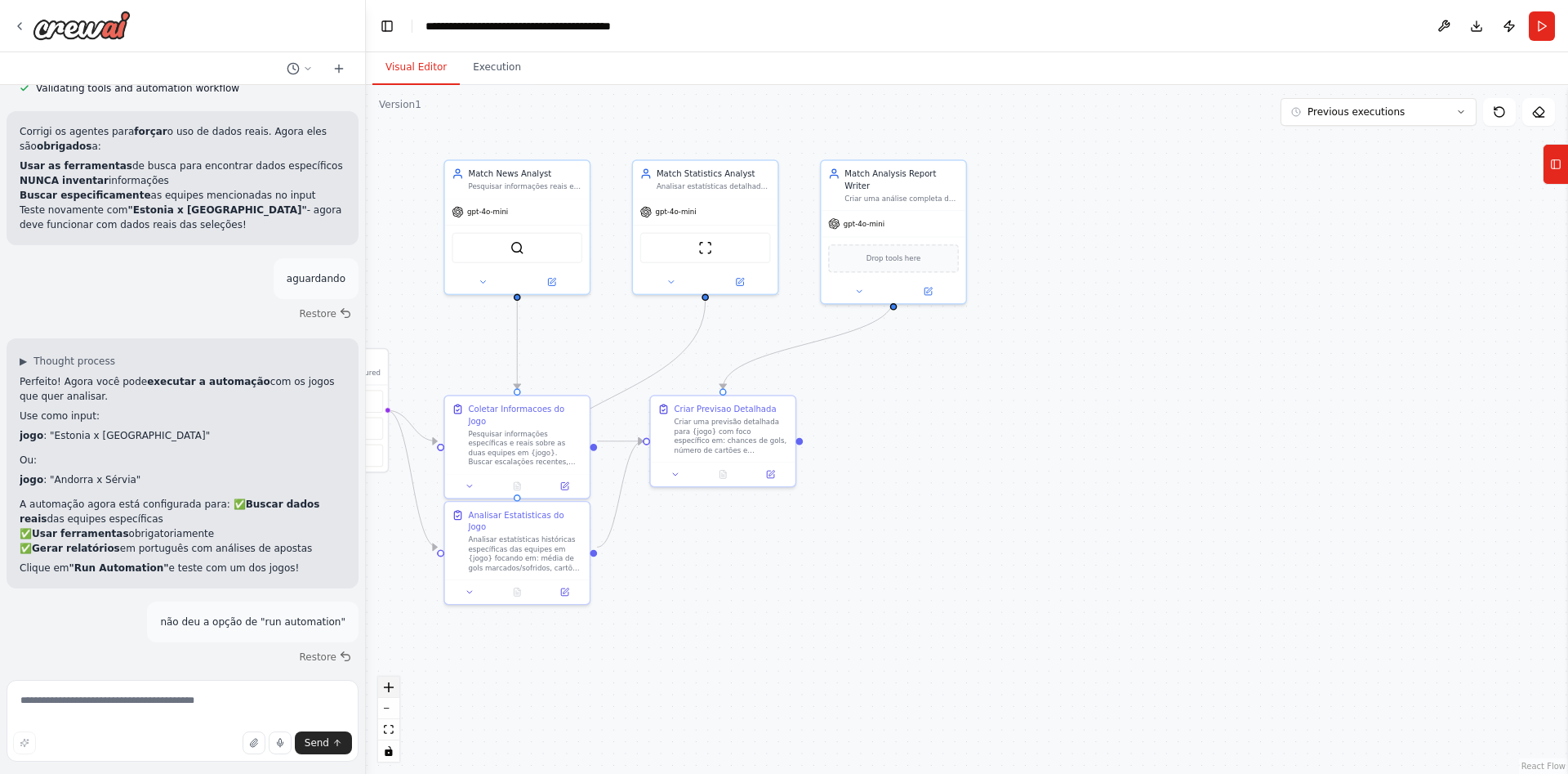
click at [389, 687] on icon "zoom in" at bounding box center [389, 687] width 10 height 10
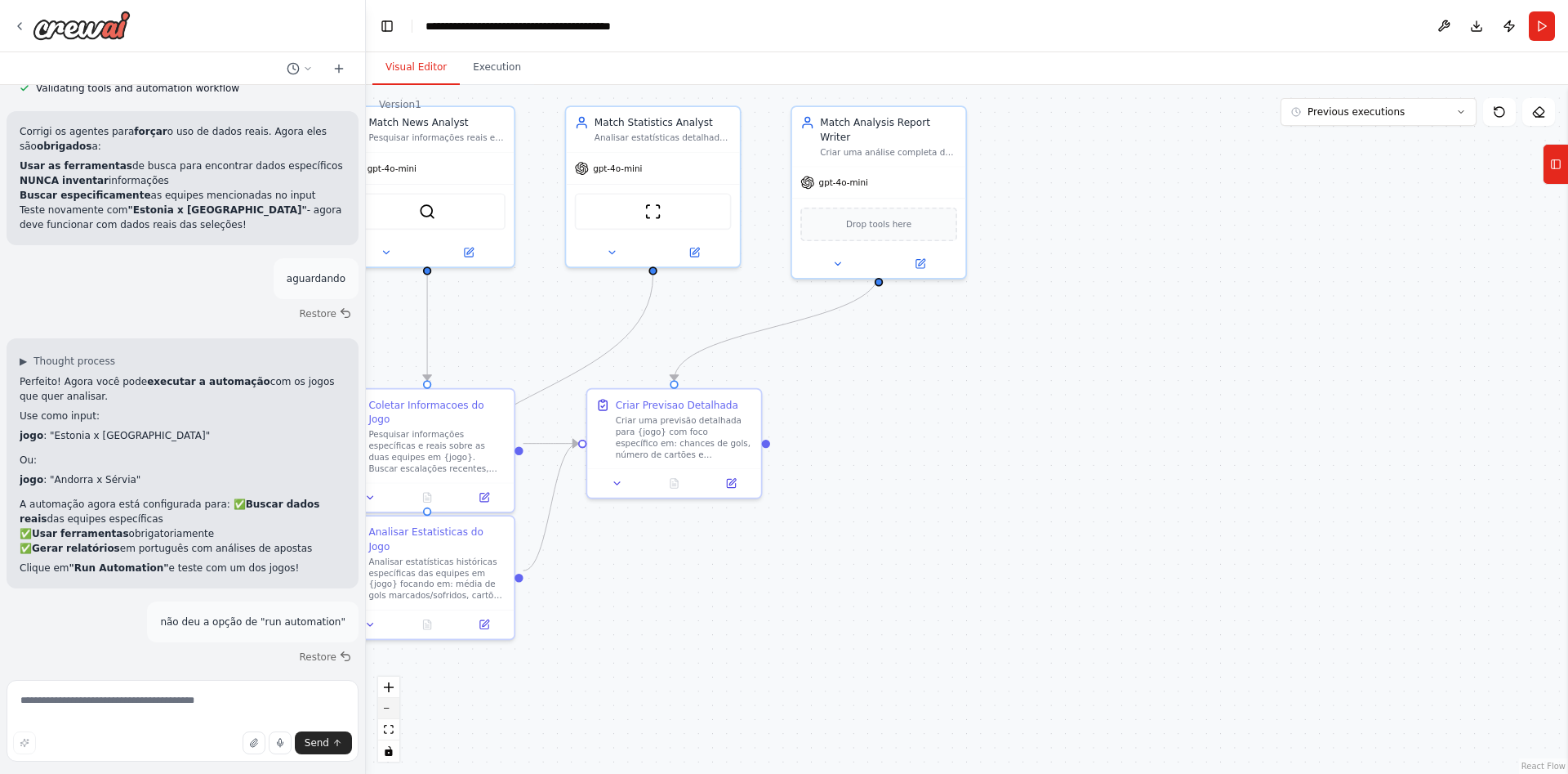
click at [390, 708] on icon "zoom out" at bounding box center [389, 708] width 10 height 2
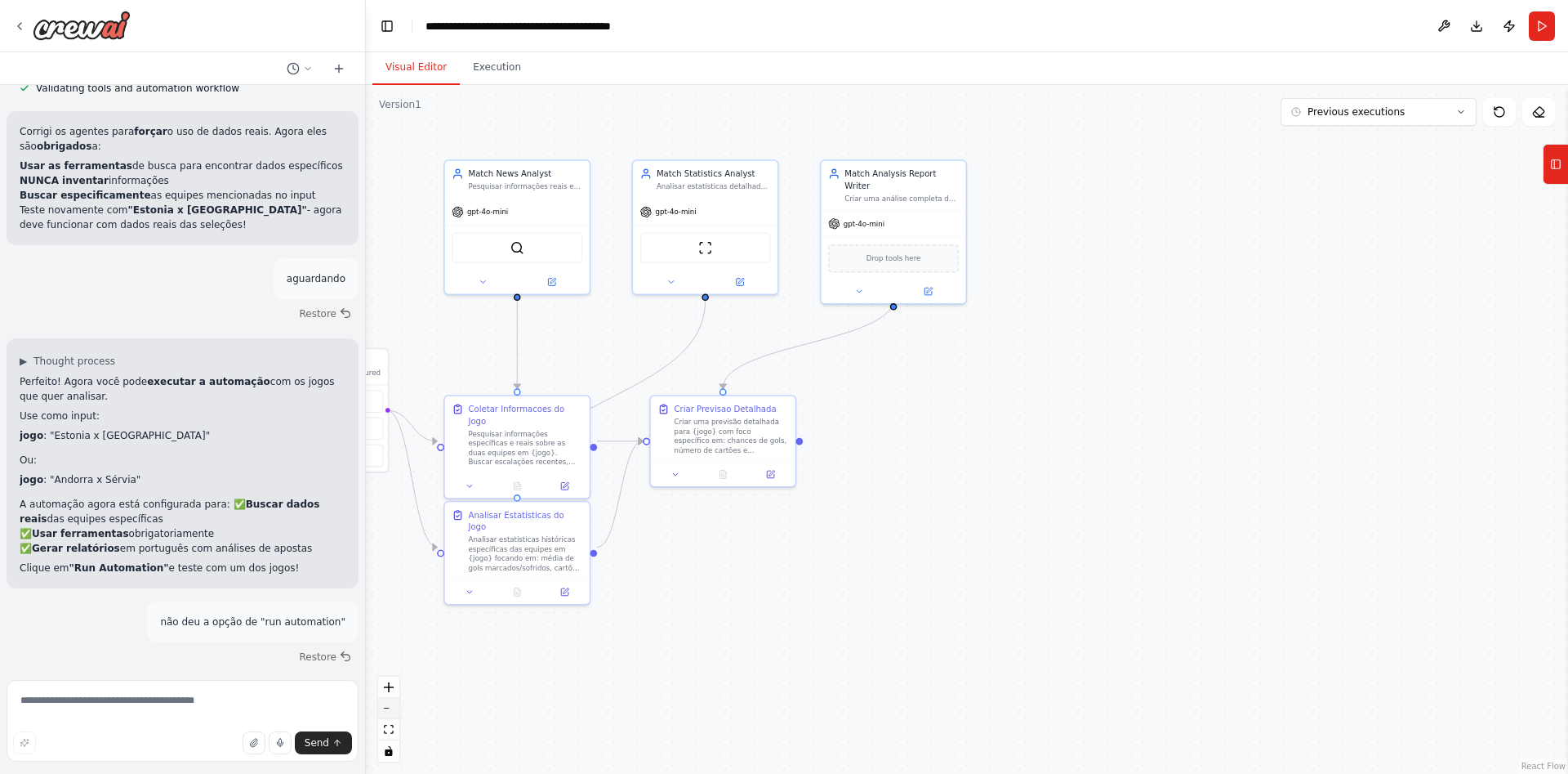
click at [390, 708] on icon "zoom out" at bounding box center [389, 708] width 10 height 2
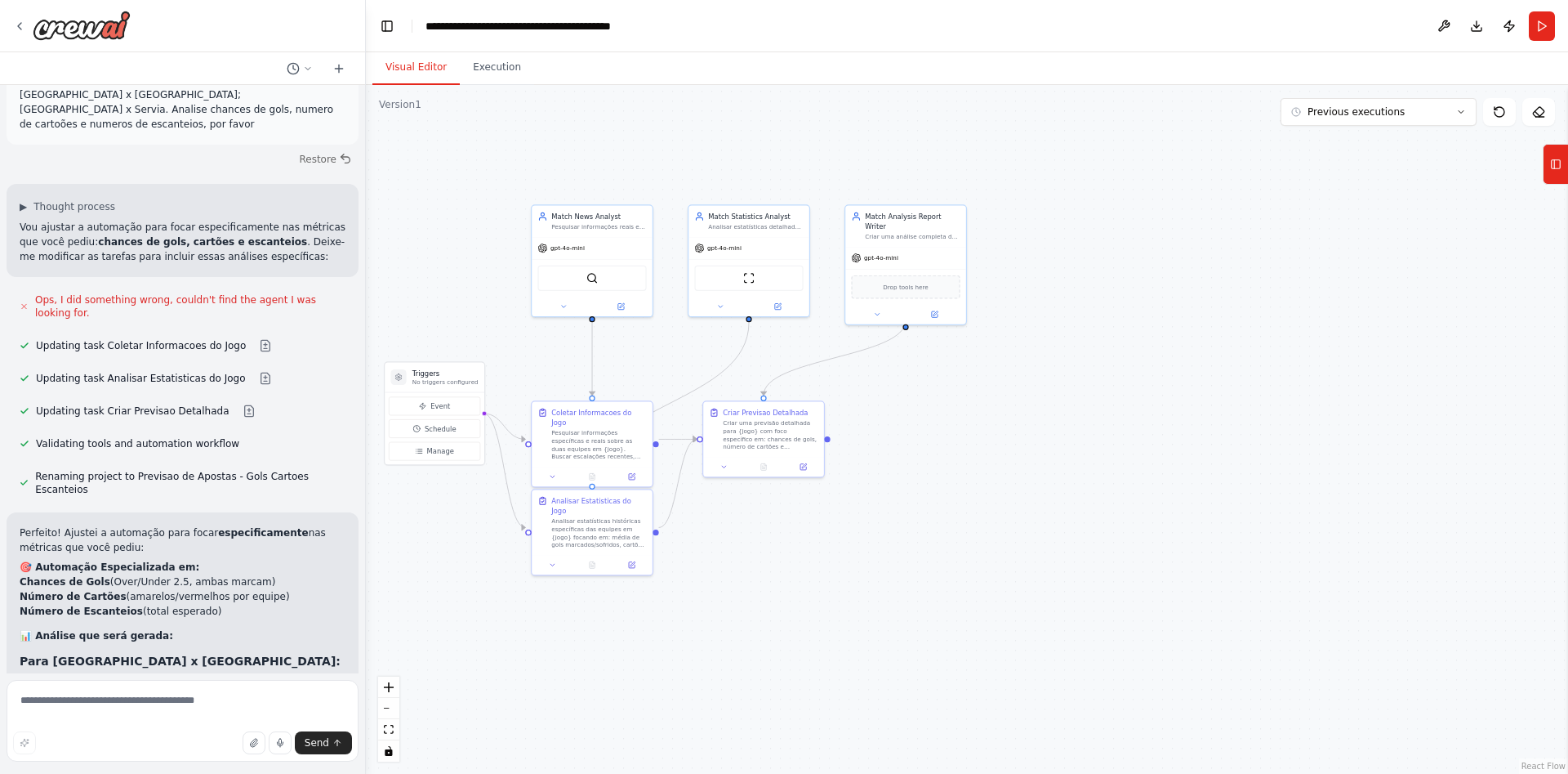
scroll to position [3187, 0]
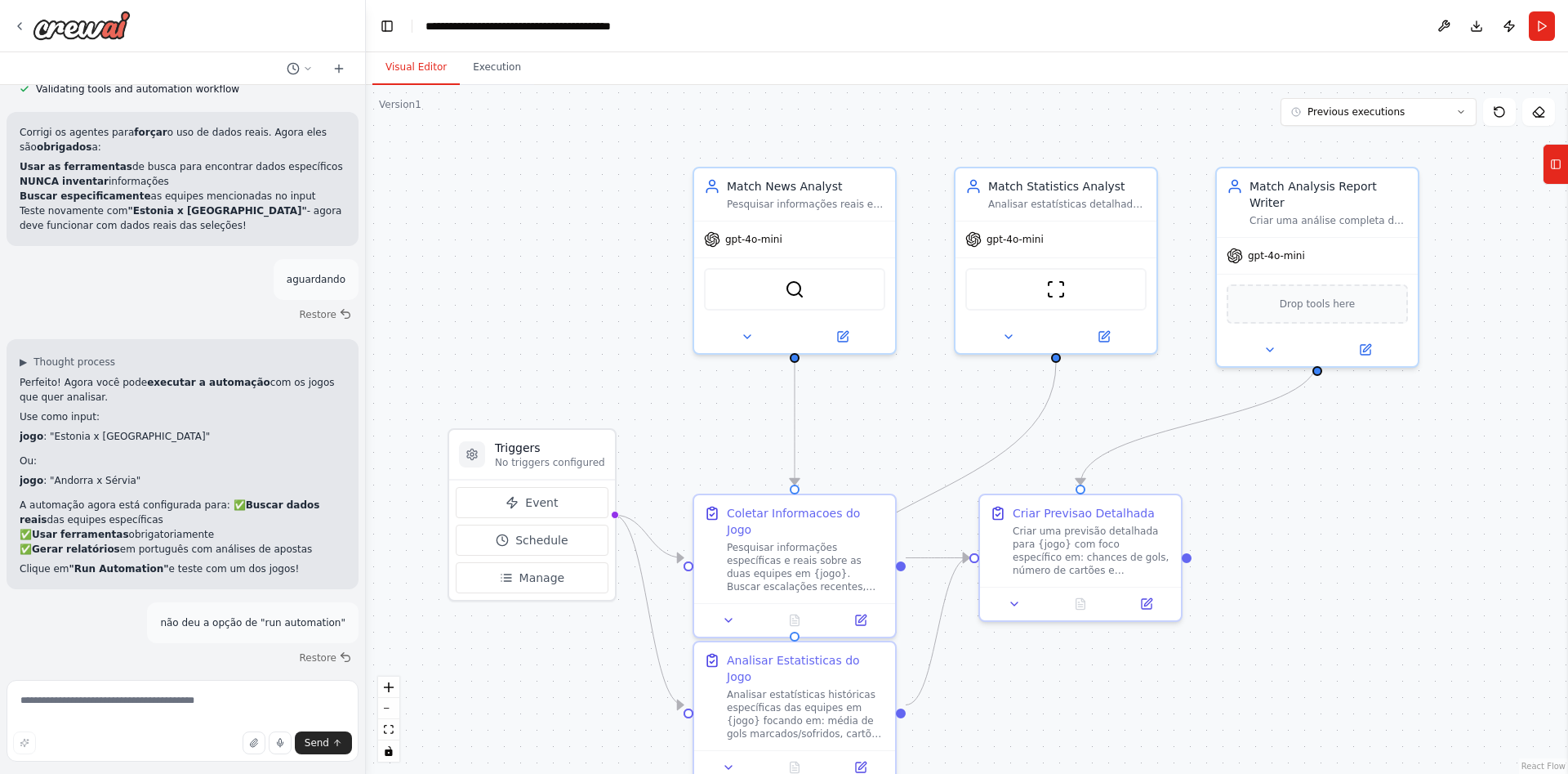
scroll to position [5041, 0]
click at [1540, 21] on button "Run" at bounding box center [1542, 26] width 27 height 29
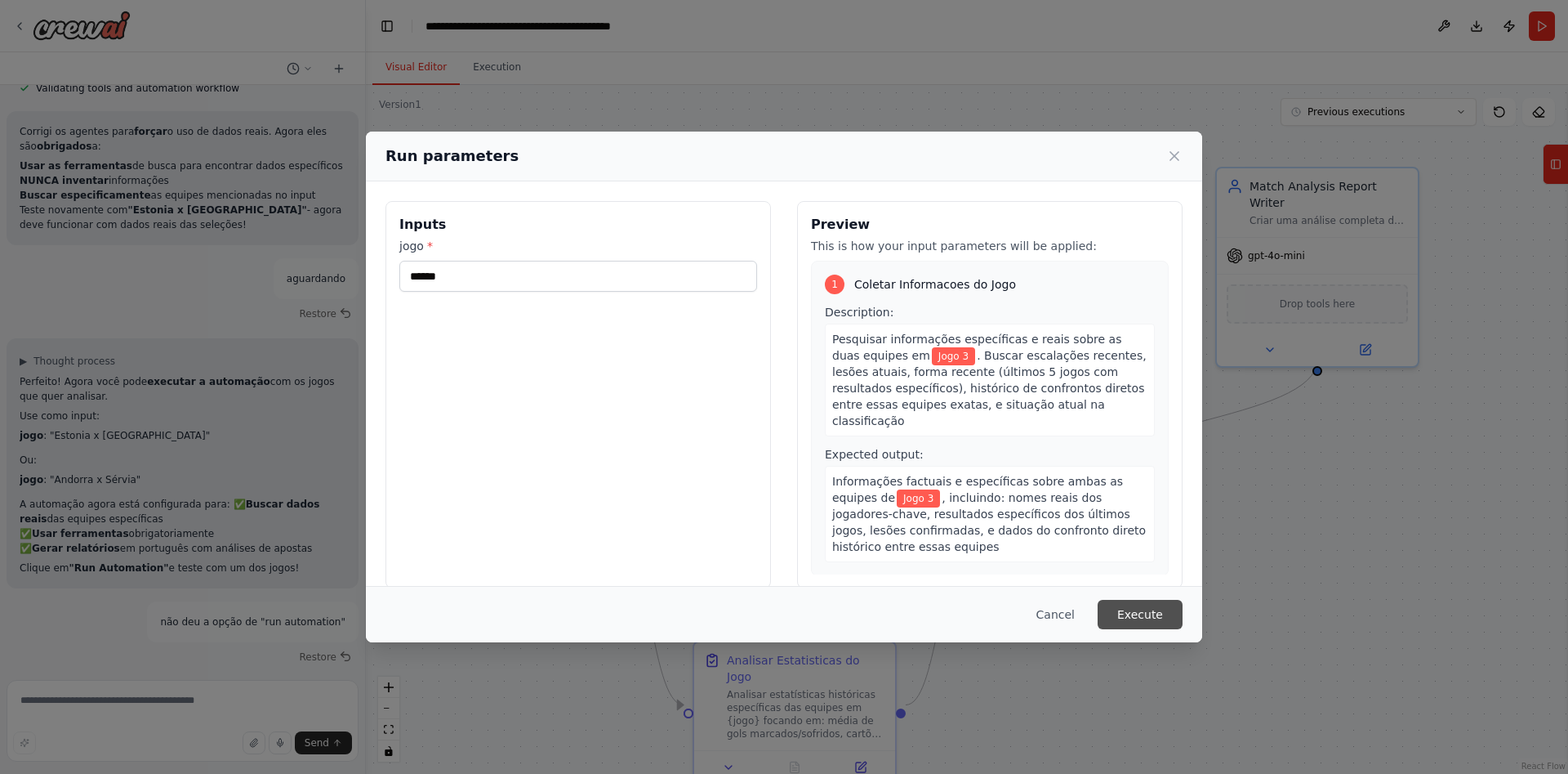
click at [1135, 616] on button "Execute" at bounding box center [1140, 614] width 85 height 29
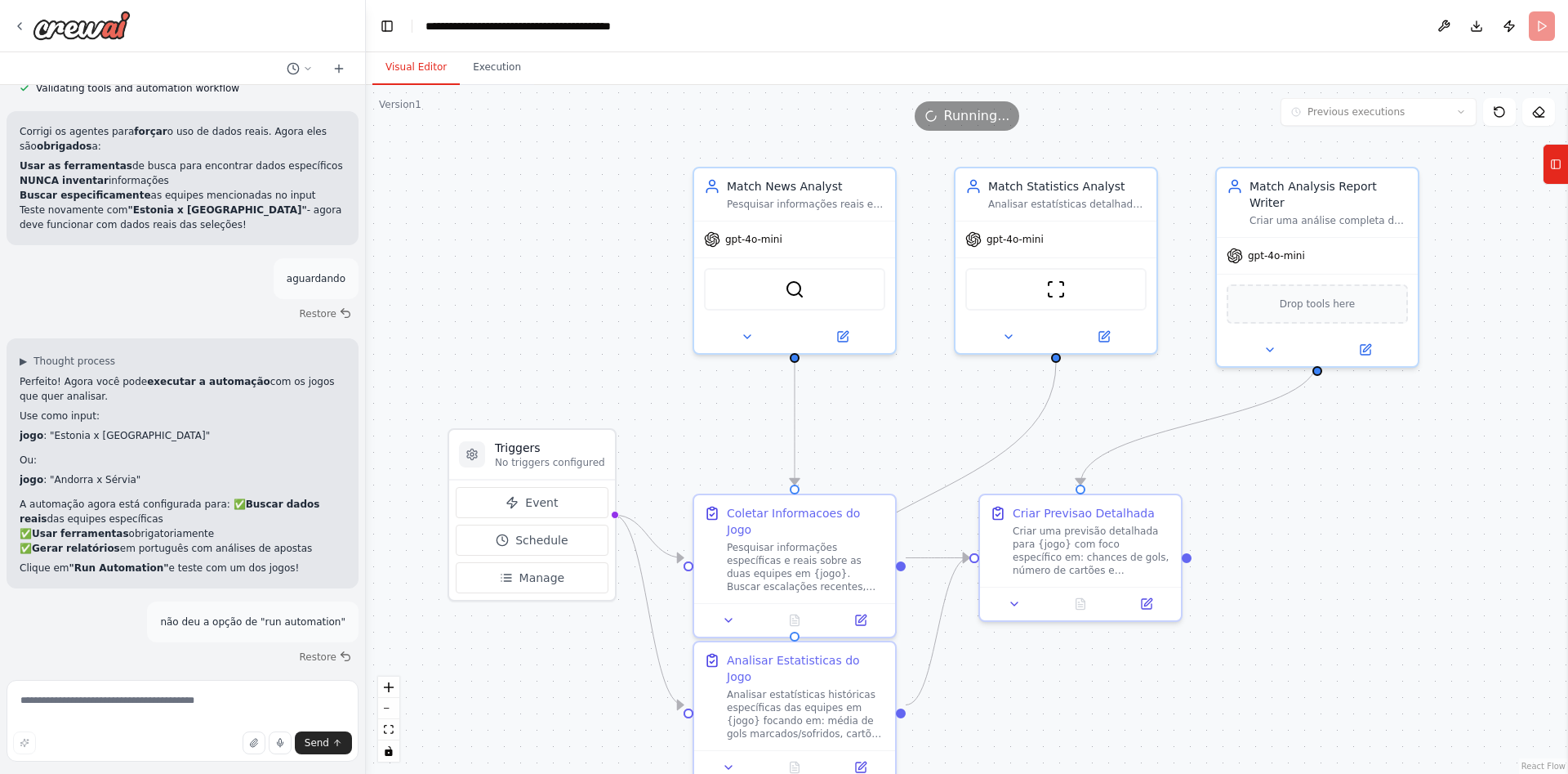
click at [412, 71] on button "Visual Editor" at bounding box center [415, 67] width 87 height 34
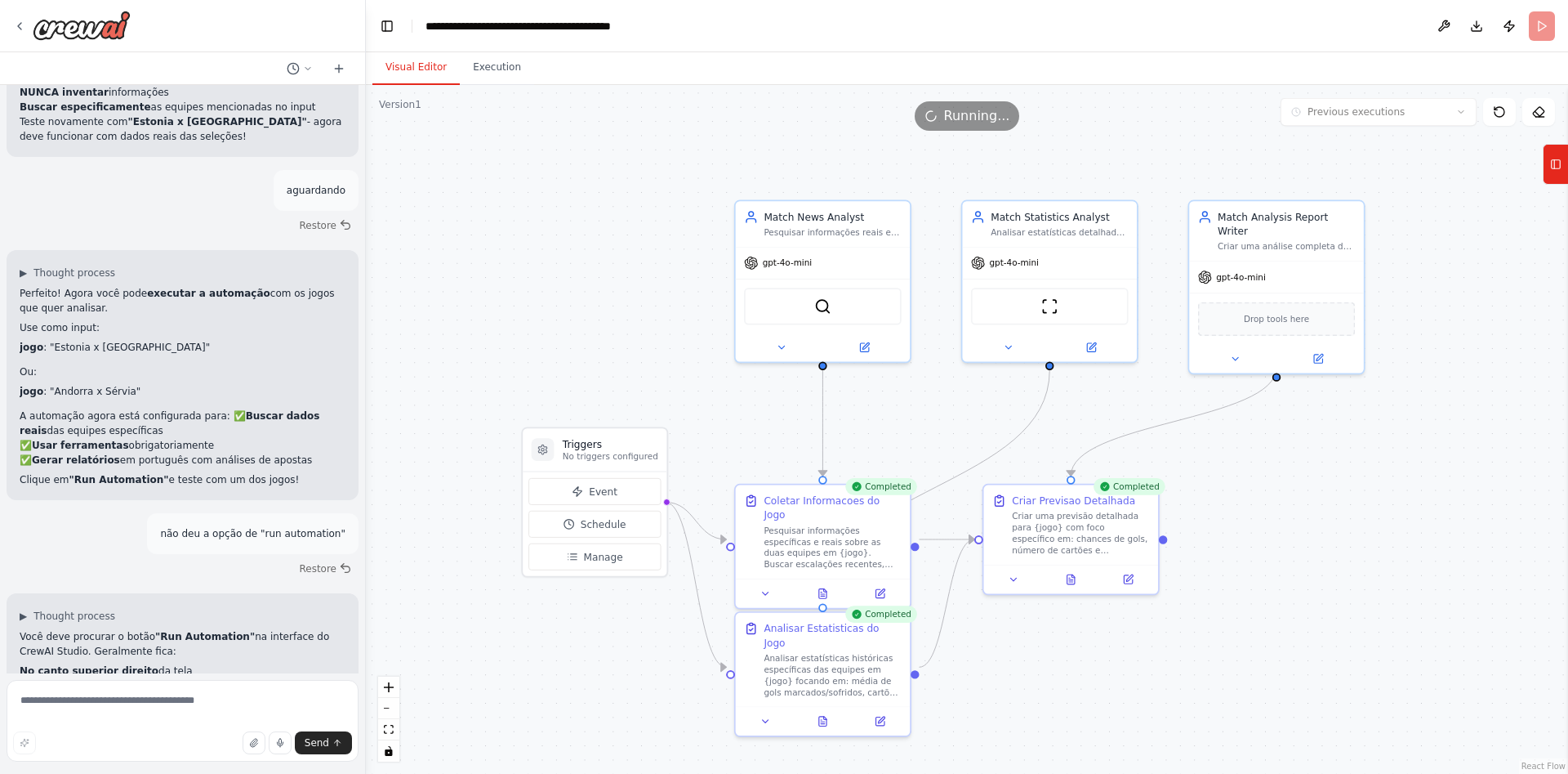
scroll to position [5159, 0]
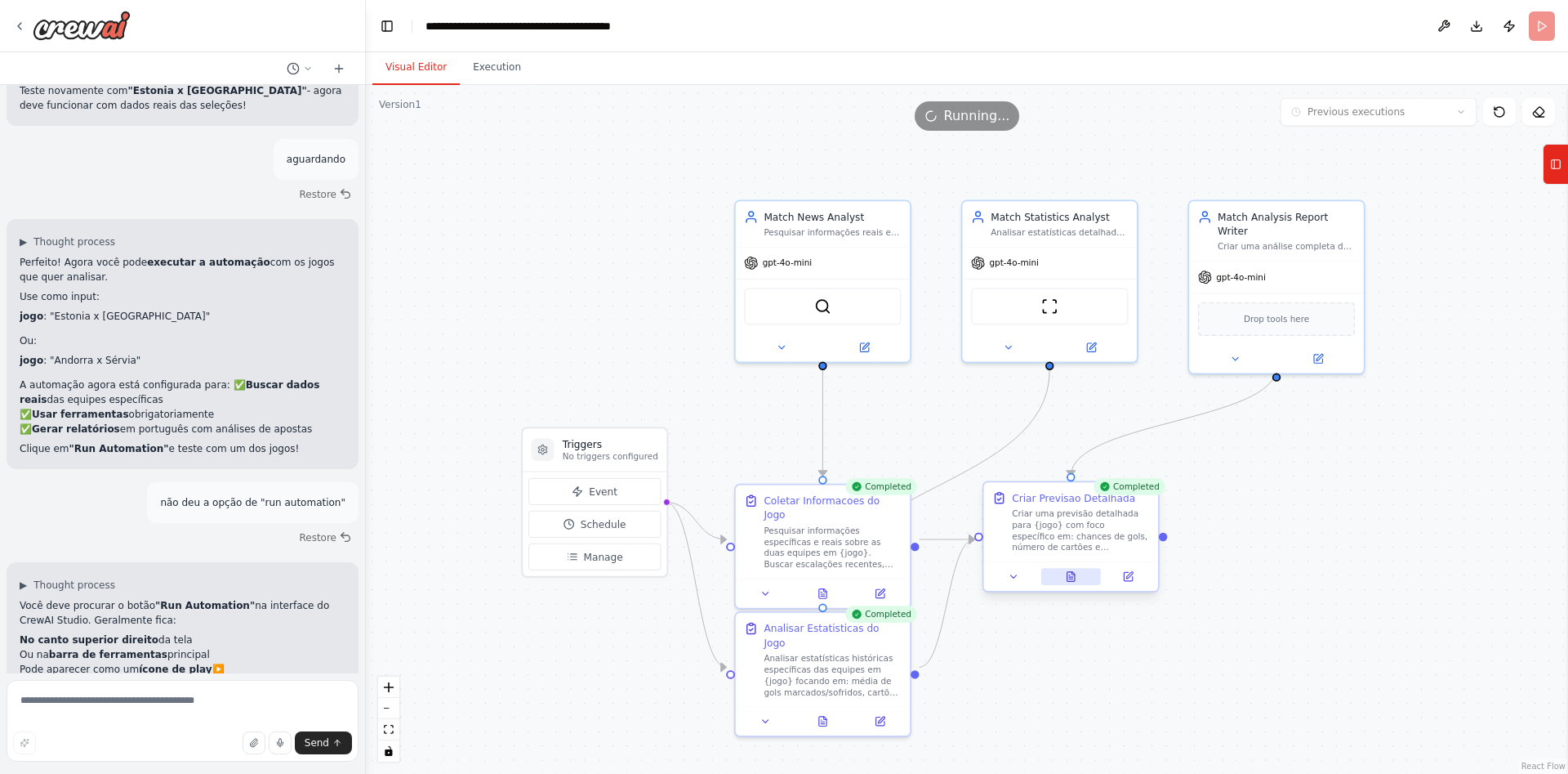
click at [1070, 577] on icon at bounding box center [1070, 577] width 4 height 0
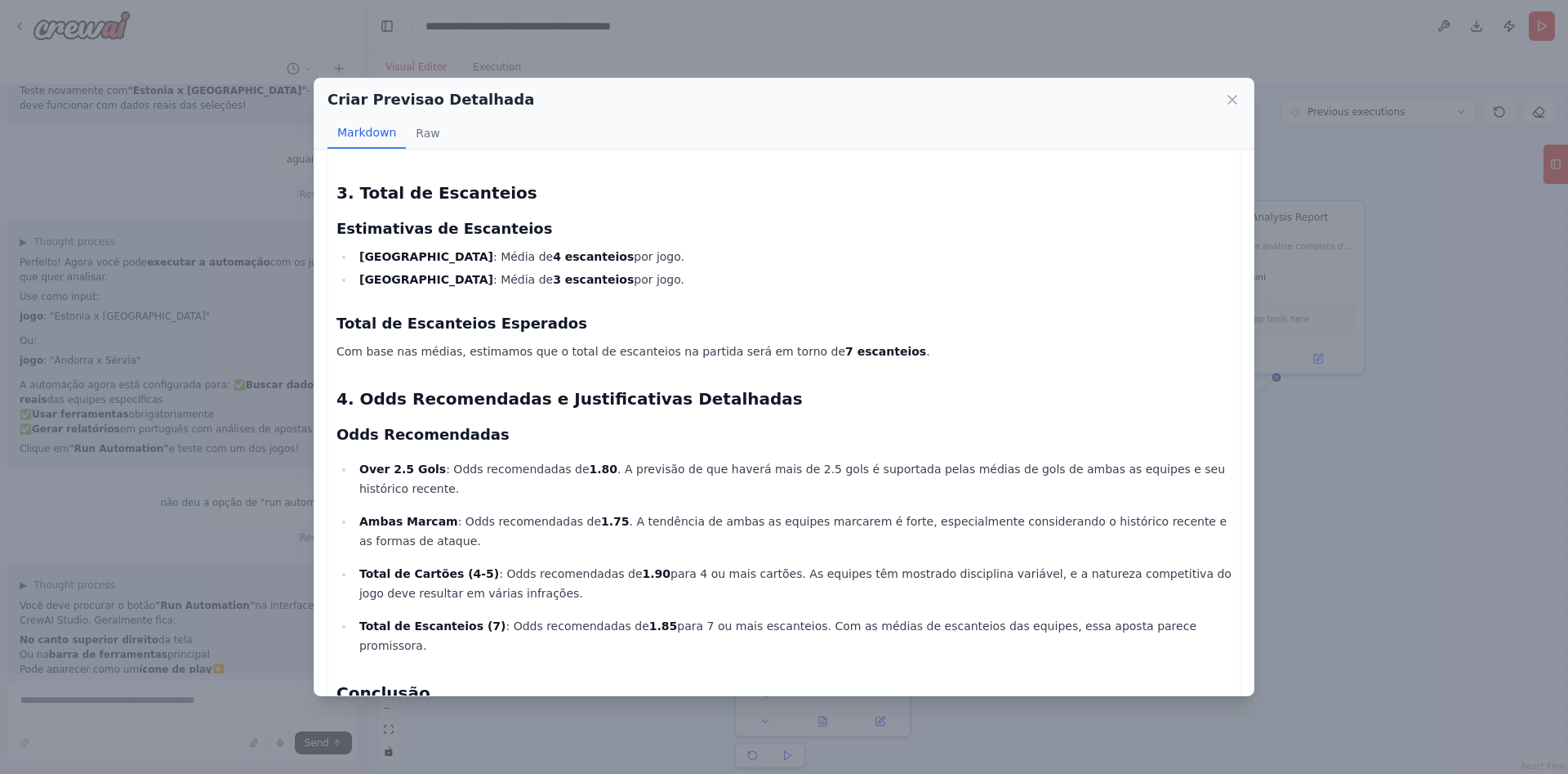
scroll to position [553, 0]
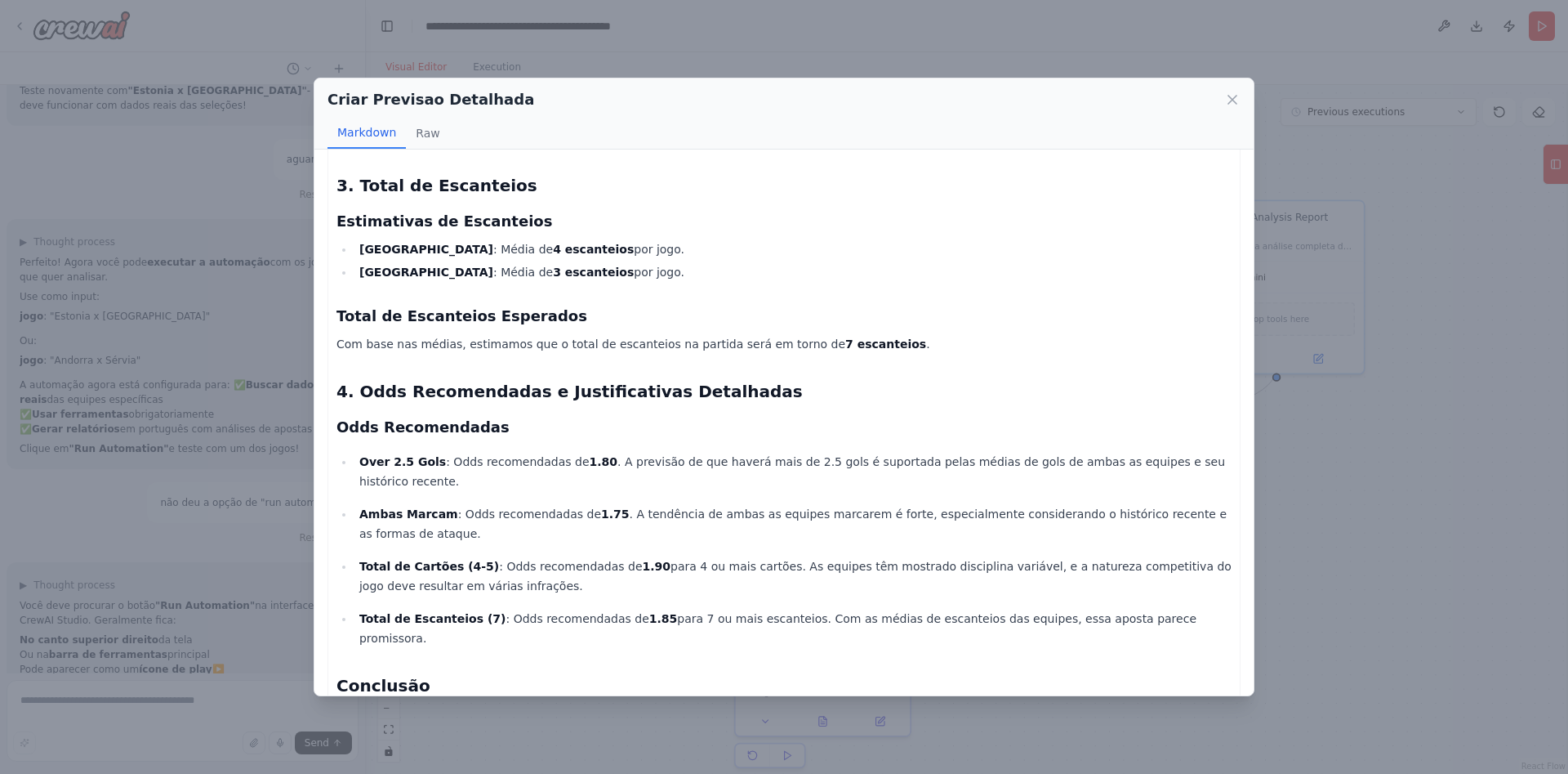
click at [1320, 469] on div "Criar Previsao Detalhada Markdown Raw Match Analysis: Estonia vs Moldova - Octo…" at bounding box center [784, 387] width 1568 height 774
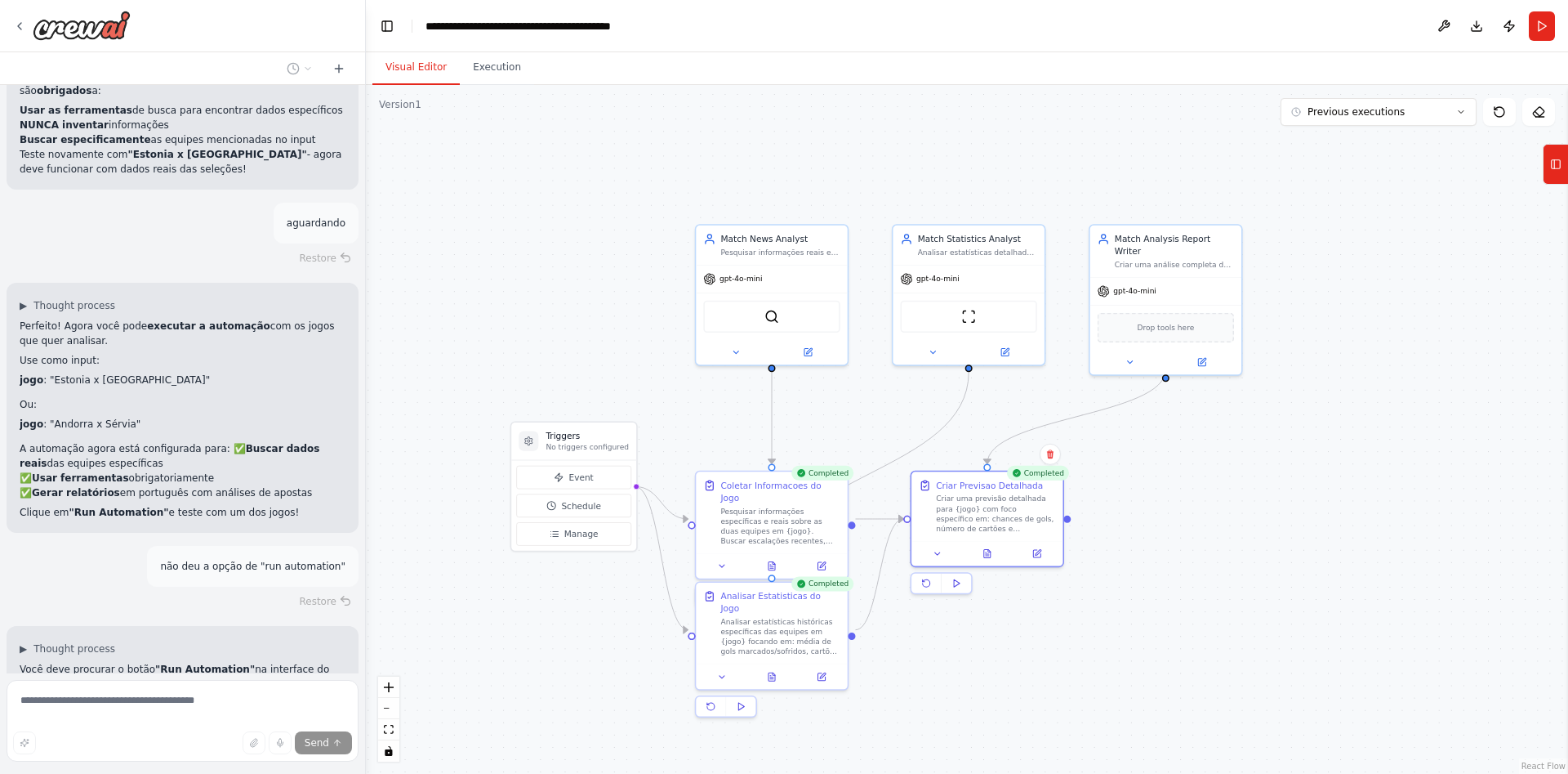
scroll to position [5104, 0]
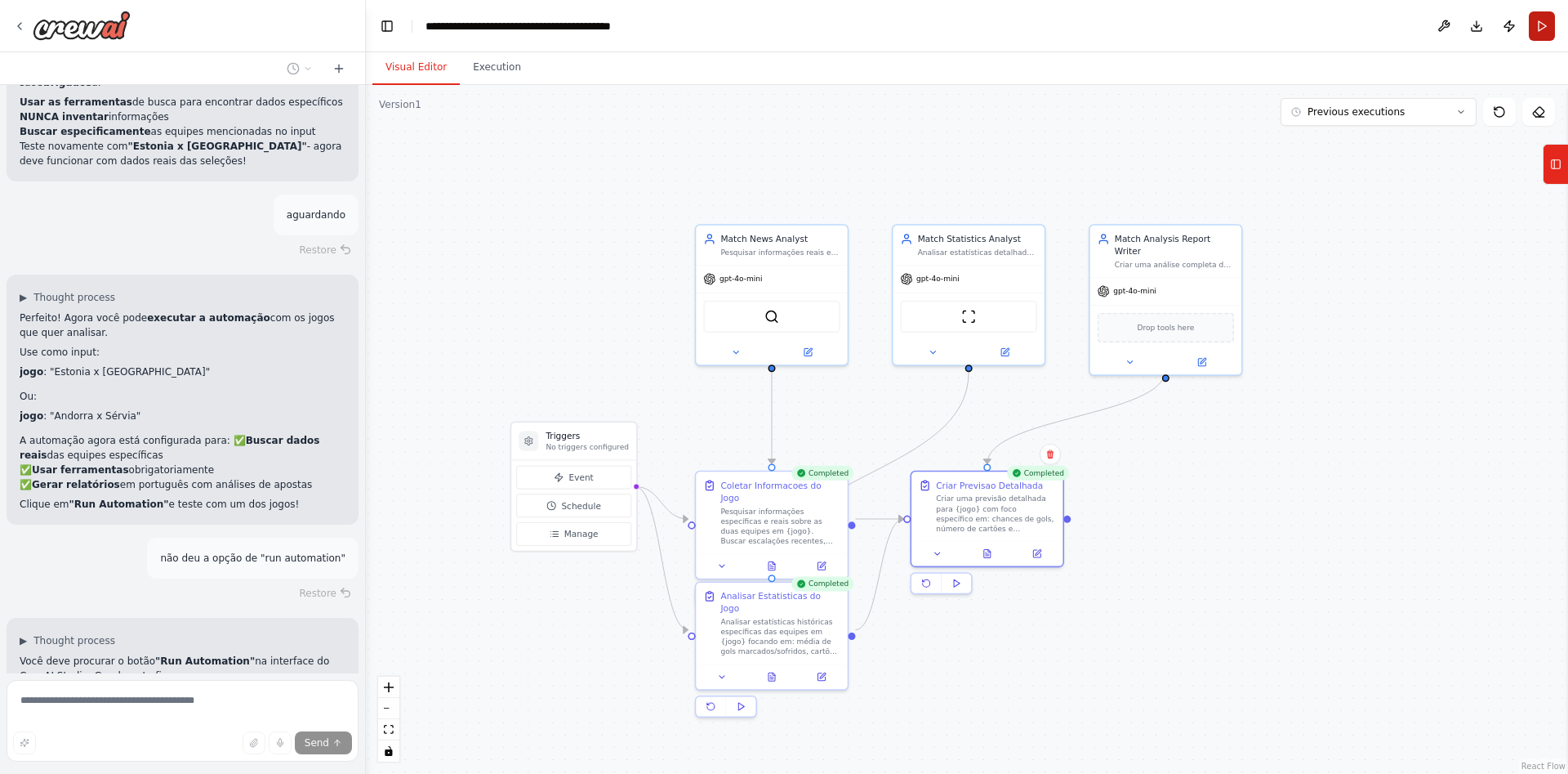
click at [1544, 24] on button "Run" at bounding box center [1542, 26] width 27 height 29
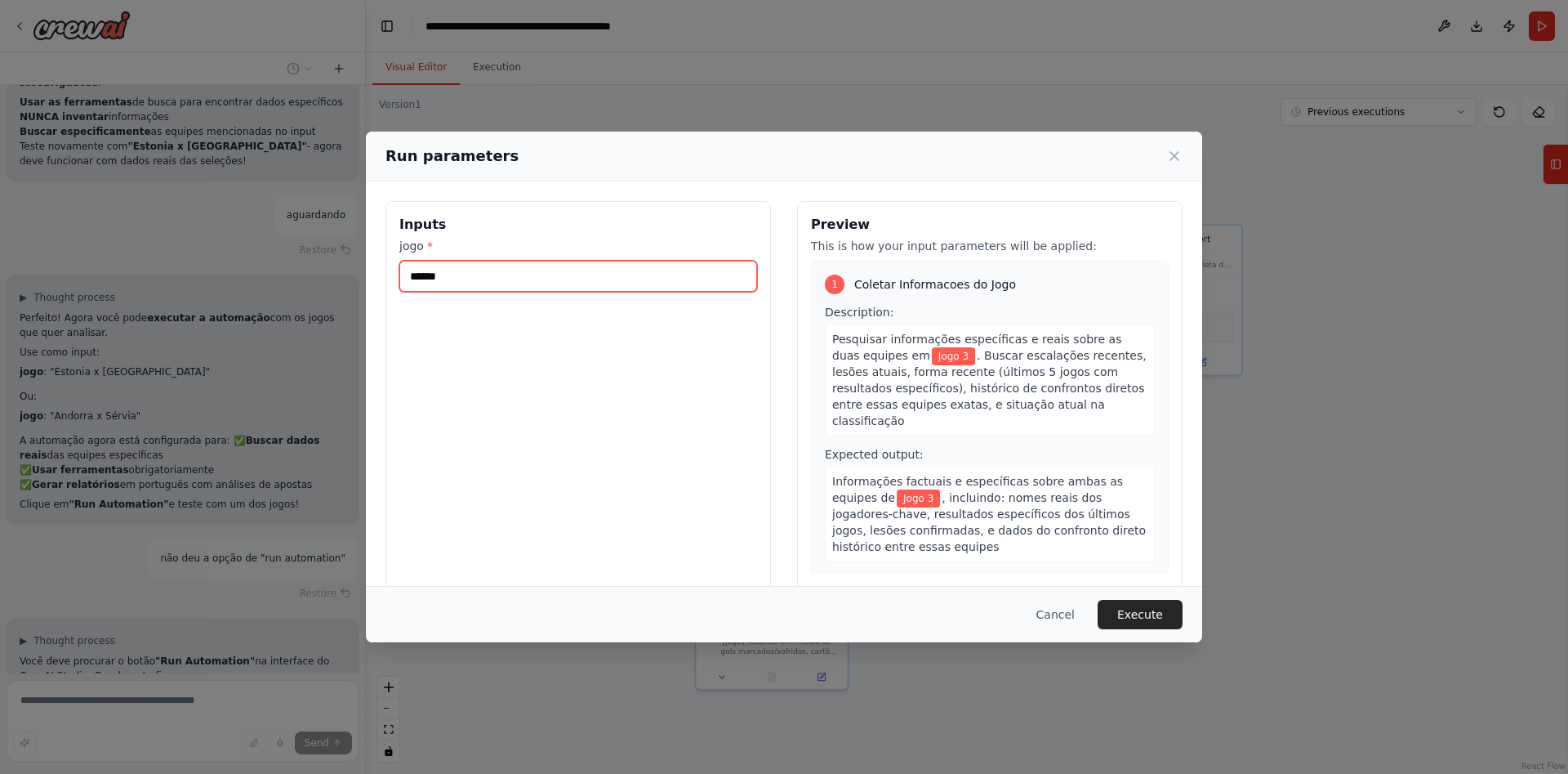
click at [468, 278] on input "******" at bounding box center [578, 275] width 357 height 31
type input "******"
click at [1147, 624] on button "Execute" at bounding box center [1140, 614] width 85 height 29
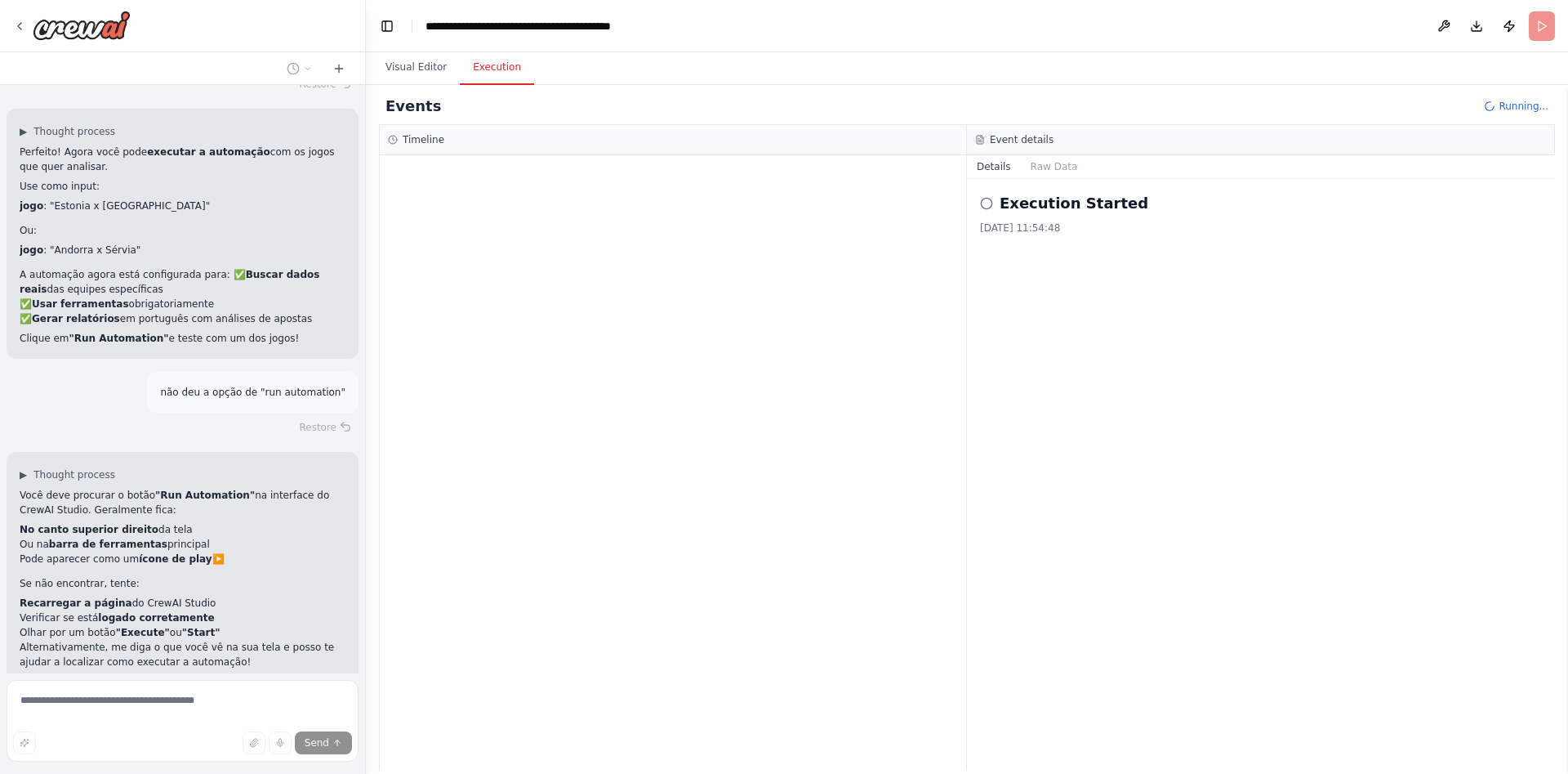
scroll to position [5270, 0]
click at [422, 70] on button "Visual Editor" at bounding box center [415, 67] width 87 height 34
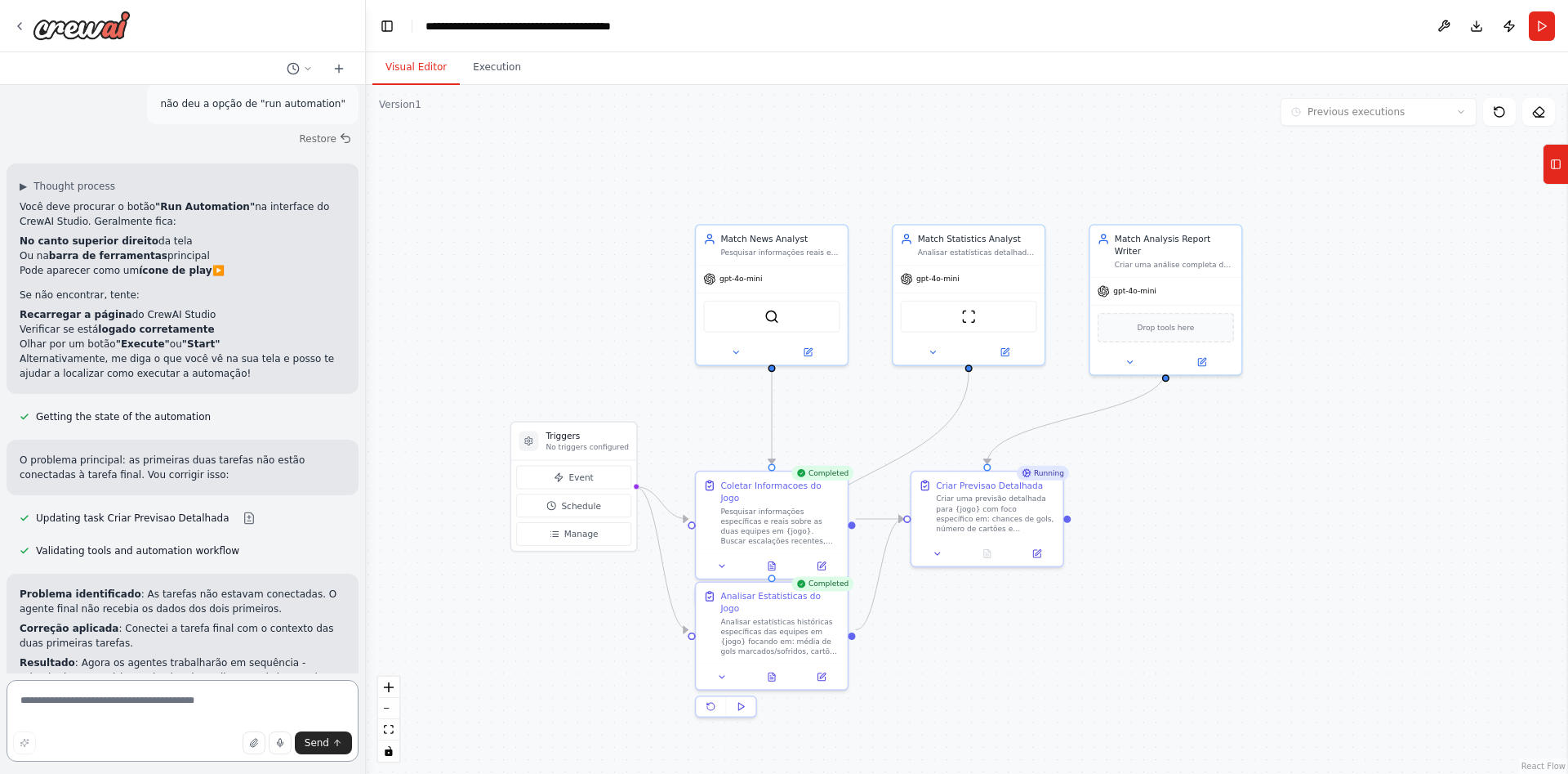
scroll to position [5562, 0]
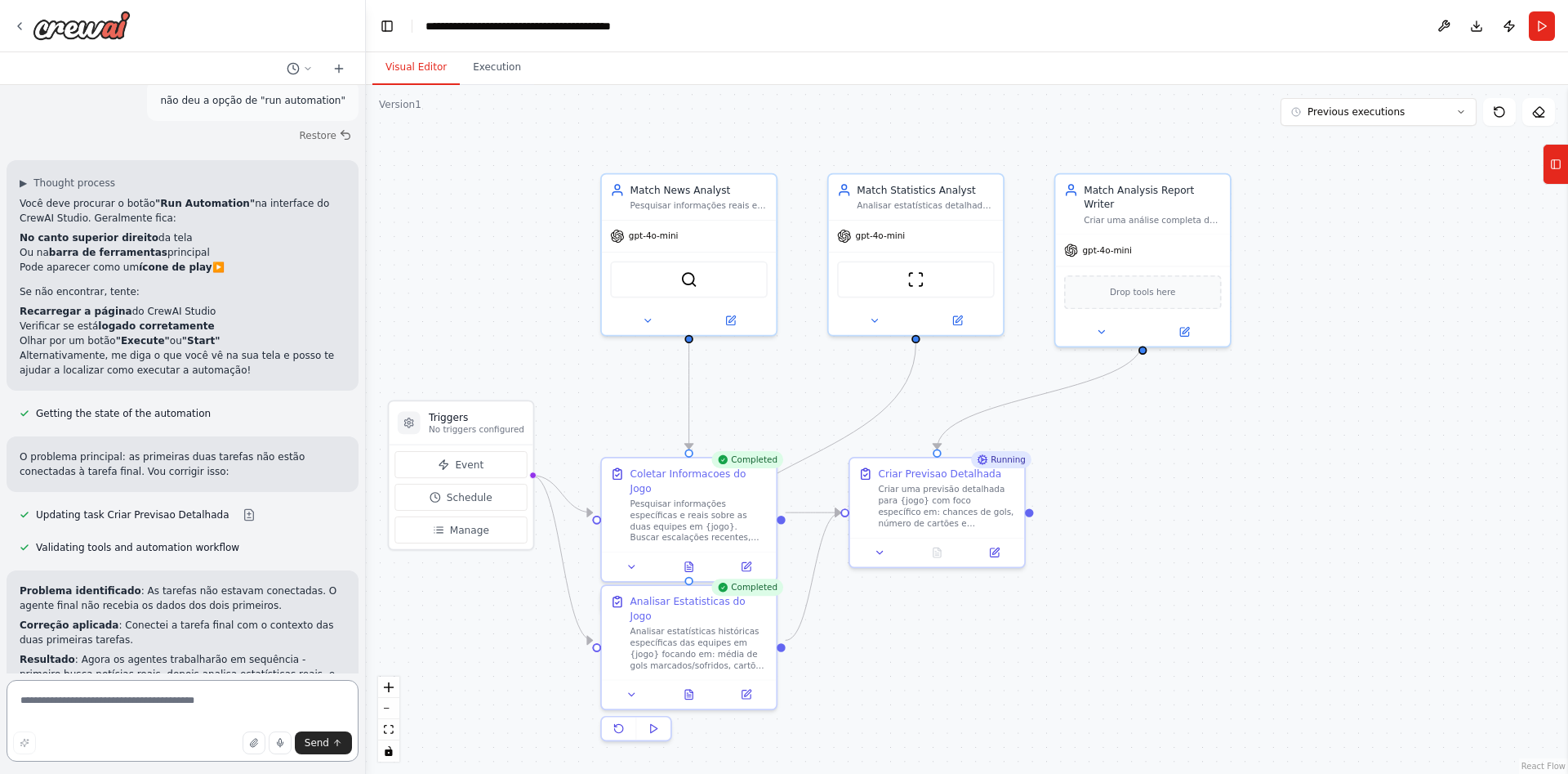
click at [113, 703] on textarea at bounding box center [182, 721] width 352 height 82
type textarea "**********"
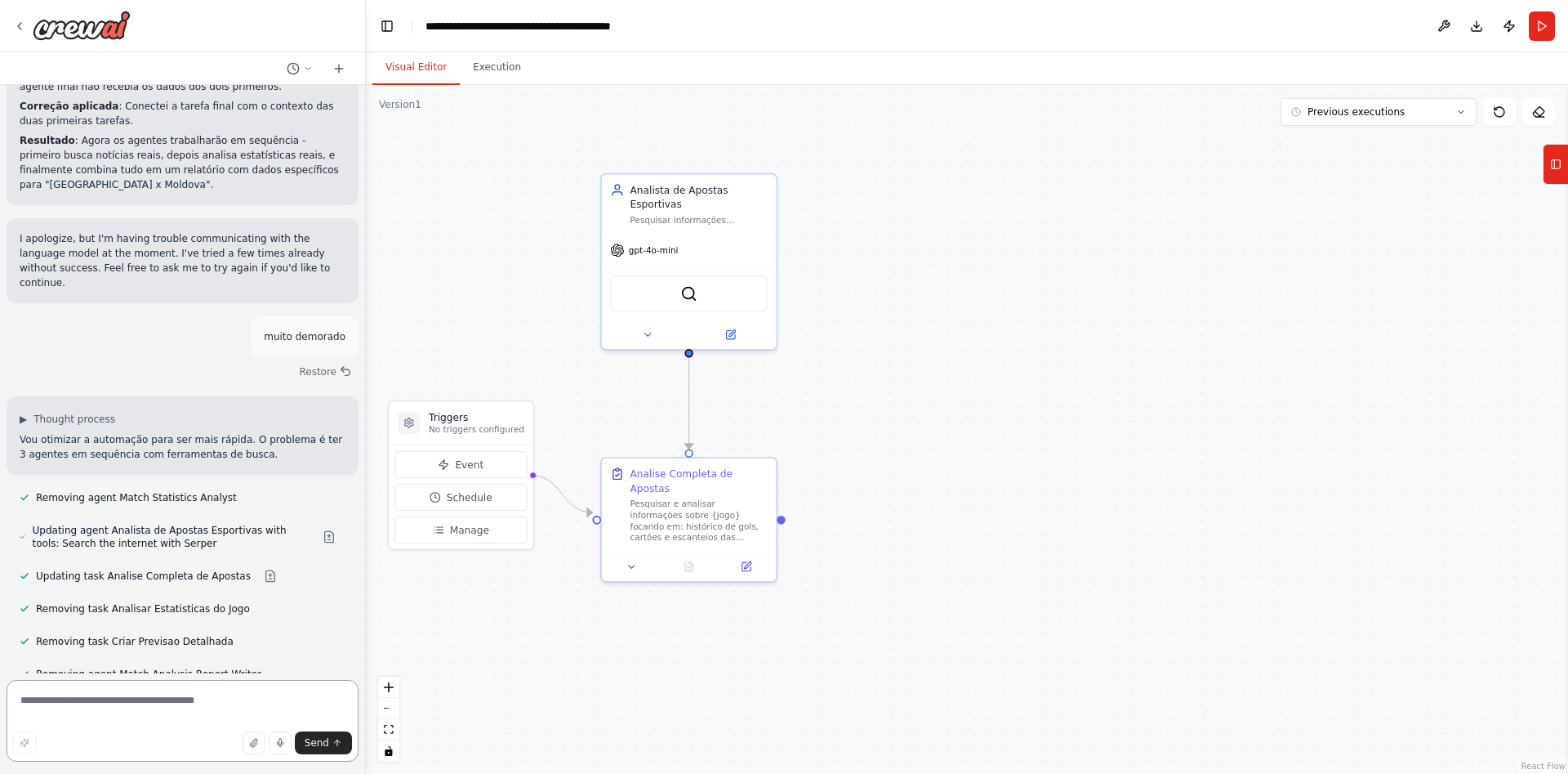
scroll to position [6081, 0]
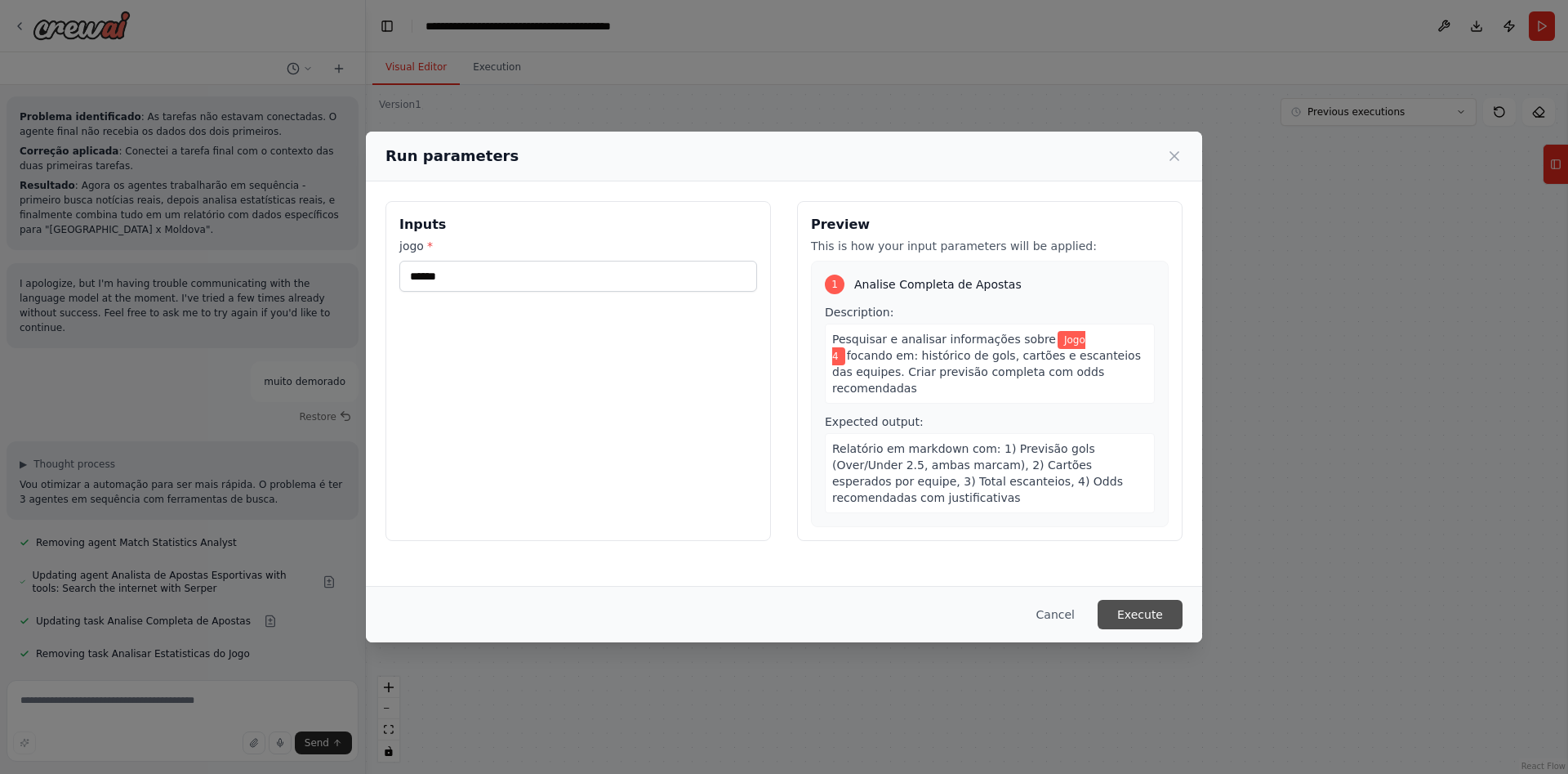
click at [1140, 619] on button "Execute" at bounding box center [1140, 614] width 85 height 29
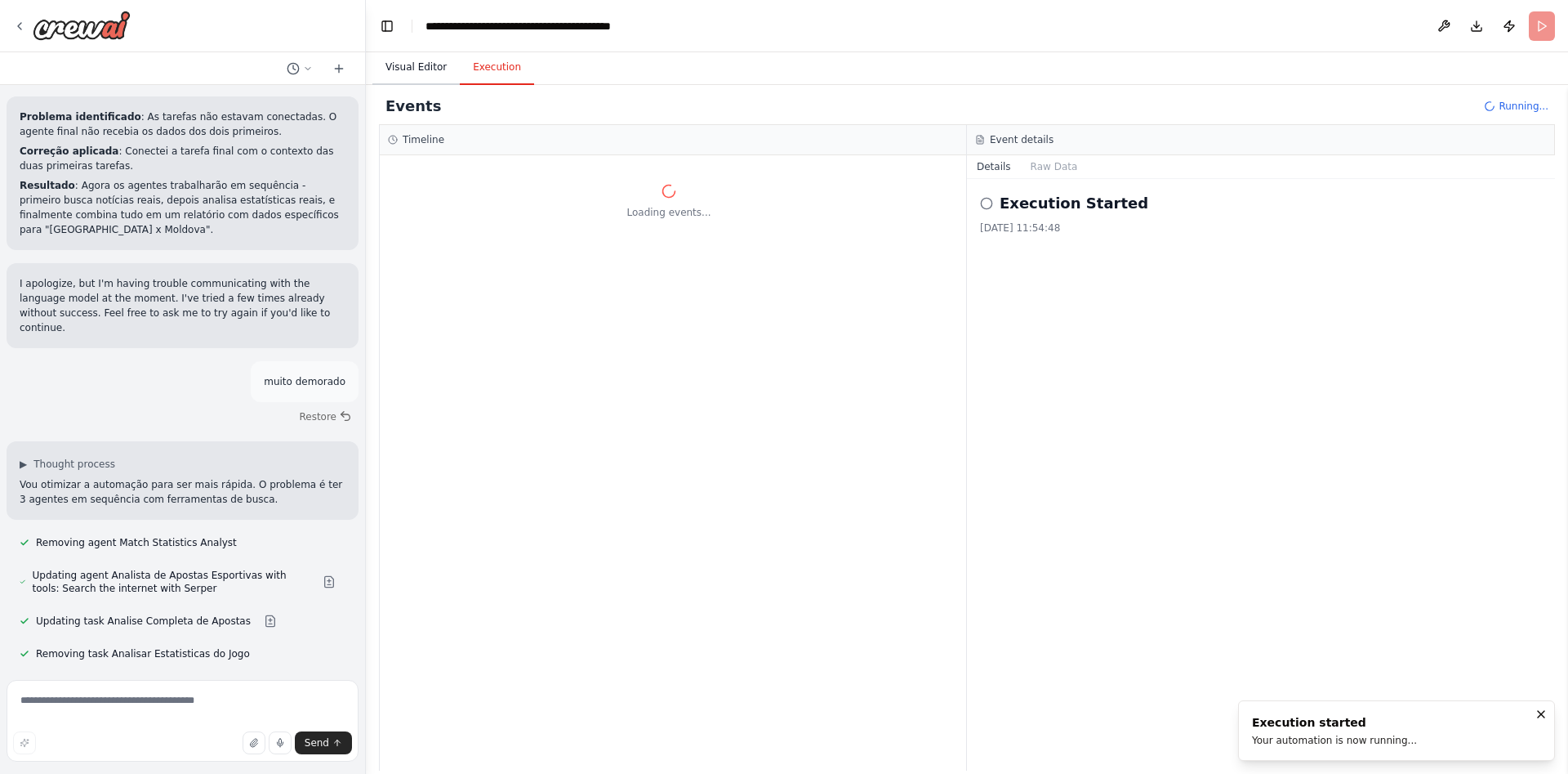
click at [400, 71] on button "Visual Editor" at bounding box center [415, 67] width 87 height 34
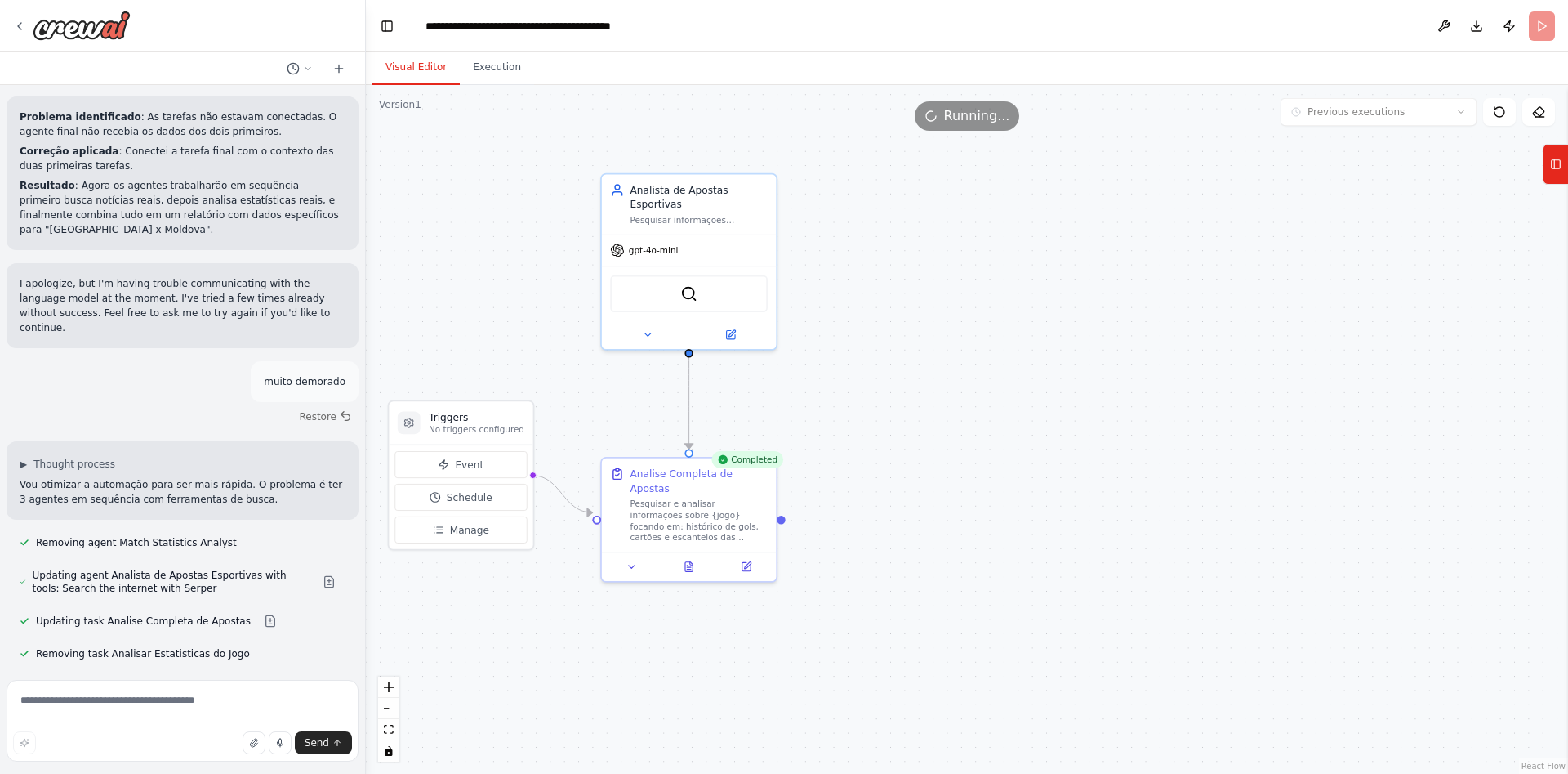
scroll to position [6155, 0]
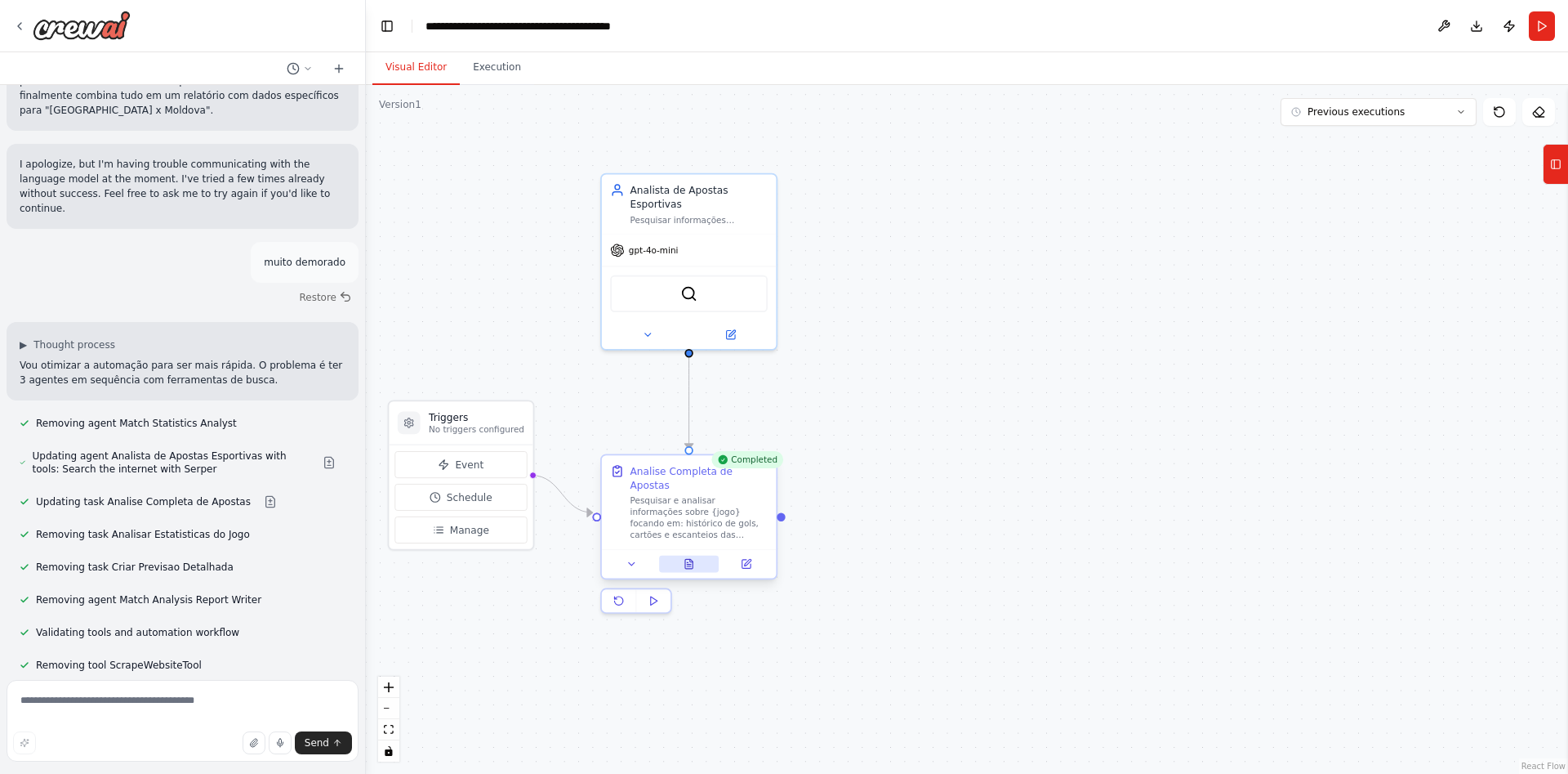
click at [687, 559] on icon at bounding box center [688, 564] width 7 height 10
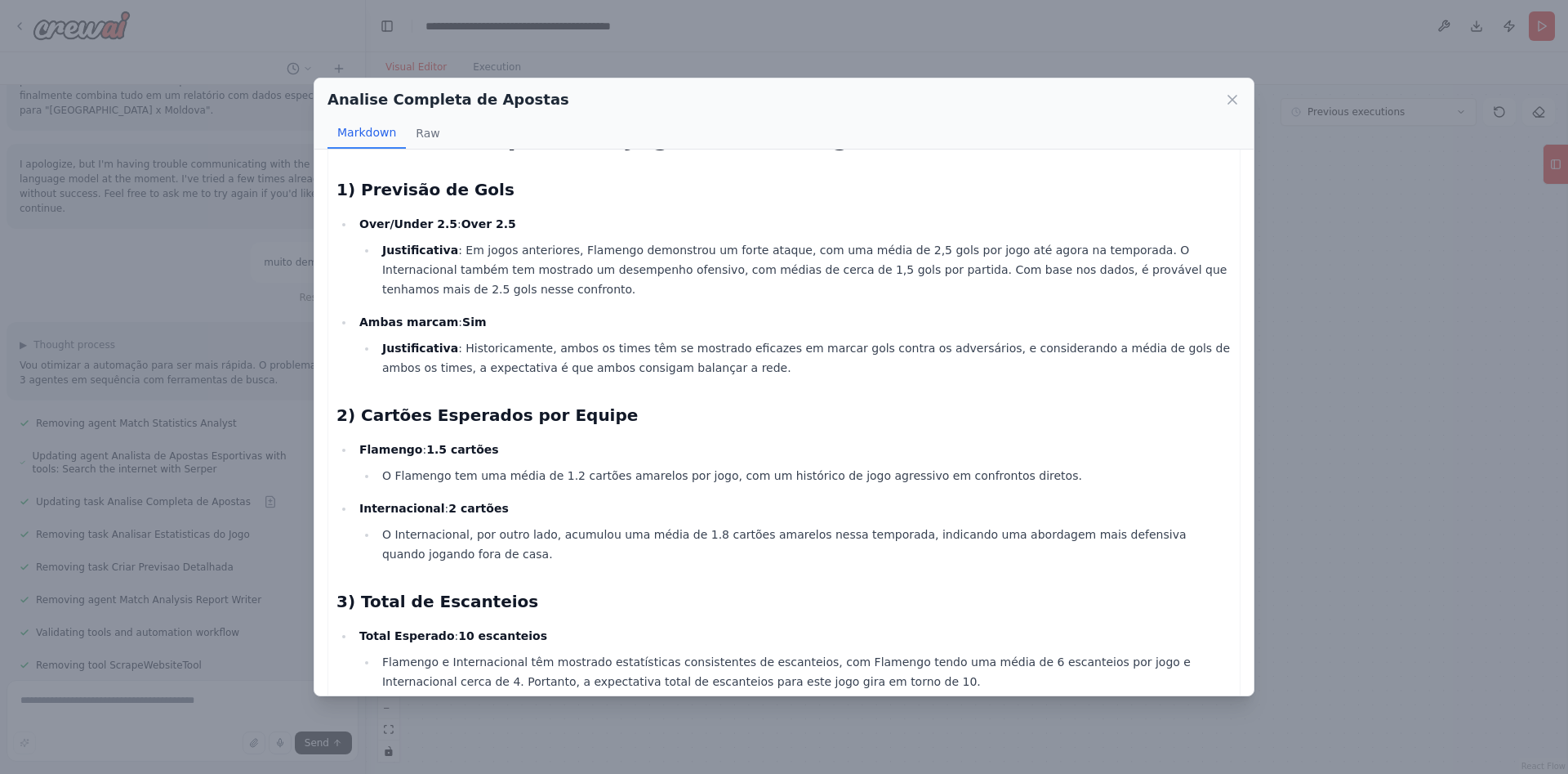
scroll to position [206, 0]
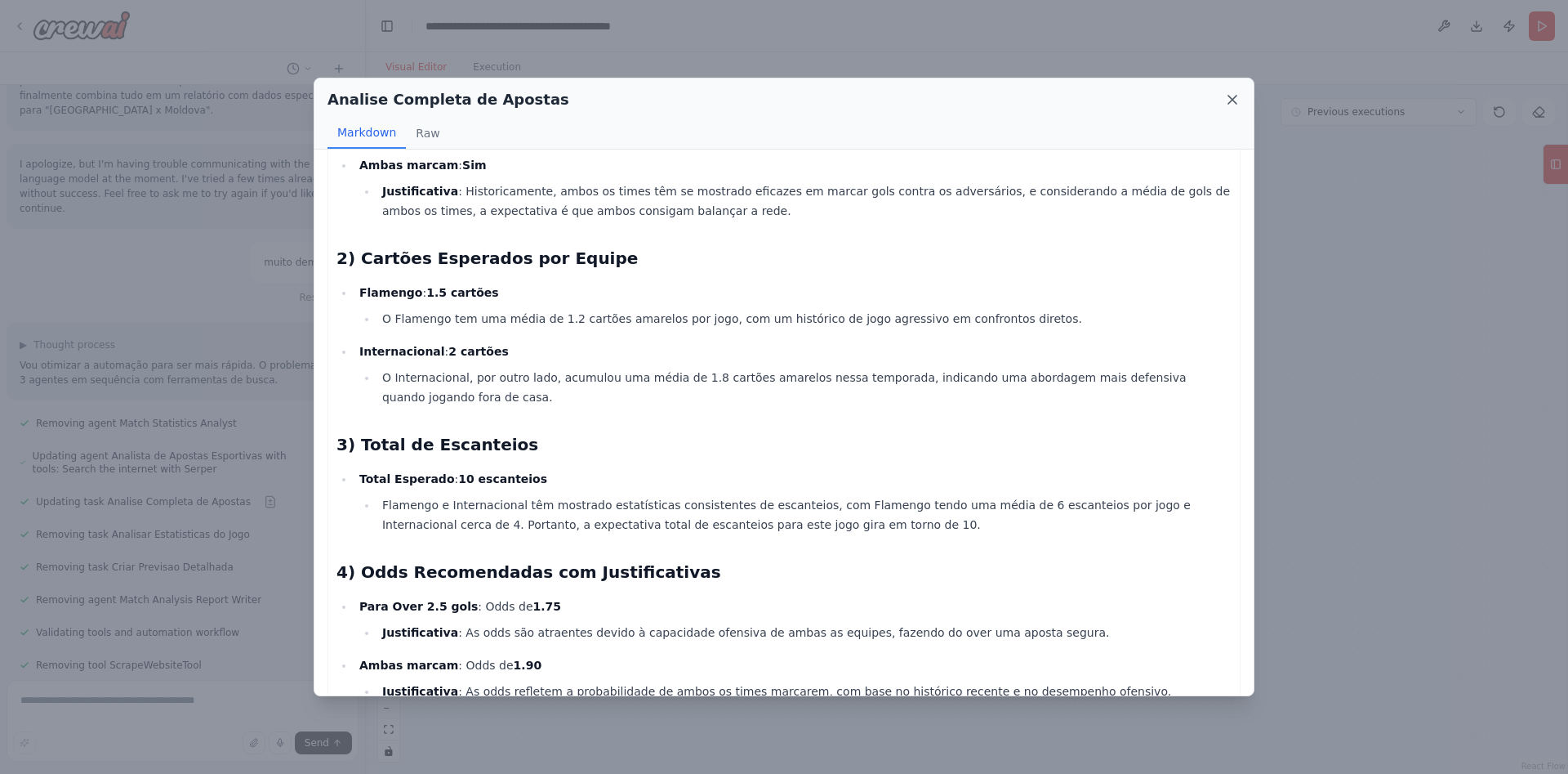
click at [1234, 100] on icon at bounding box center [1232, 100] width 8 height 8
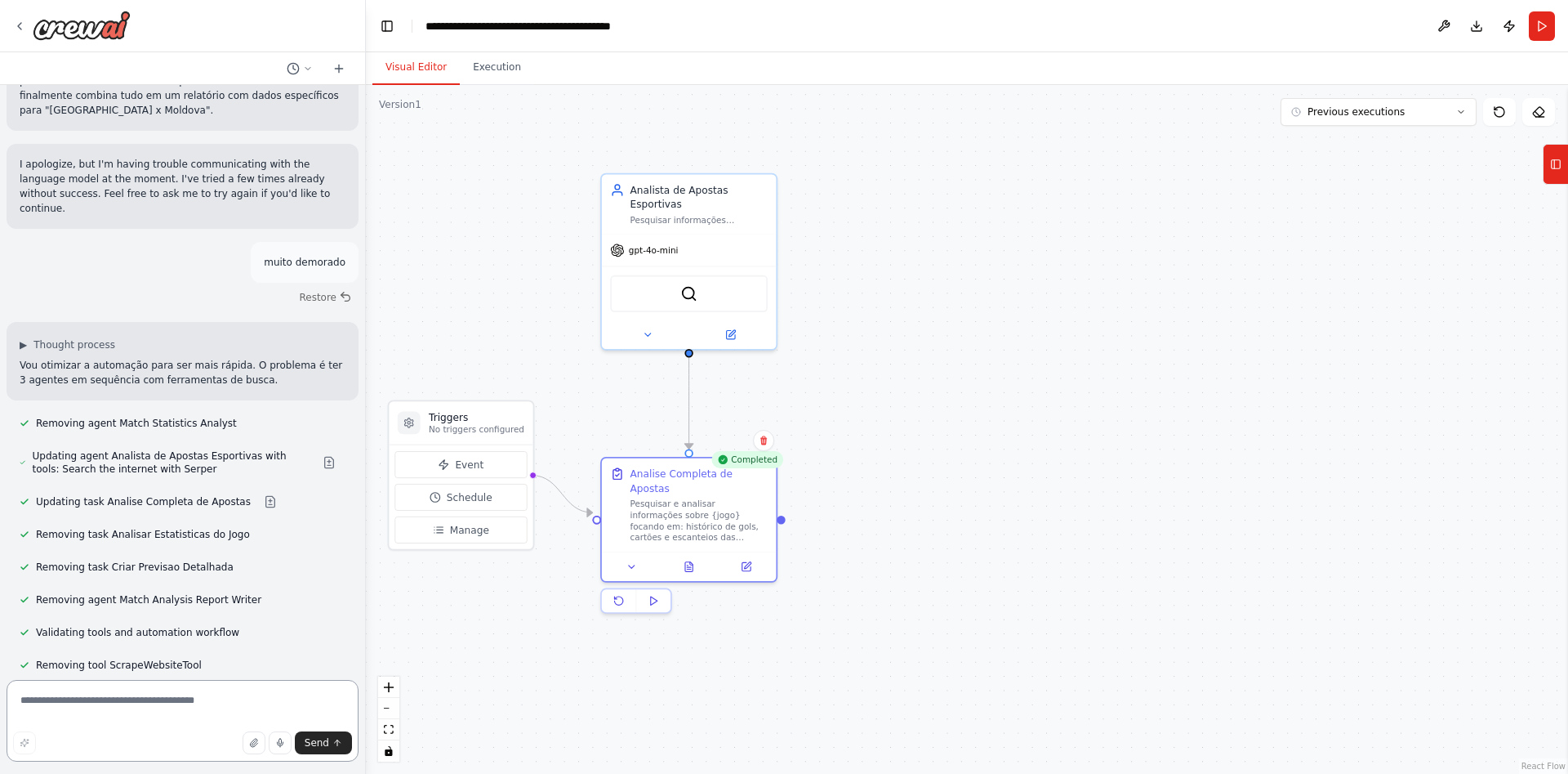
click at [127, 711] on textarea at bounding box center [182, 721] width 352 height 82
type textarea "**********"
click at [305, 739] on button "Send" at bounding box center [323, 743] width 57 height 23
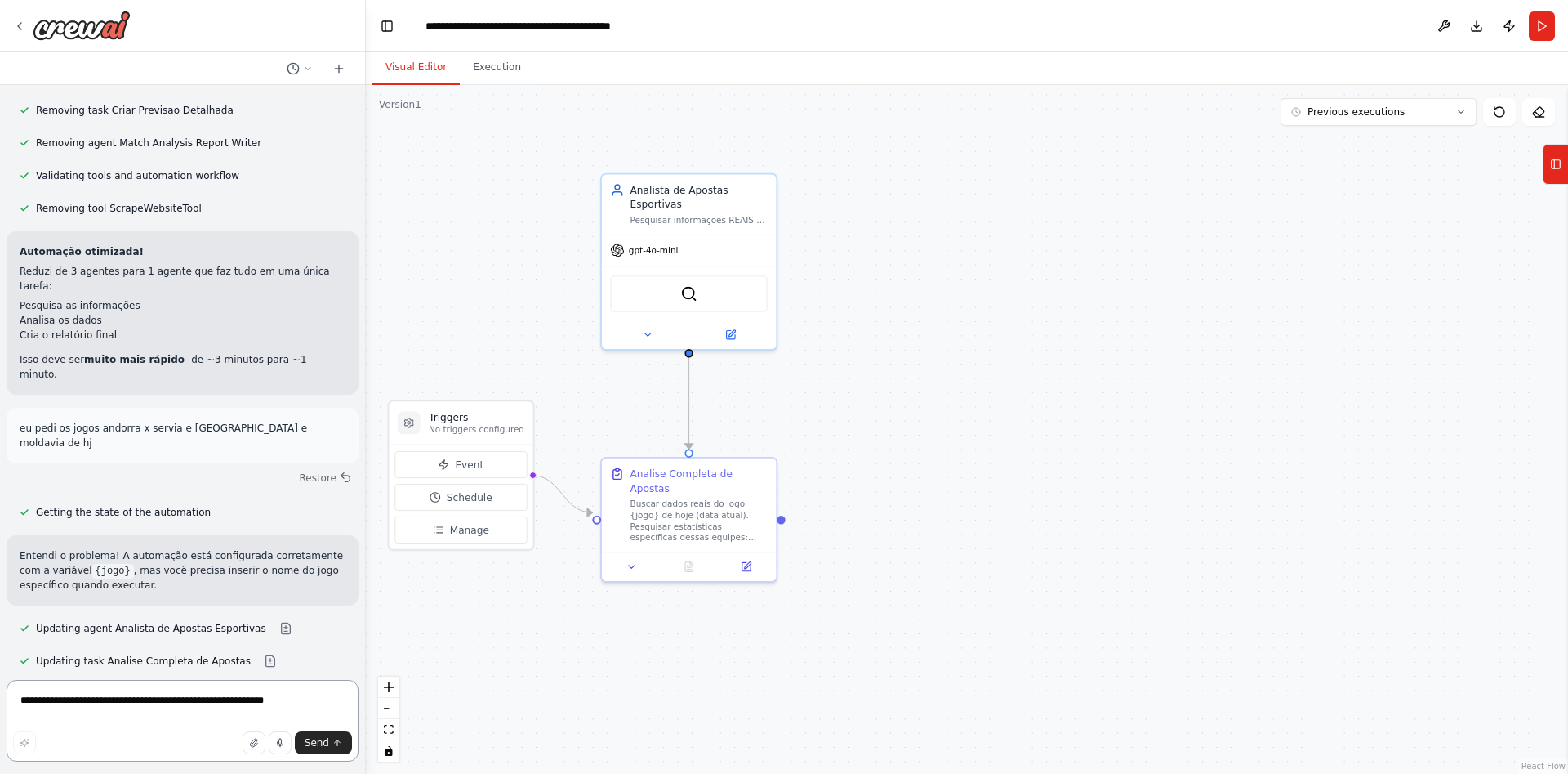
scroll to position [6613, 0]
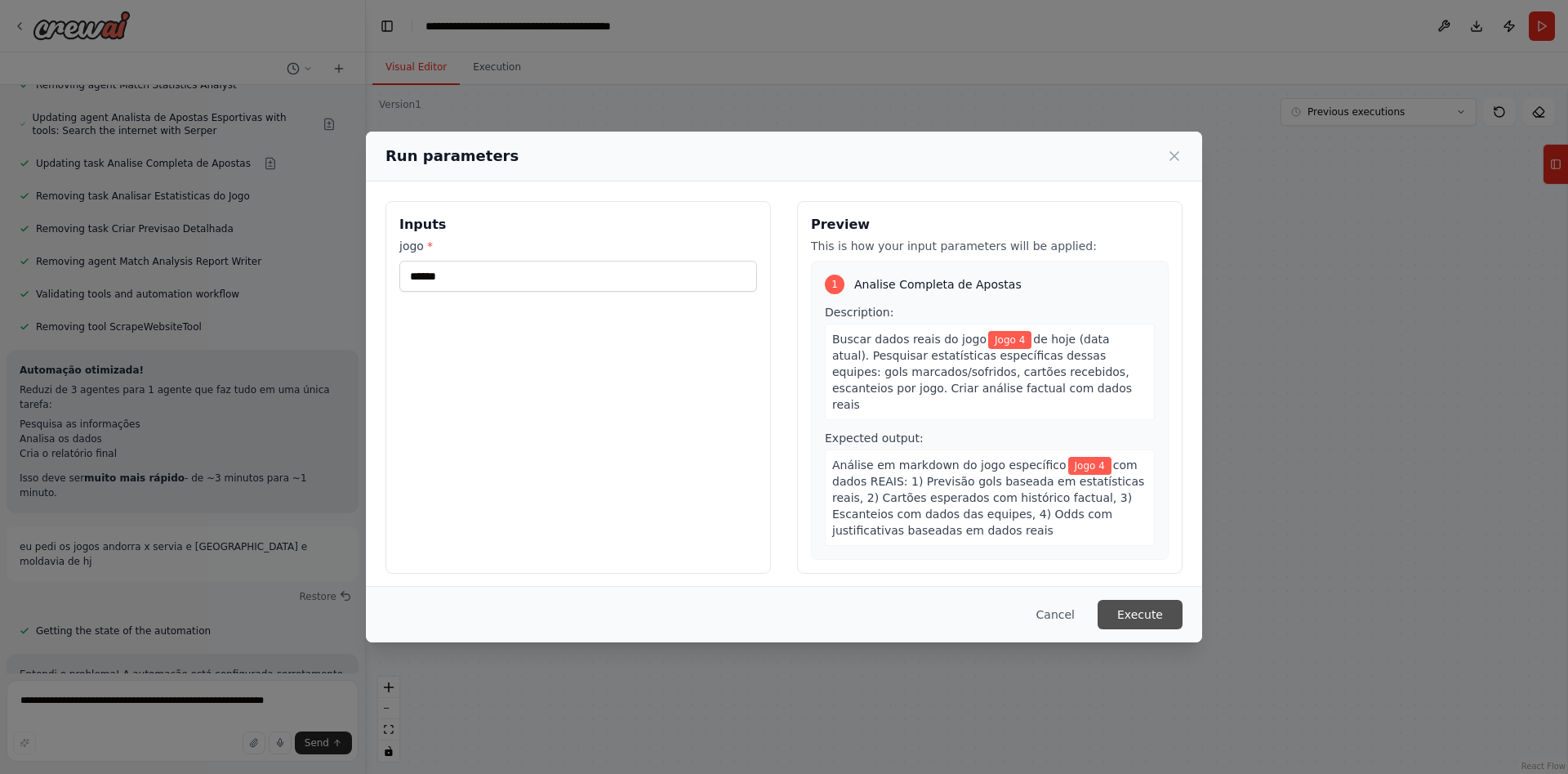
click at [1143, 621] on button "Execute" at bounding box center [1140, 614] width 85 height 29
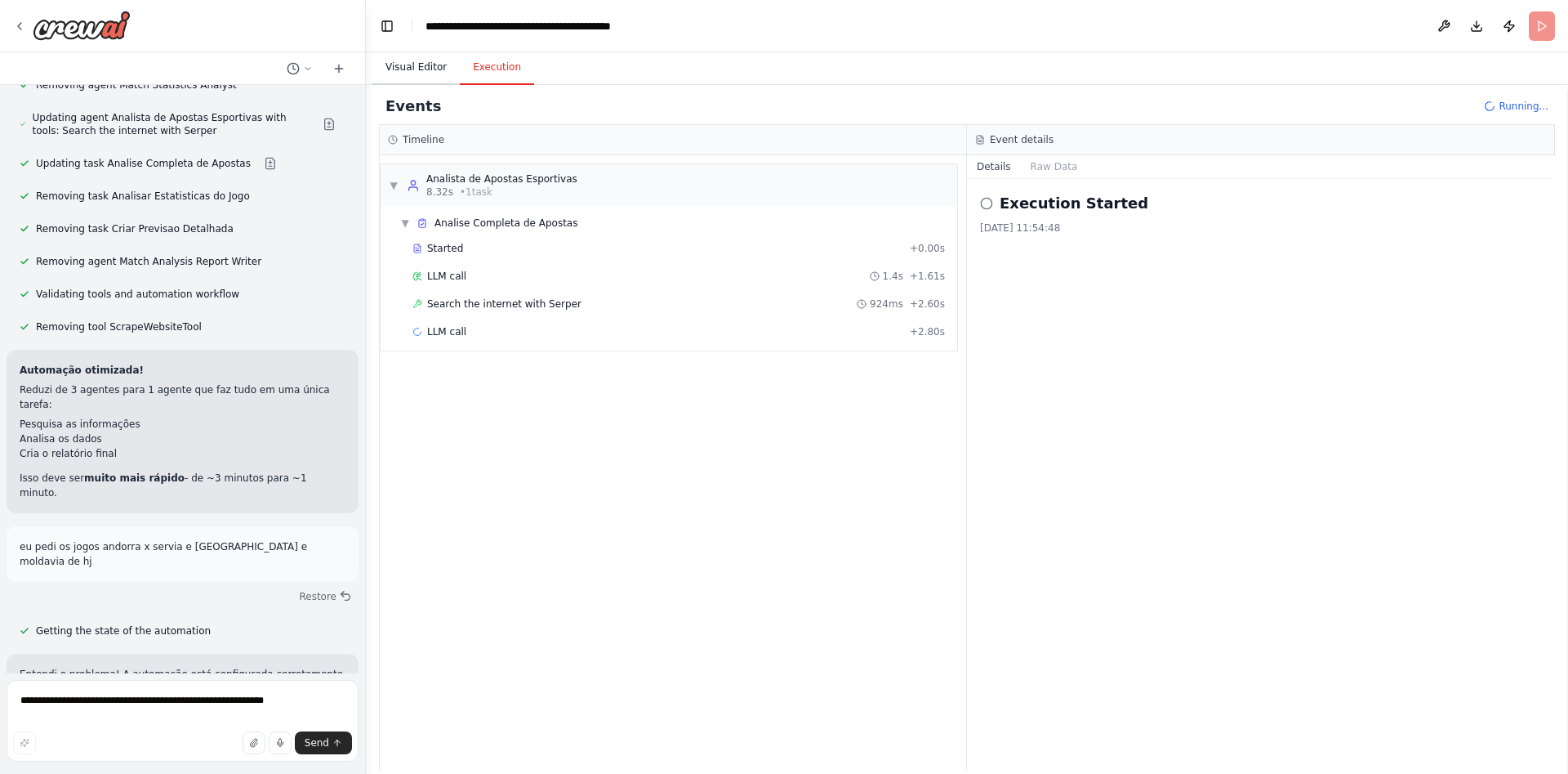
click at [420, 71] on button "Visual Editor" at bounding box center [415, 67] width 87 height 34
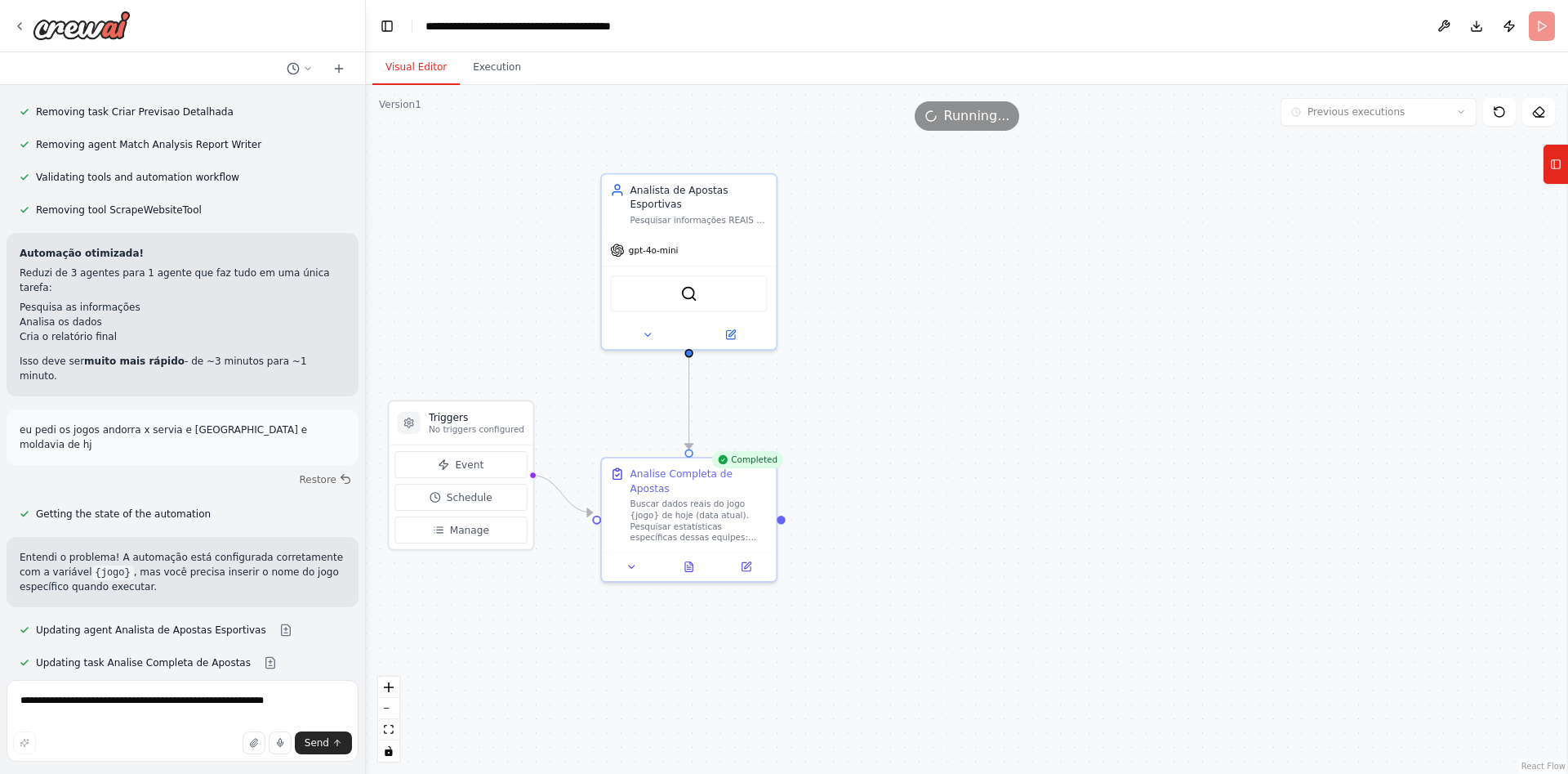
scroll to position [6613, 0]
click at [689, 559] on icon at bounding box center [688, 564] width 7 height 10
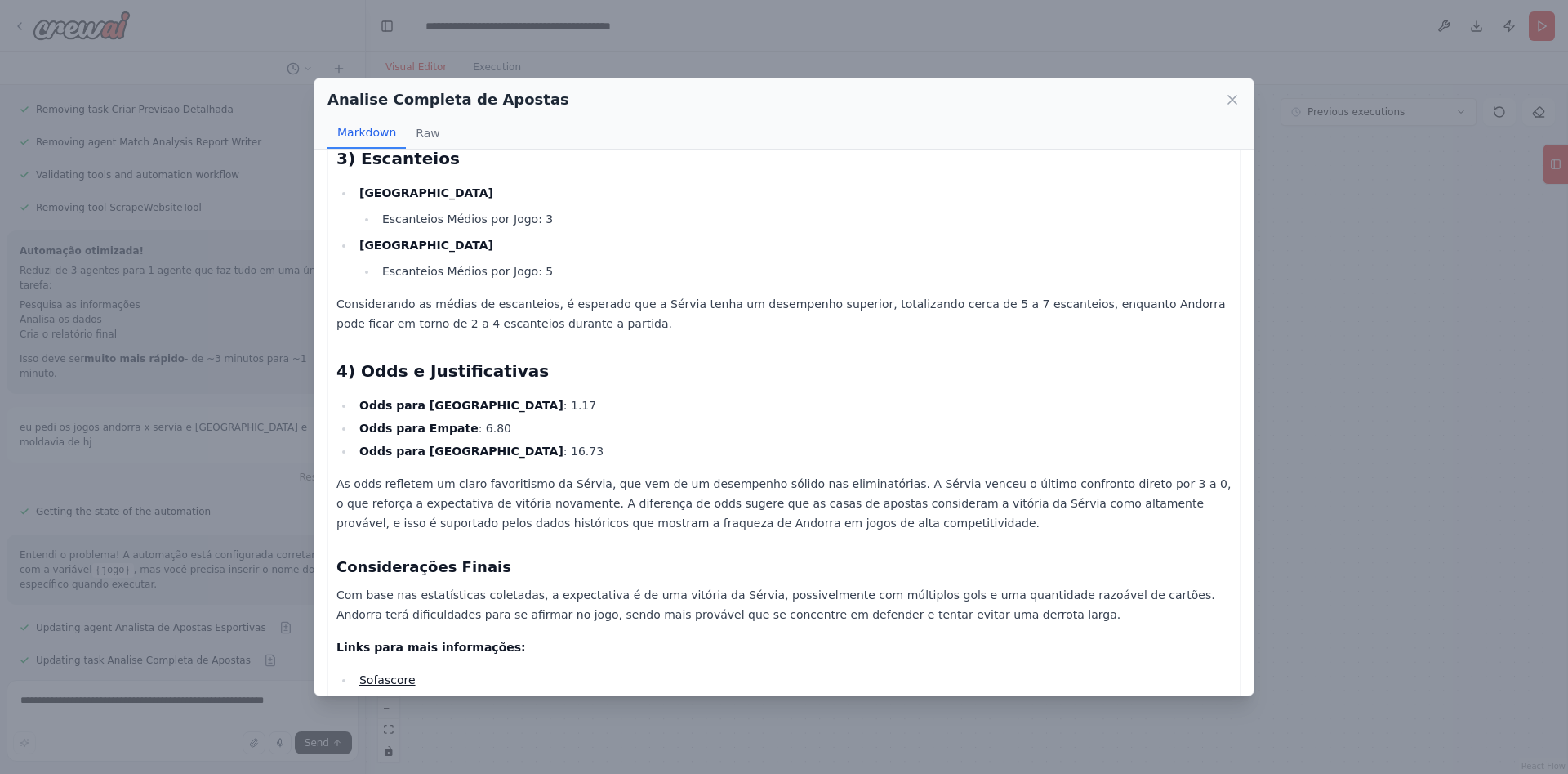
scroll to position [601, 0]
click at [193, 703] on div "Analise Completa de Apostas Markdown Raw Análise do Jogo: Andorra x Sérvia - 14…" at bounding box center [784, 387] width 1568 height 774
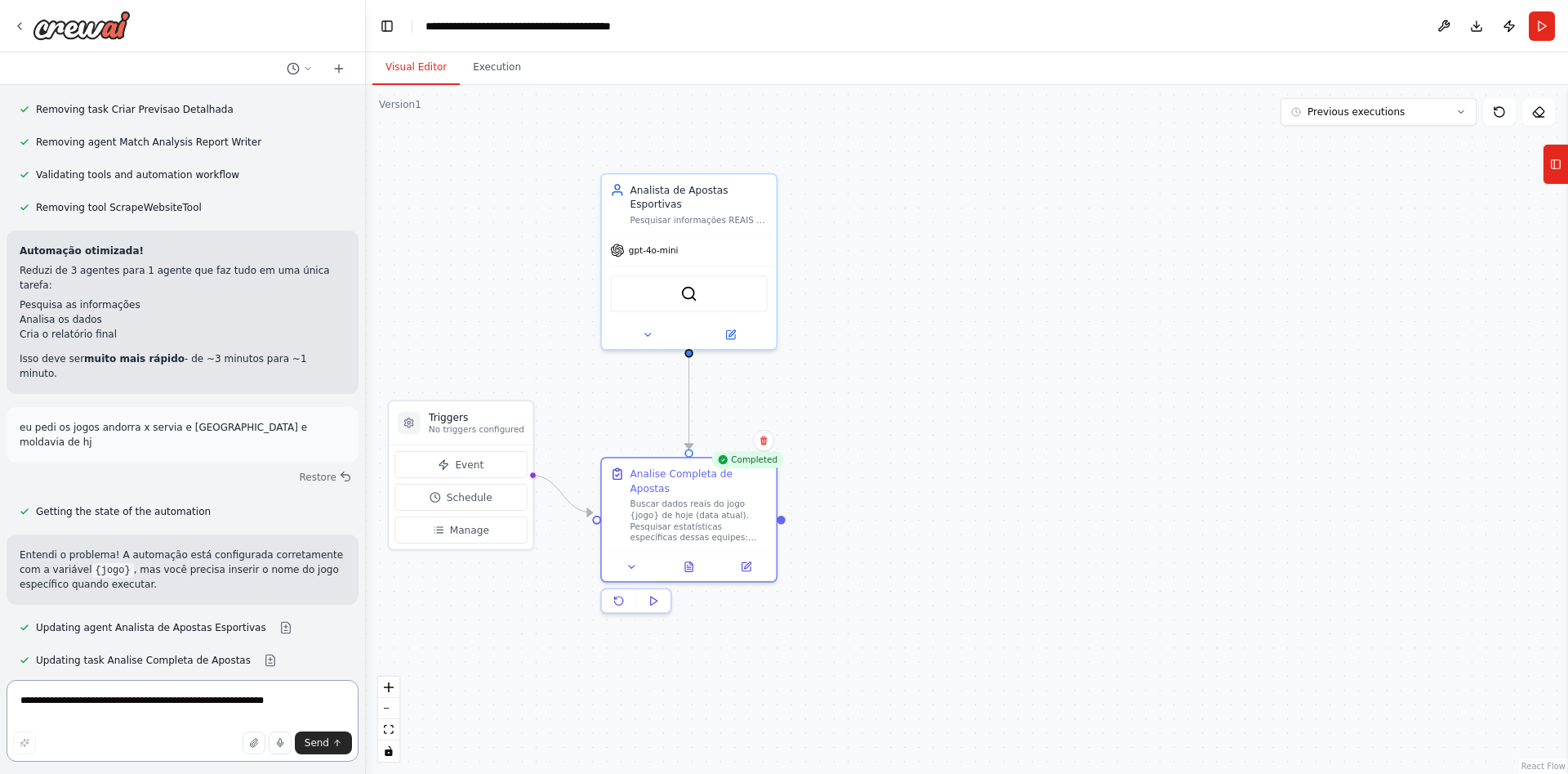
click at [143, 706] on textarea "**********" at bounding box center [182, 721] width 352 height 82
